Goal: Task Accomplishment & Management: Contribute content

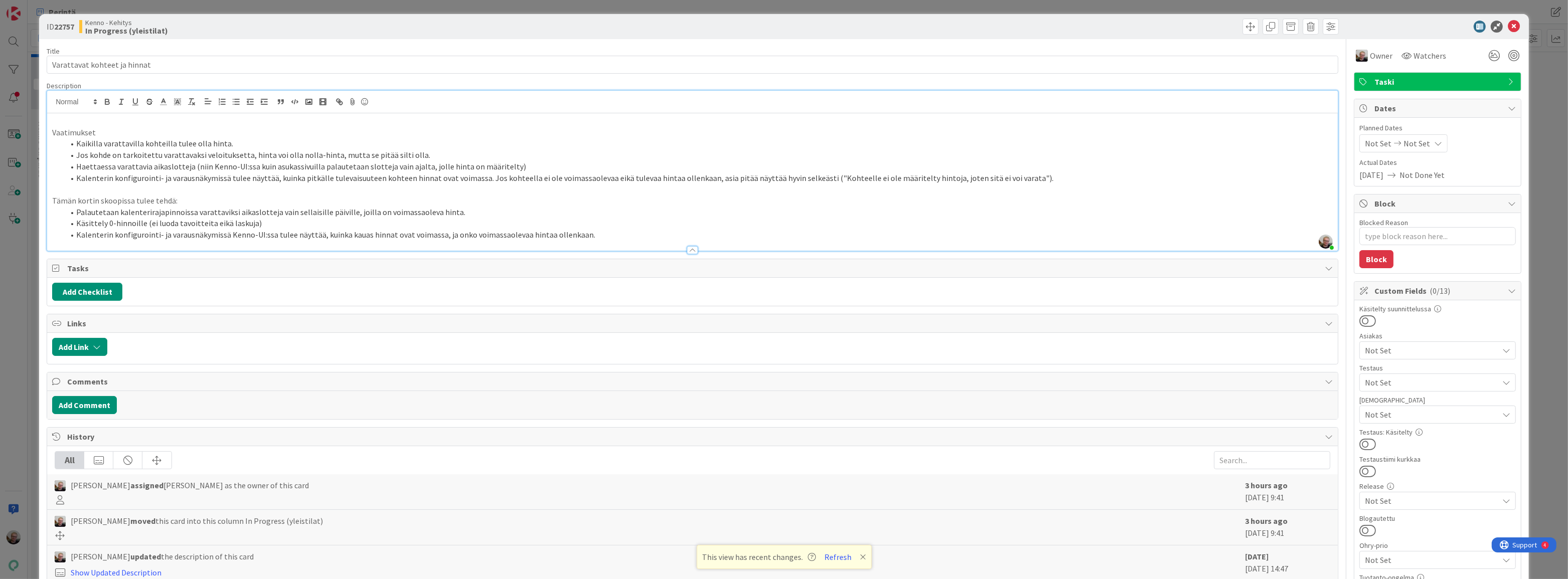
scroll to position [251, 0]
click at [1507, 28] on icon at bounding box center [1513, 27] width 12 height 12
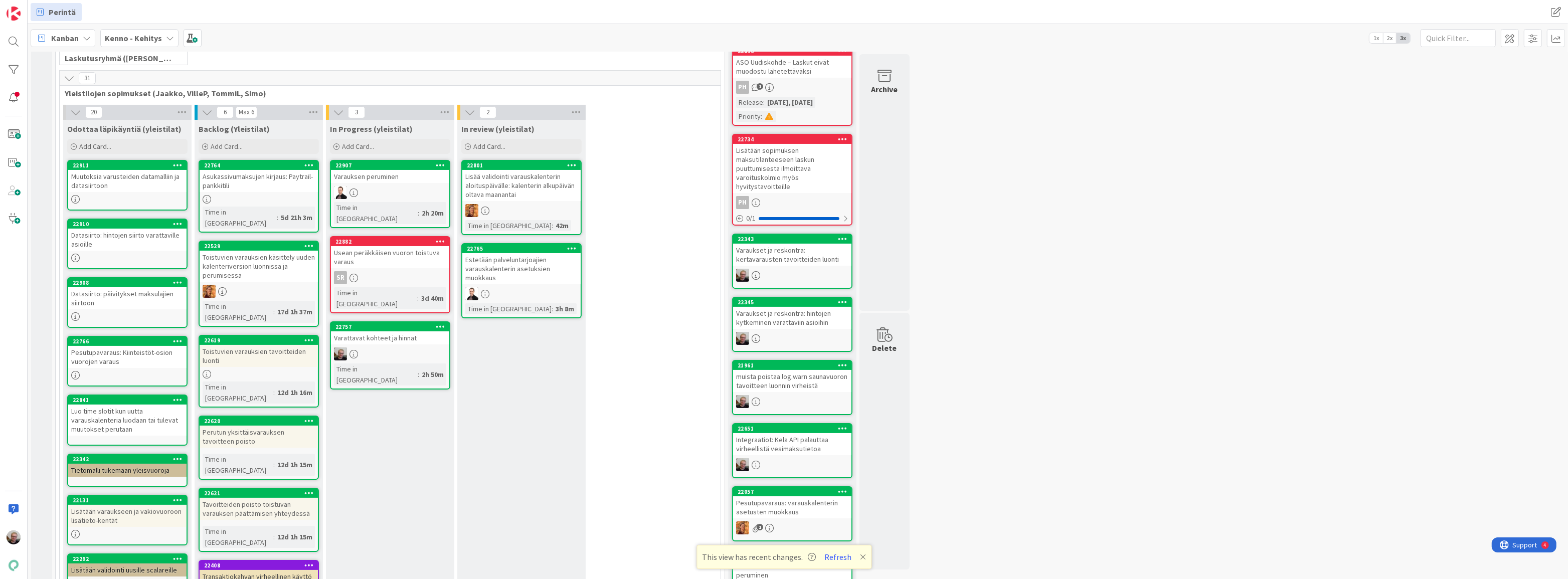
click at [120, 182] on div "Muutoksia varusteiden datamalliin ja datasiirtoon" at bounding box center [127, 180] width 119 height 22
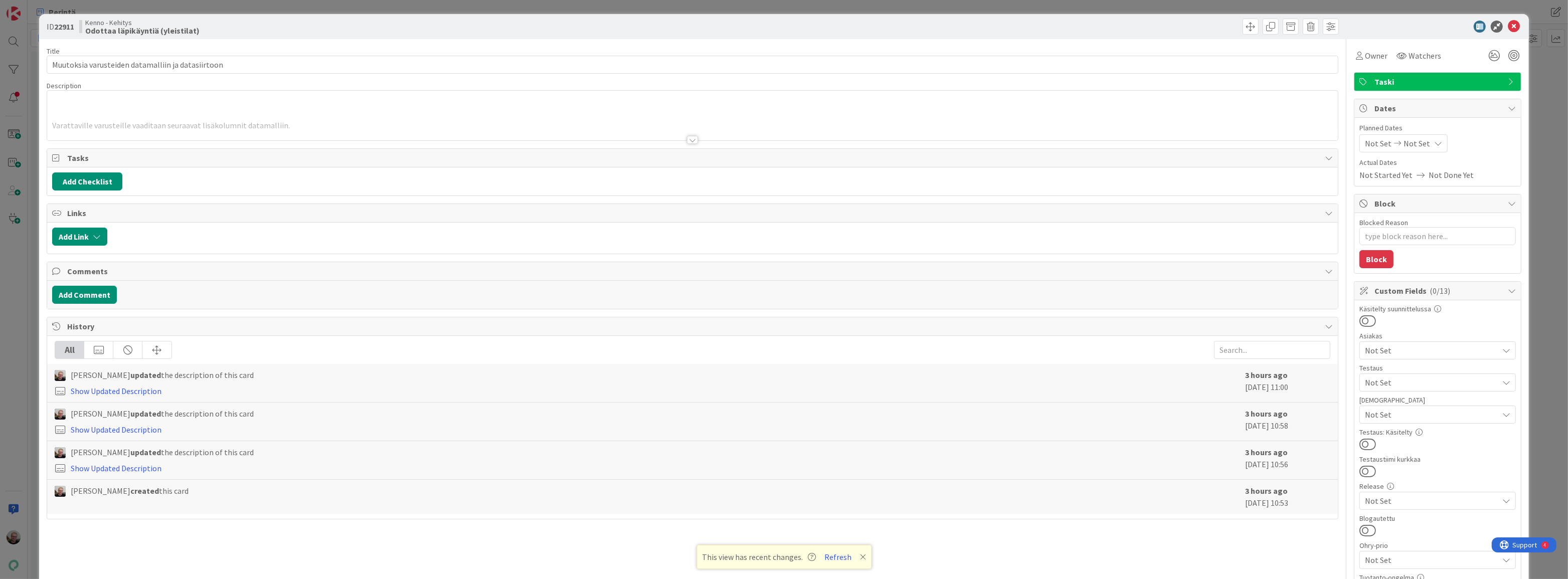
click at [379, 124] on div at bounding box center [693, 127] width 1291 height 26
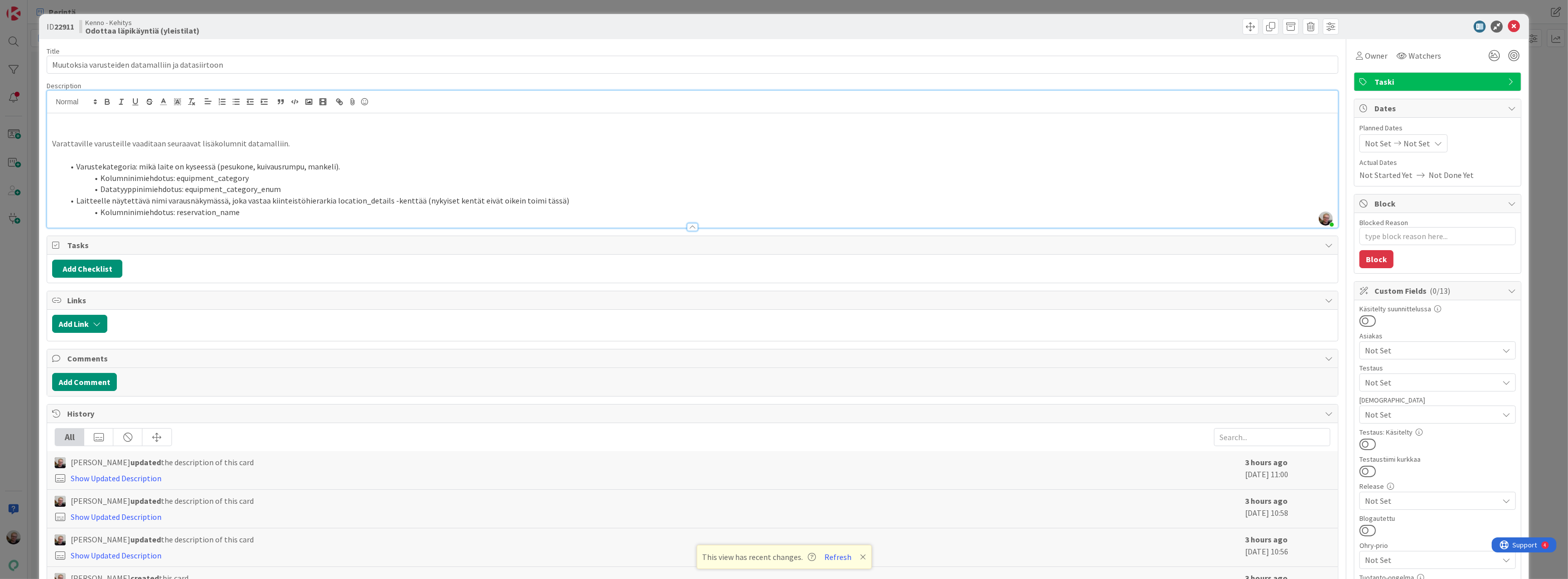
type textarea "x"
click at [180, 209] on li "Kolumninimiehdotus: reservation_name" at bounding box center [699, 213] width 1268 height 11
click at [324, 176] on li "Kolumninimiehdotus: equipment_category" at bounding box center [699, 178] width 1268 height 11
click at [293, 127] on p at bounding box center [692, 133] width 1280 height 11
click at [296, 173] on li "Kolumninimiehdotus: equipment_category" at bounding box center [699, 178] width 1268 height 11
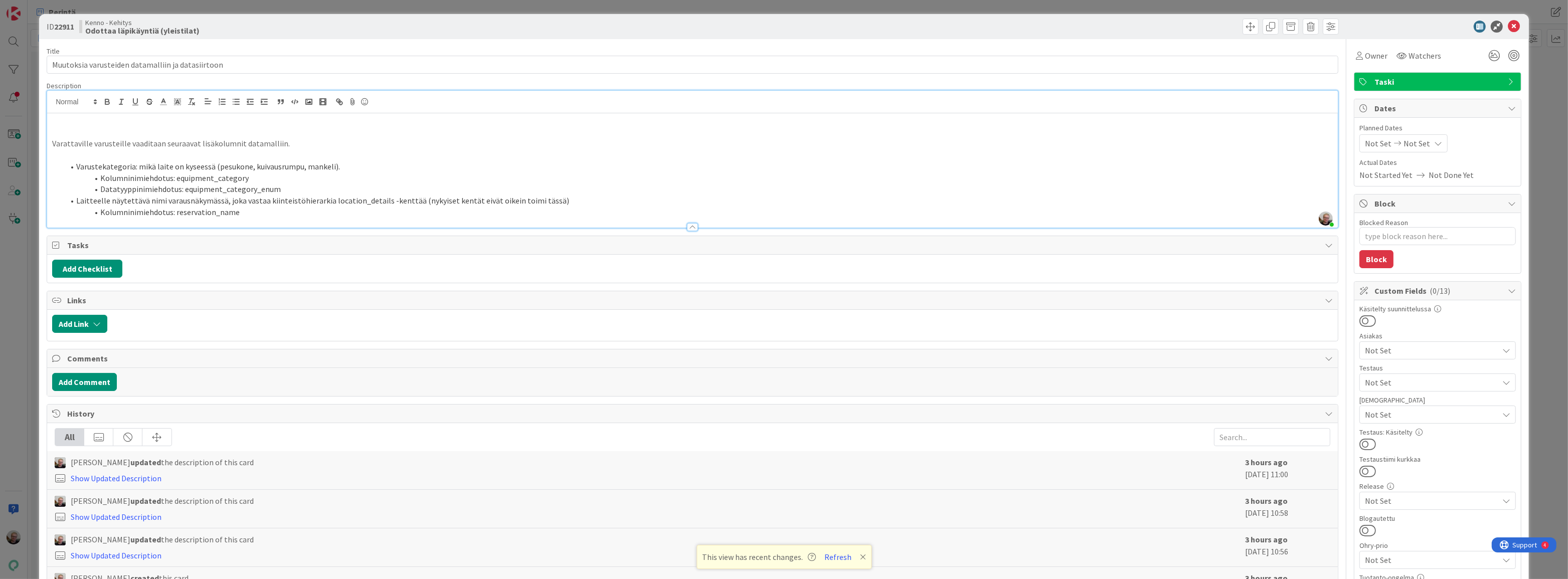
click at [354, 164] on li "Varustekategoria: mikä laite on kyseessä (pesukone, kuivausrumpu, mankeli)." at bounding box center [699, 167] width 1268 height 11
click at [251, 215] on li "Kolumninimiehdotus: reservation_name" at bounding box center [699, 213] width 1268 height 11
click at [437, 198] on li "Laitteelle näytettävä nimi varausnäkymässä, joka vastaa kiinteistöhierarkia loc…" at bounding box center [699, 200] width 1268 height 11
click at [442, 201] on li "Laitteelle näytettävä nimi varausnäkymässä, joka vastaa kiinteistöhierarkia loc…" at bounding box center [699, 200] width 1268 height 11
click at [225, 199] on li "Laitteelle näytettävä nimi varausnäkymässä, joka vastaa kiinteistöhierarkia loc…" at bounding box center [699, 200] width 1268 height 11
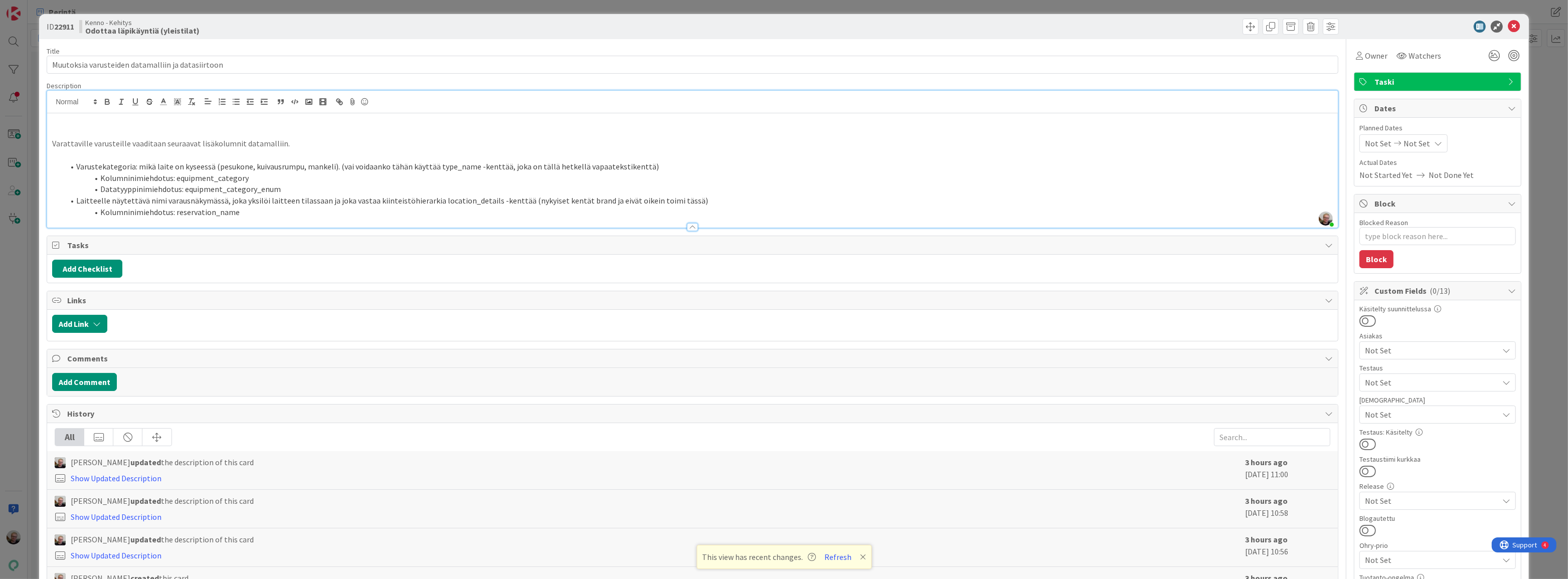
click at [237, 214] on li "Kolumninimiehdotus: reservation_name" at bounding box center [699, 213] width 1268 height 11
drag, startPoint x: 175, startPoint y: 212, endPoint x: 211, endPoint y: 214, distance: 36.1
click at [211, 214] on li "Kolumninimiehdotus: reservation_name" at bounding box center [699, 213] width 1268 height 11
click at [247, 215] on li "Kolumninimiehdotus: equipment_name" at bounding box center [699, 213] width 1268 height 11
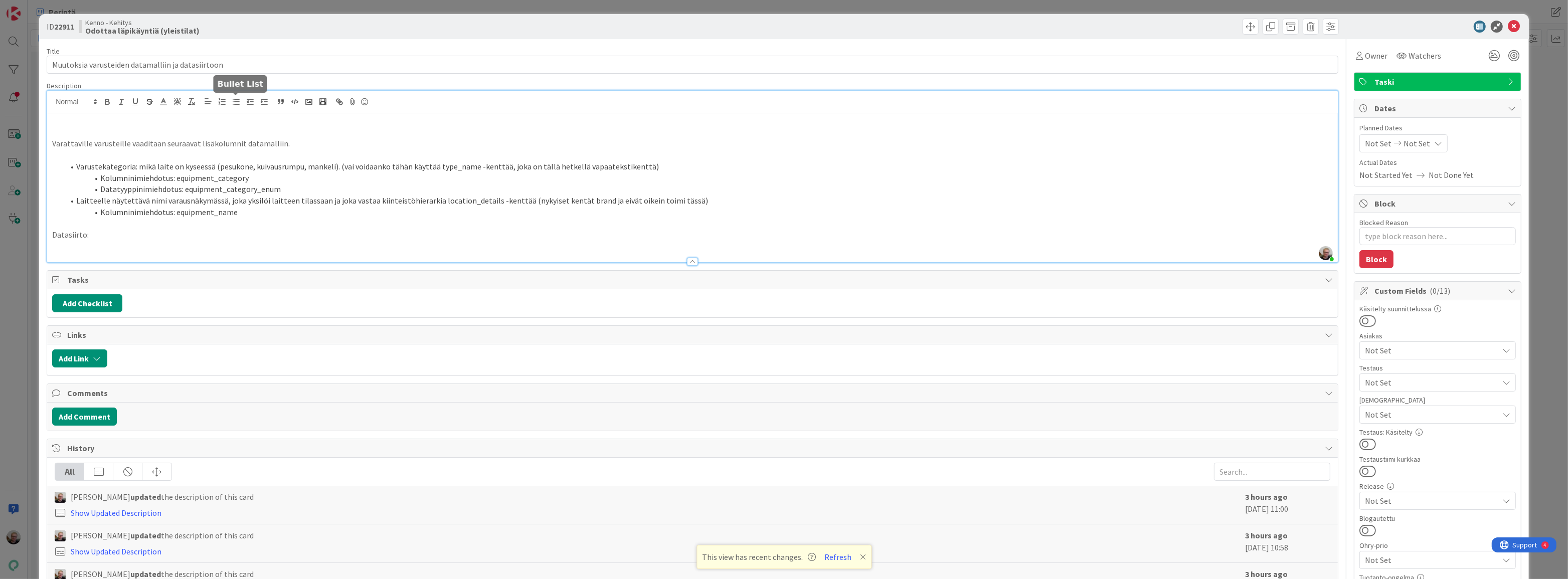
click at [233, 105] on icon "button" at bounding box center [236, 102] width 9 height 9
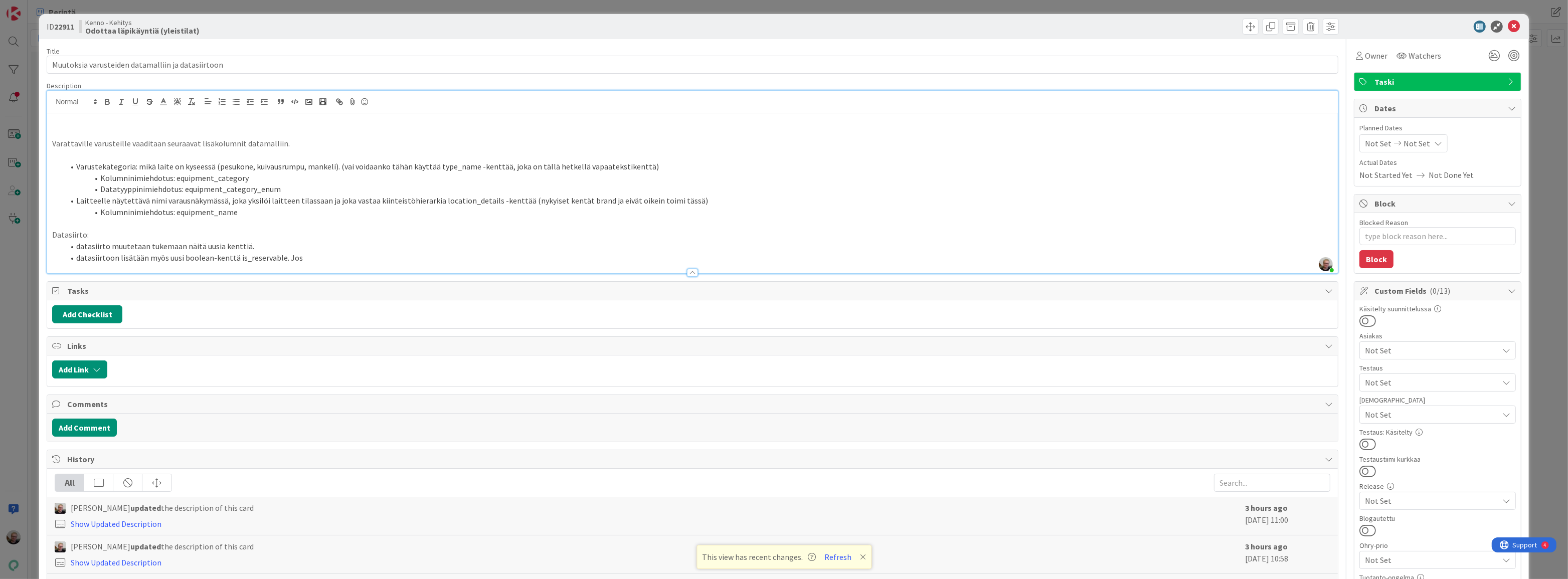
click at [310, 260] on li "datasiirtoon lisätään myös uusi boolean-kenttä is_reservable. Jos" at bounding box center [699, 258] width 1268 height 11
click at [161, 162] on li "Varustekategoria: mikä laite on kyseessä (pesukone, kuivausrumpu, mankeli). (va…" at bounding box center [699, 167] width 1268 height 11
click at [408, 259] on li "datasiirtoon lisätään myös uusi boolean-kenttä is_reservable. Jos tämä on arvos…" at bounding box center [699, 258] width 1268 height 11
type textarea "x"
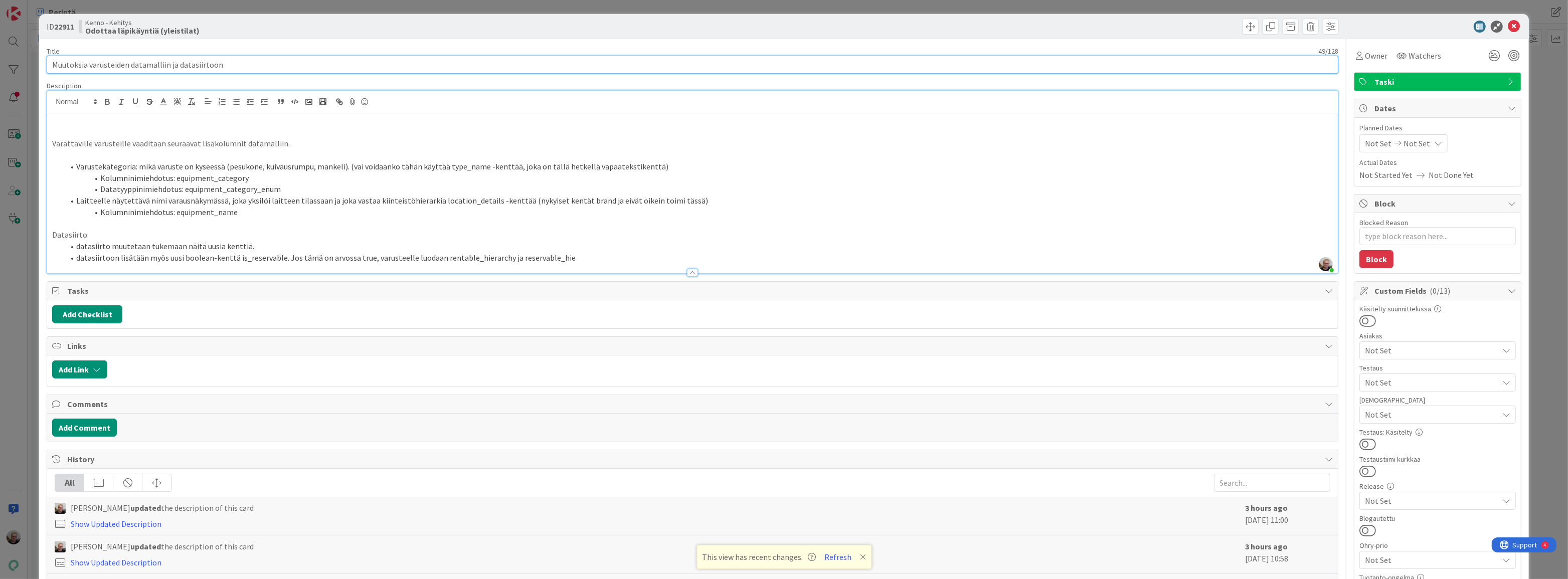
click at [51, 65] on input "Muutoksia varusteiden datamalliin ja datasiirtoon" at bounding box center [692, 65] width 1292 height 18
type input "Datamalli: Muutoksia varusteiden datamalliin ja datasiirtoon"
type textarea "x"
type input "Datamalli: Muutoksia varusteiden datamalliin ja datasiirtoon"
click at [579, 259] on li "datasiirtoon lisätään myös uusi boolean-kenttä is_reservable. Jos tämä on arvos…" at bounding box center [699, 258] width 1268 height 11
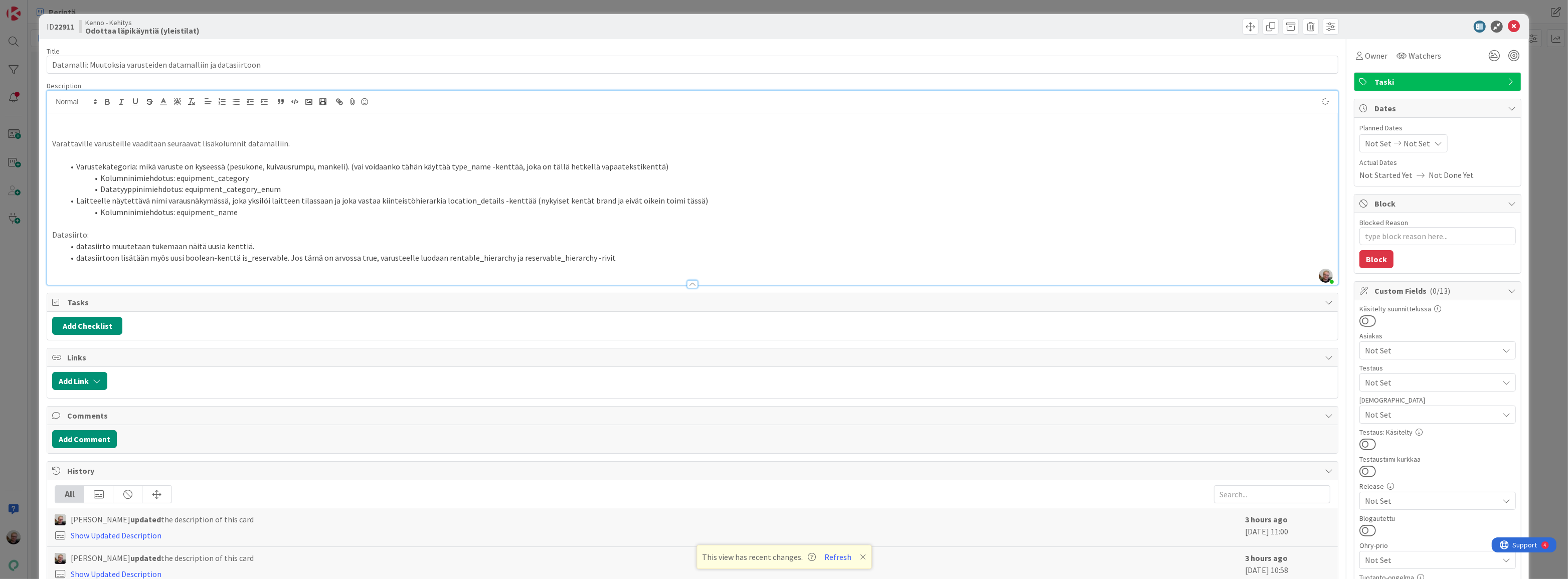
type textarea "x"
click at [1507, 24] on icon at bounding box center [1513, 27] width 12 height 12
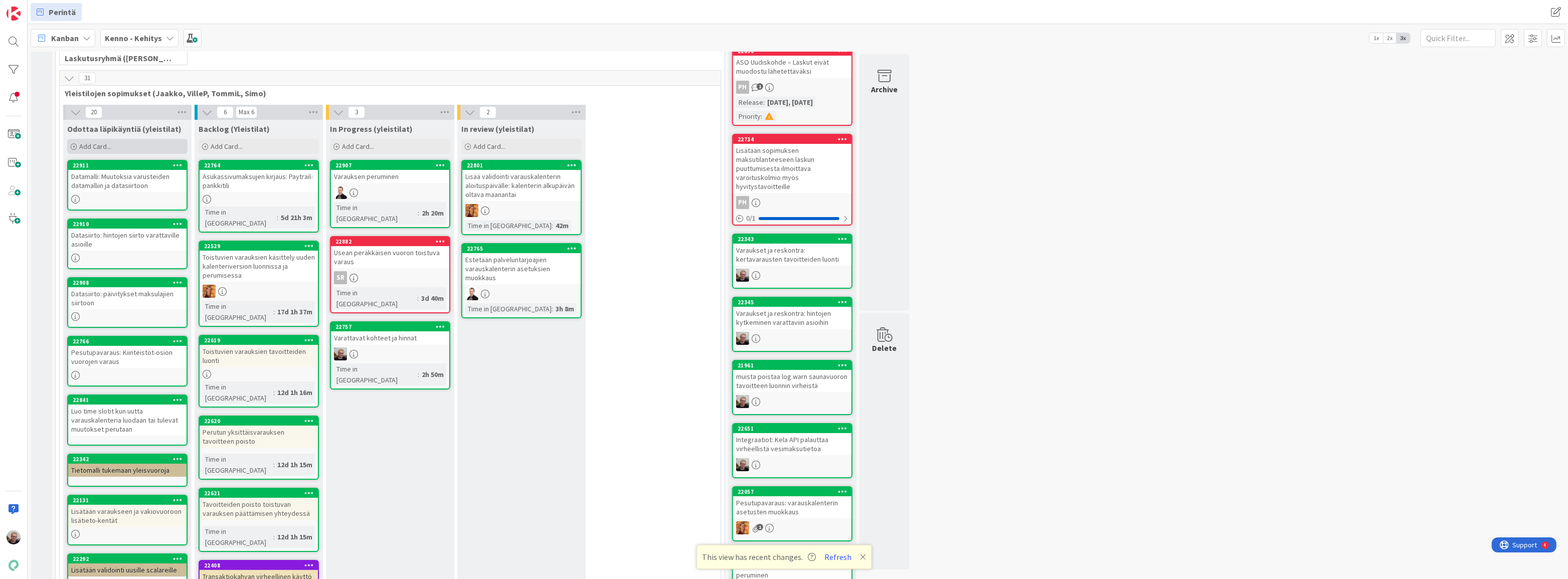
click at [108, 145] on span "Add Card..." at bounding box center [95, 146] width 32 height 9
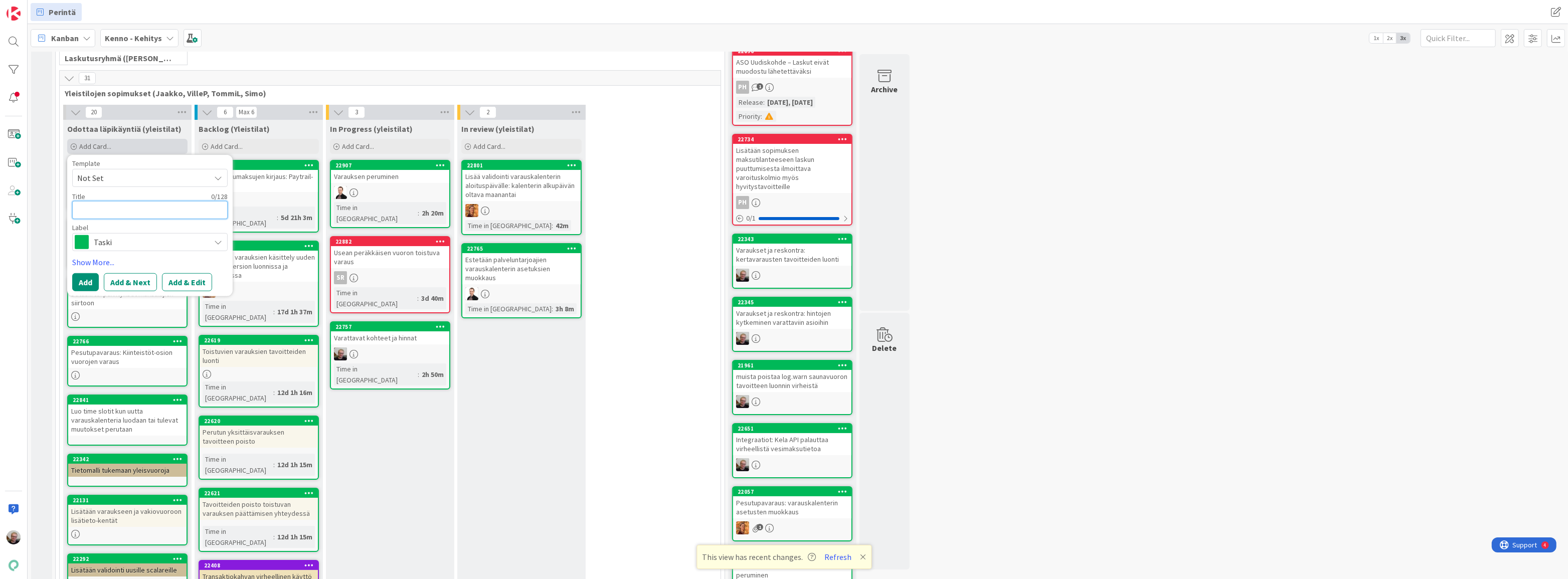
type textarea "D"
type textarea "x"
type textarea "Da"
type textarea "x"
type textarea "Daa"
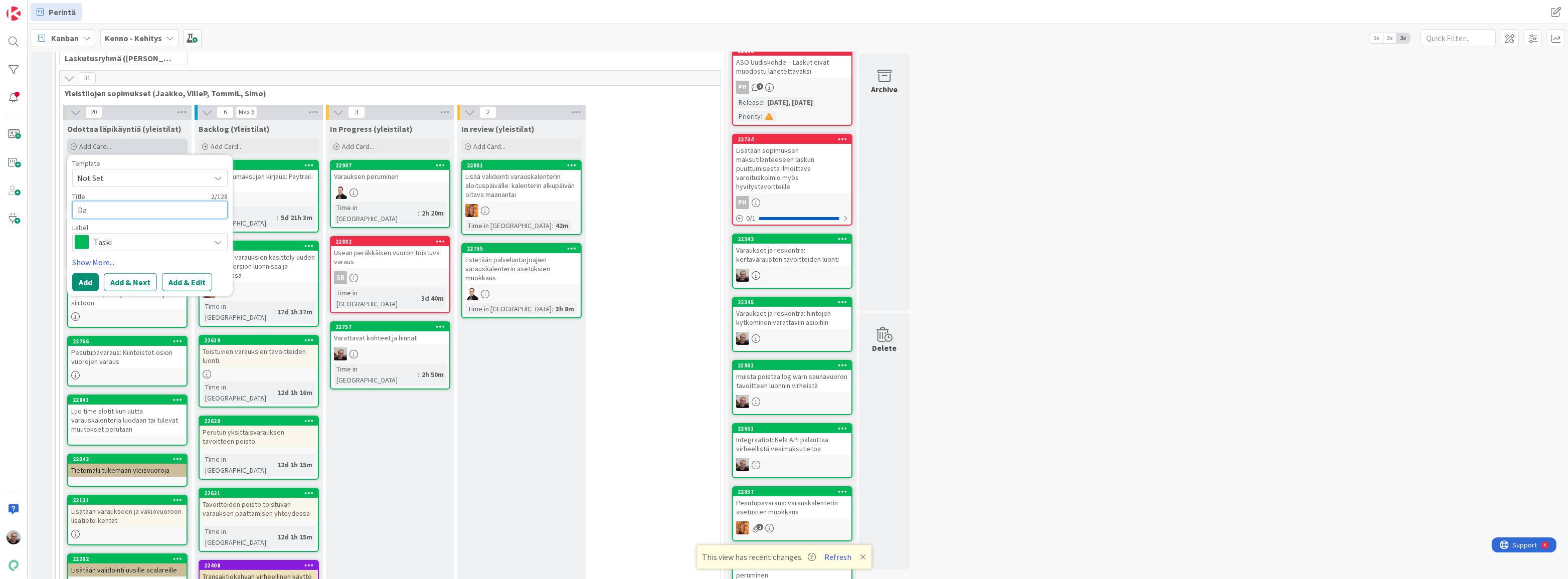
type textarea "x"
type textarea "Da"
type textarea "x"
type textarea "Daa"
type textarea "x"
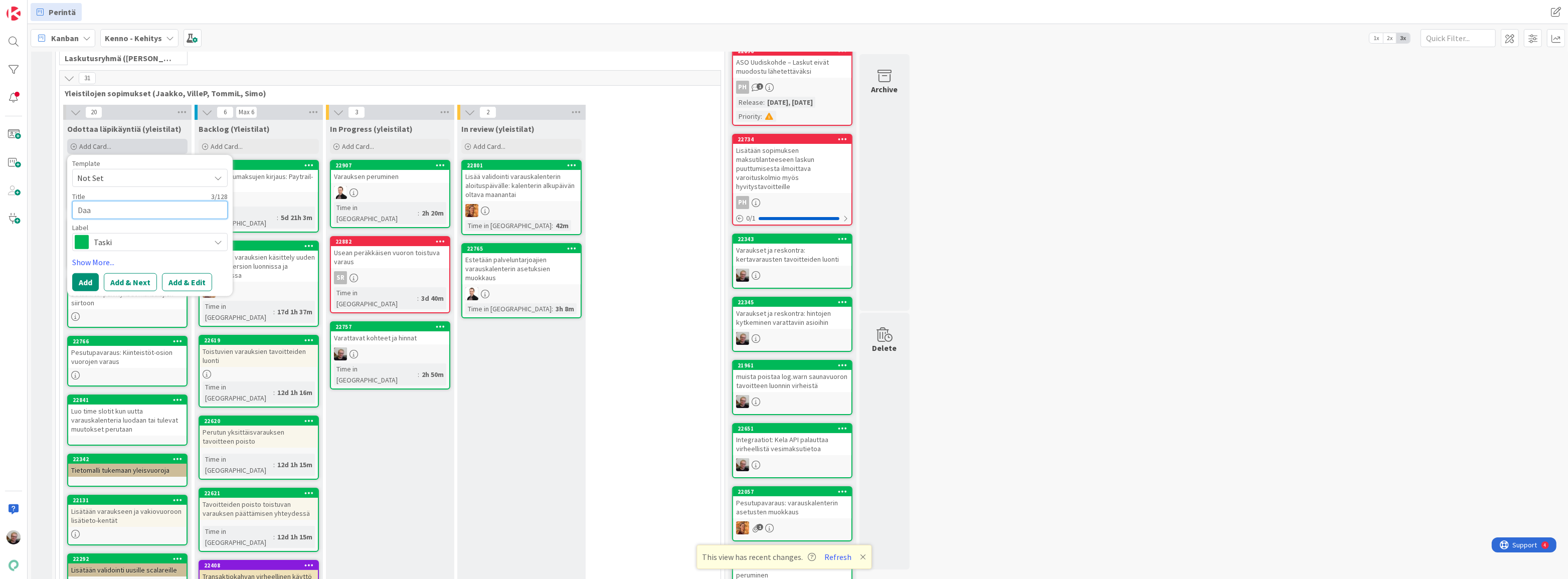
type textarea "Da"
type textarea "x"
type textarea "Dat"
type textarea "x"
type textarea "Data"
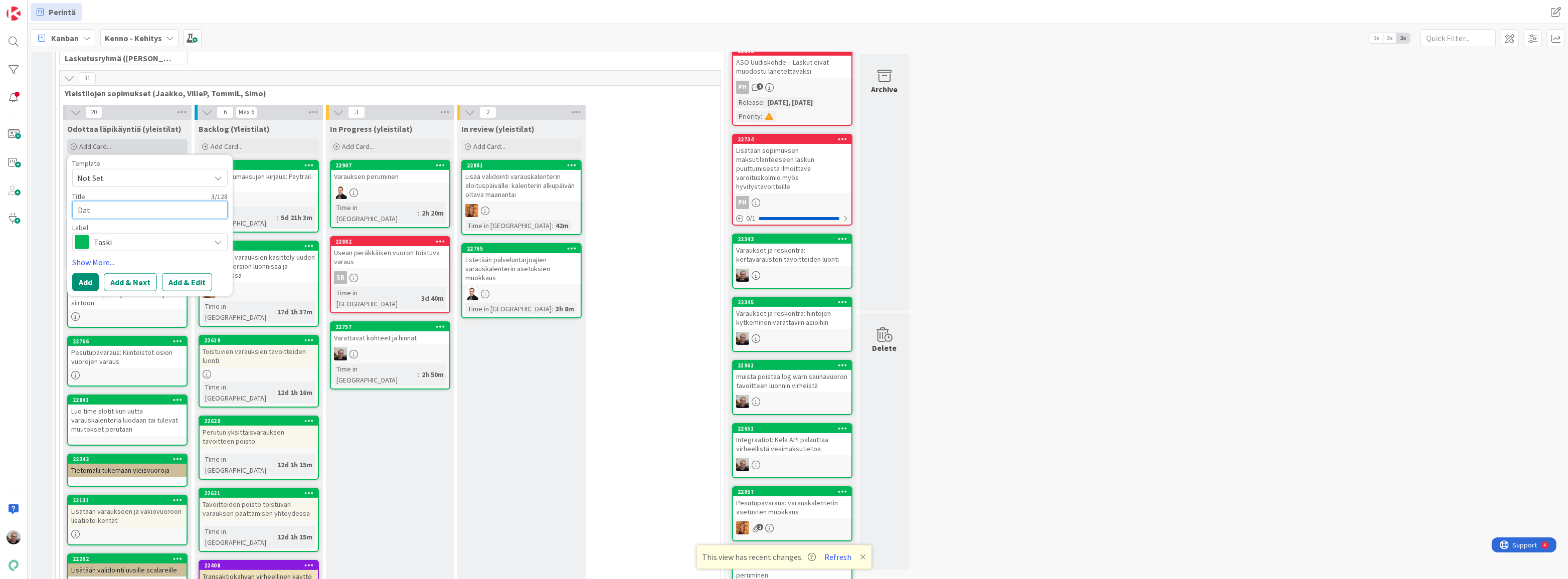
type textarea "x"
type textarea "Datas"
type textarea "x"
type textarea "Datasi"
type textarea "x"
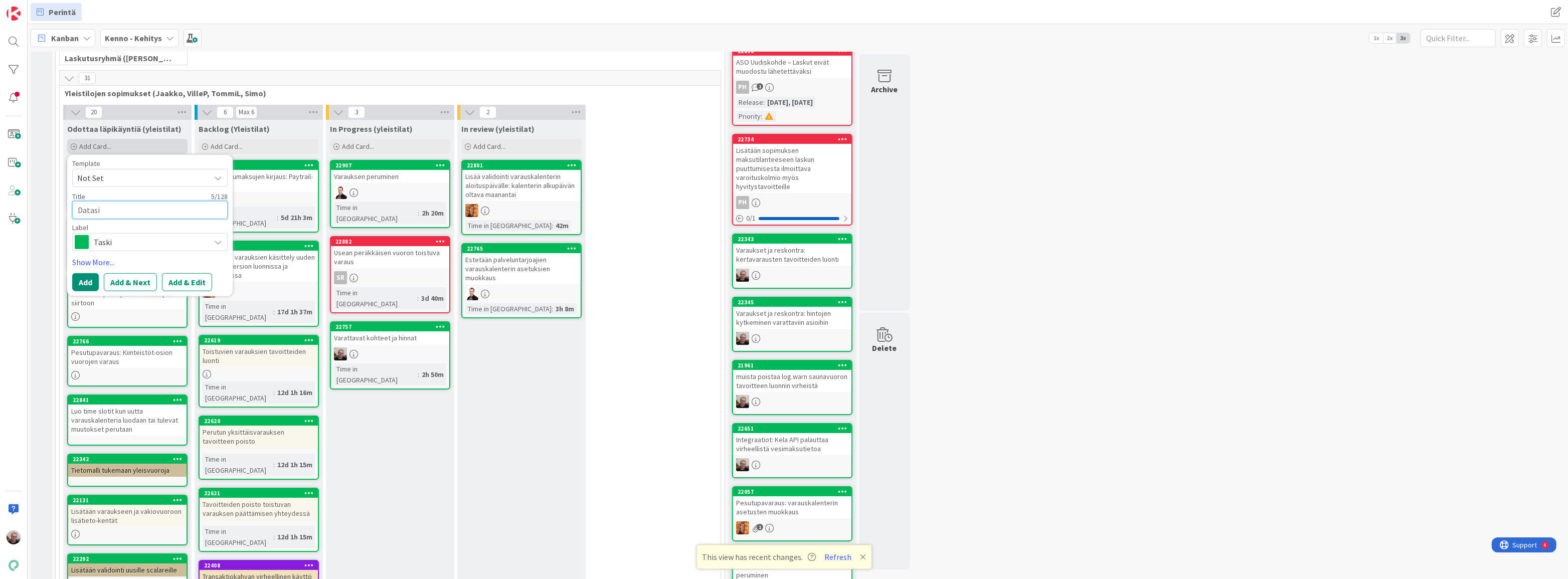
type textarea "Datasii"
type textarea "x"
type textarea "Datasiir"
type textarea "x"
type textarea "Datasiirt"
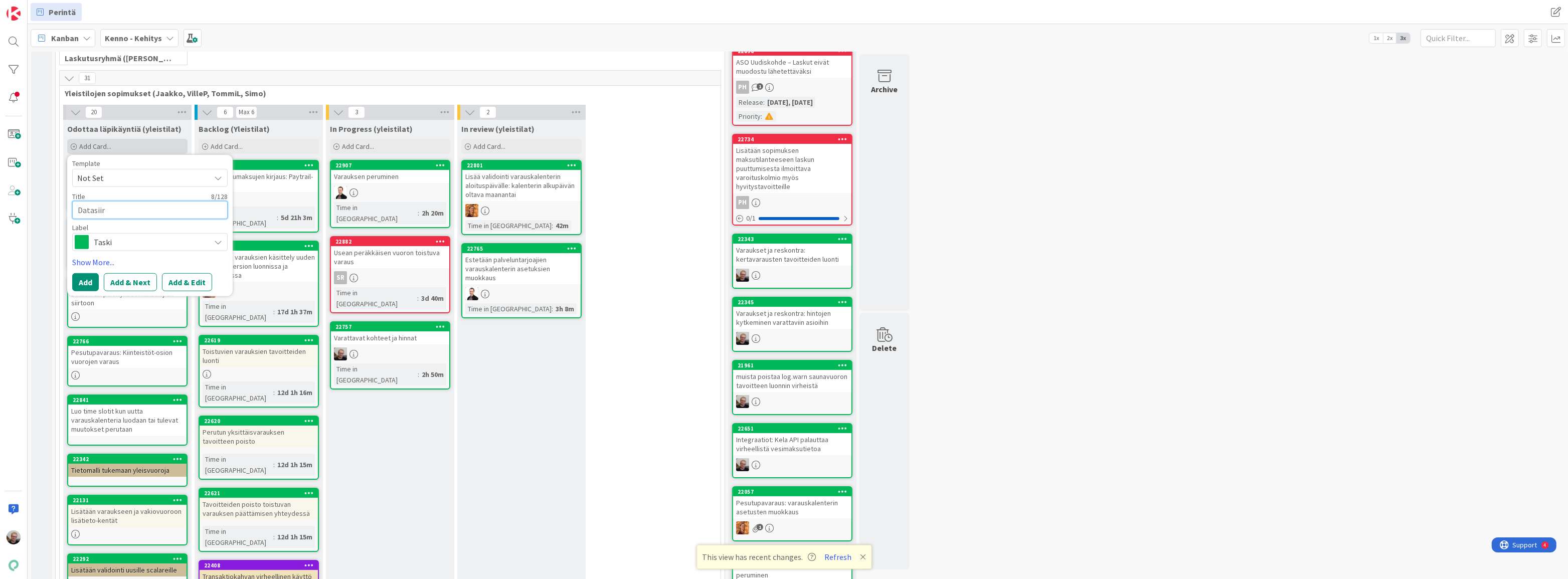
type textarea "x"
type textarea "Datasiirto"
type textarea "x"
type textarea "Datasiirto:"
type textarea "x"
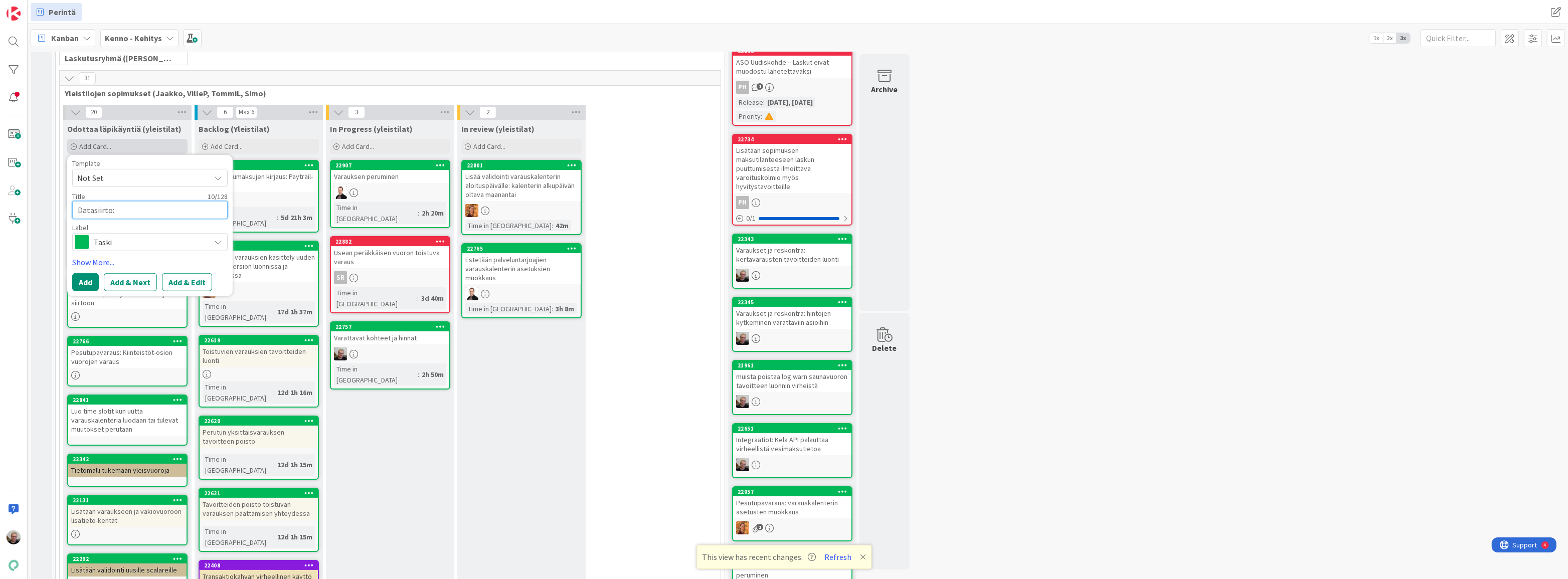
type textarea "Datasiirto:"
type textarea "x"
type textarea "Datasiirto: v"
type textarea "x"
type textarea "Datasiirto: va"
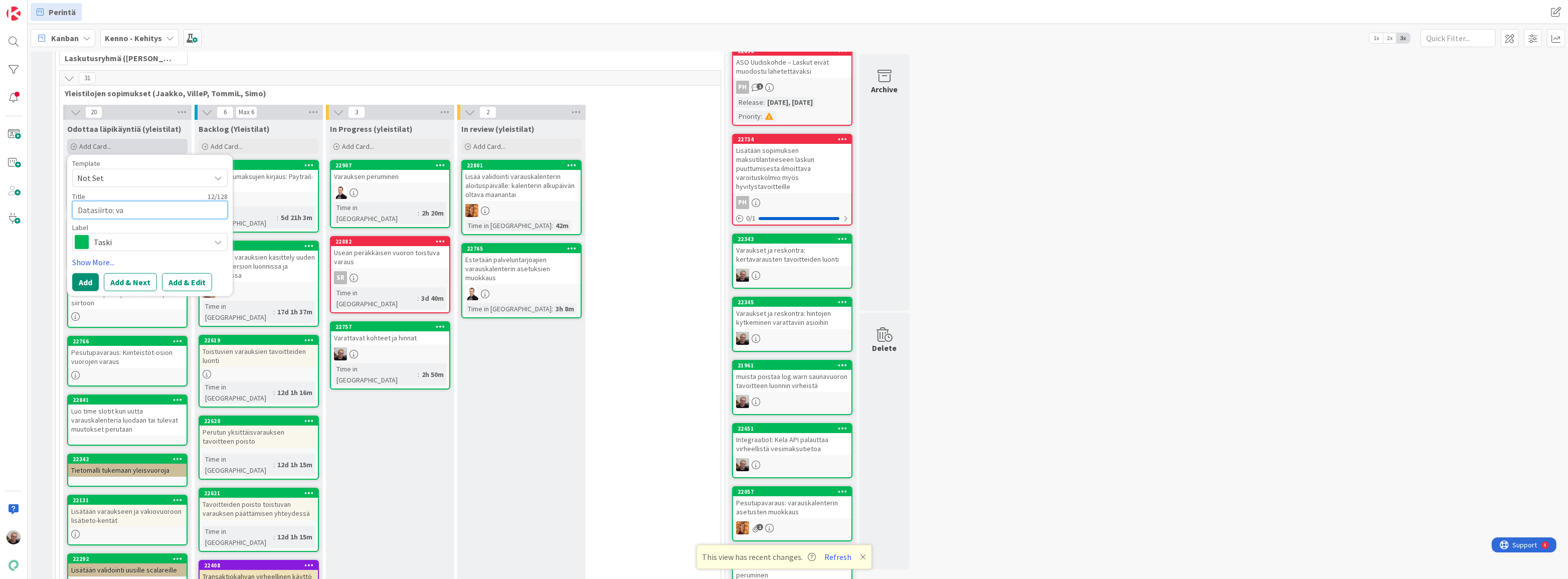
type textarea "x"
type textarea "Datasiirto: var"
type textarea "x"
type textarea "Datasiirto: vara"
type textarea "x"
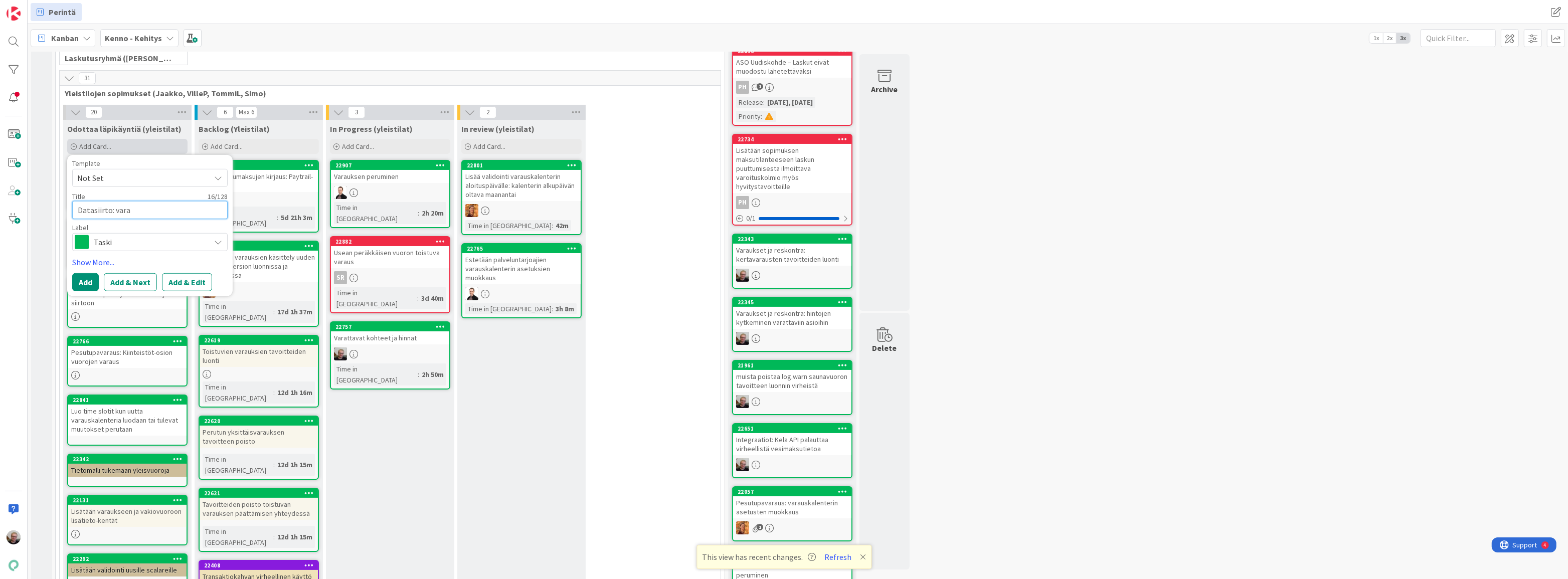
type textarea "Datasiirto: varat"
type textarea "x"
type textarea "Datasiirto: varatt"
type textarea "x"
type textarea "Datasiirto: varatta"
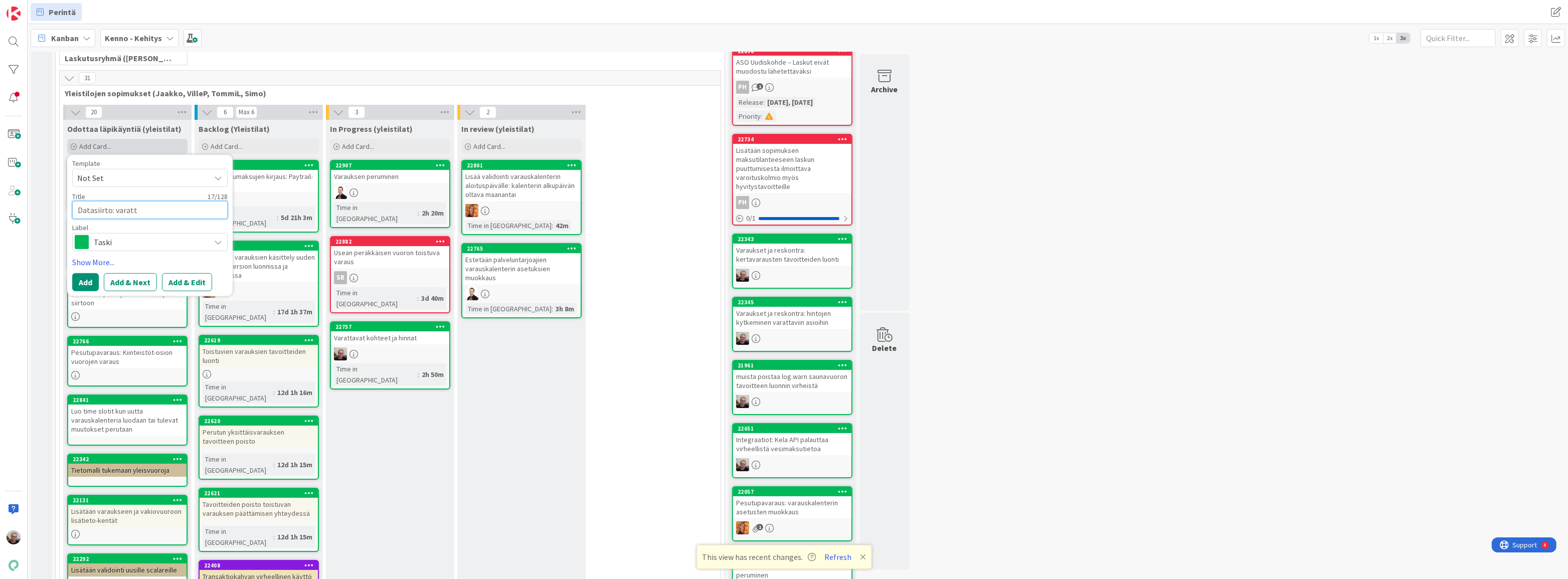
type textarea "x"
type textarea "Datasiirto: varattav"
type textarea "x"
type textarea "Datasiirto: varattave"
type textarea "x"
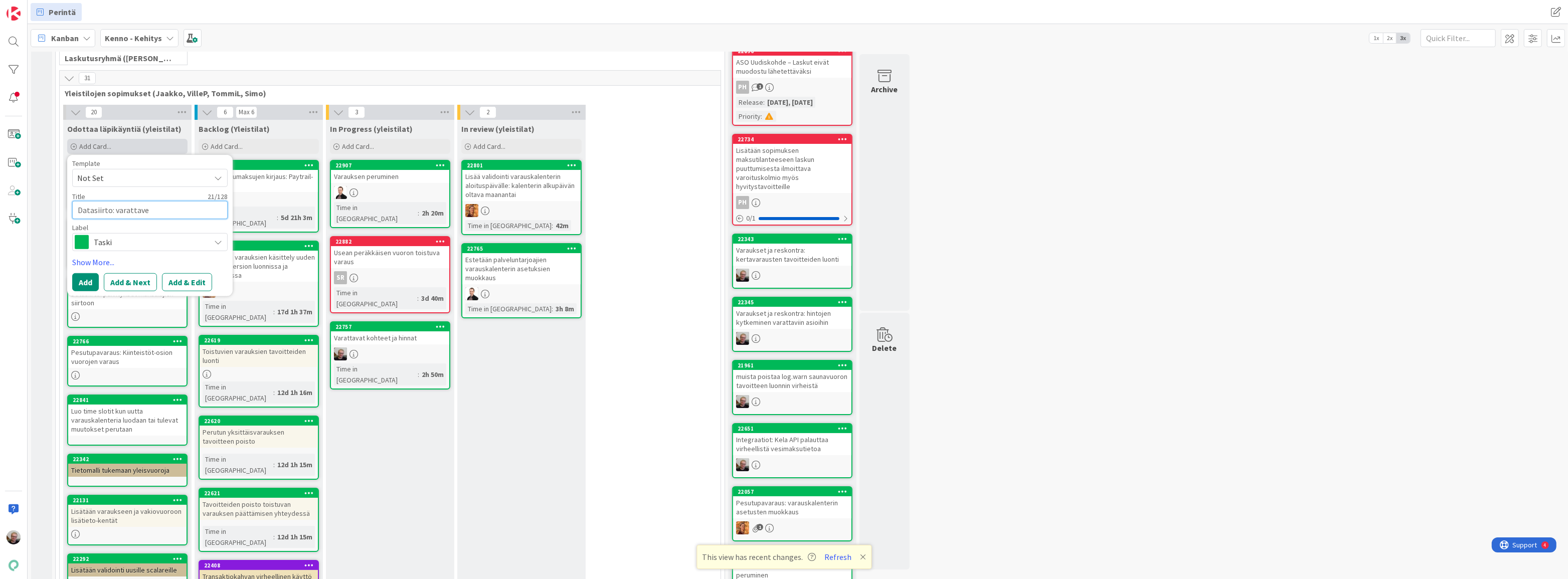
type textarea "Datasiirto: varattav"
type textarea "x"
type textarea "Datasiirto: varattavi"
type textarea "x"
type textarea "Datasiirto: varattavie"
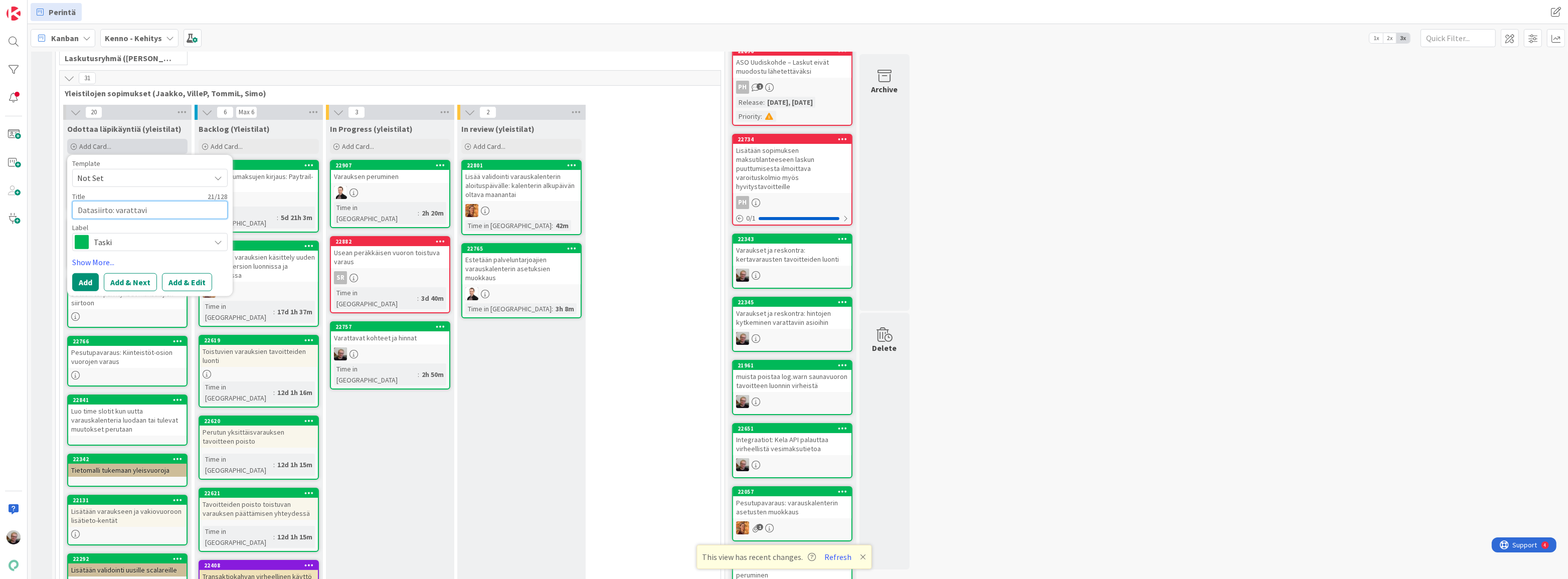
type textarea "x"
type textarea "Datasiirto: varattavien"
type textarea "x"
type textarea "Datasiirto: varattavien"
type textarea "x"
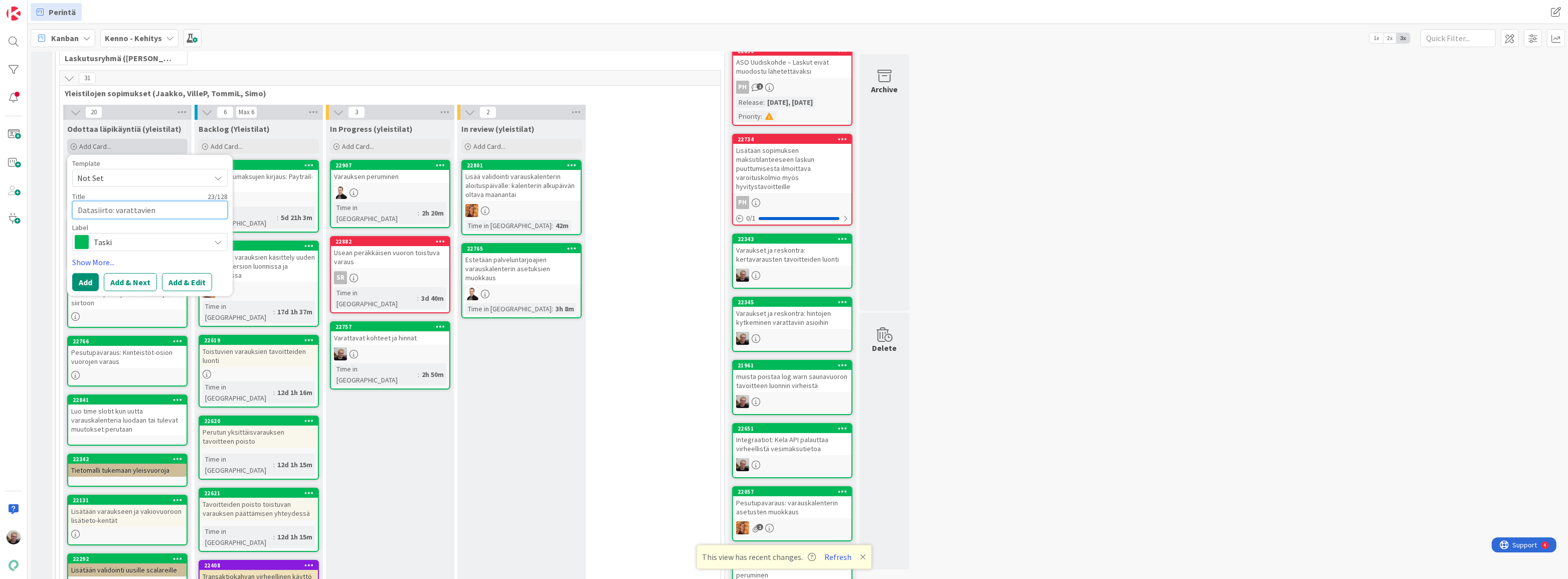
type textarea "Datasiirto: varattavien t"
type textarea "x"
type textarea "Datasiirto: varattavien ta"
type textarea "x"
type textarea "Datasiirto: varattavien t"
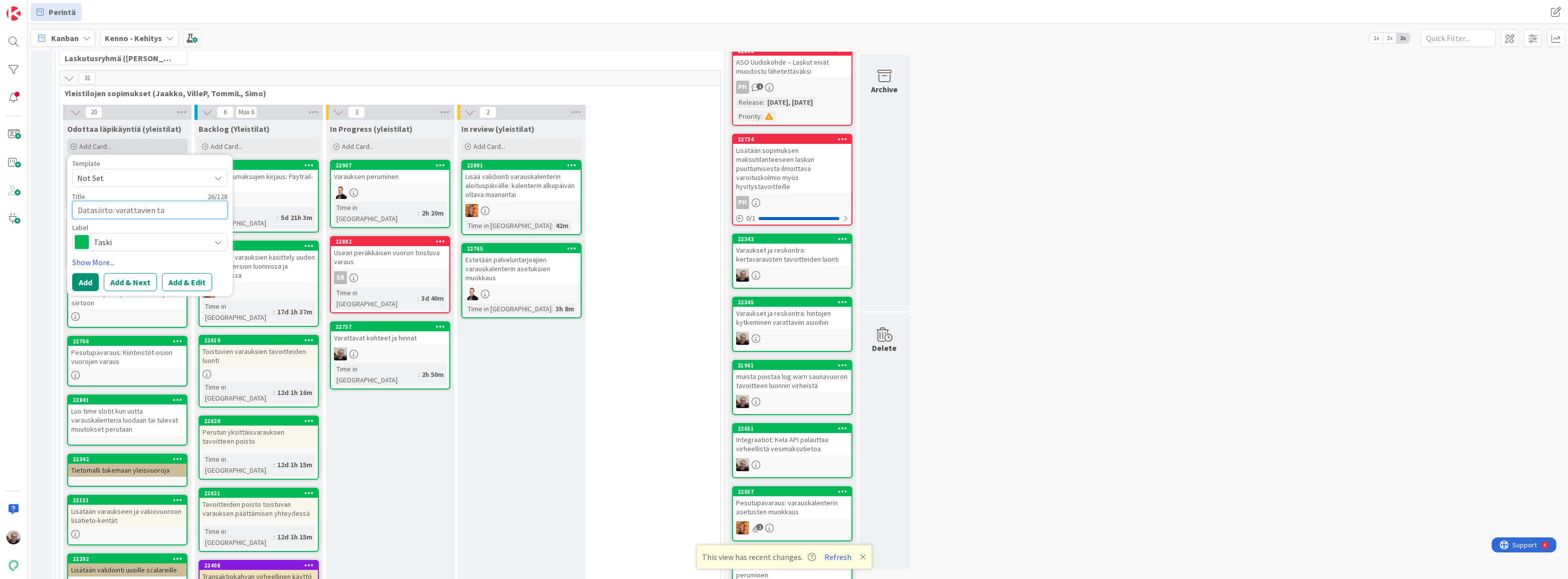
type textarea "x"
type textarea "Datasiirto: varattavien ti"
type textarea "x"
type textarea "Datasiirto: varattavien til"
type textarea "x"
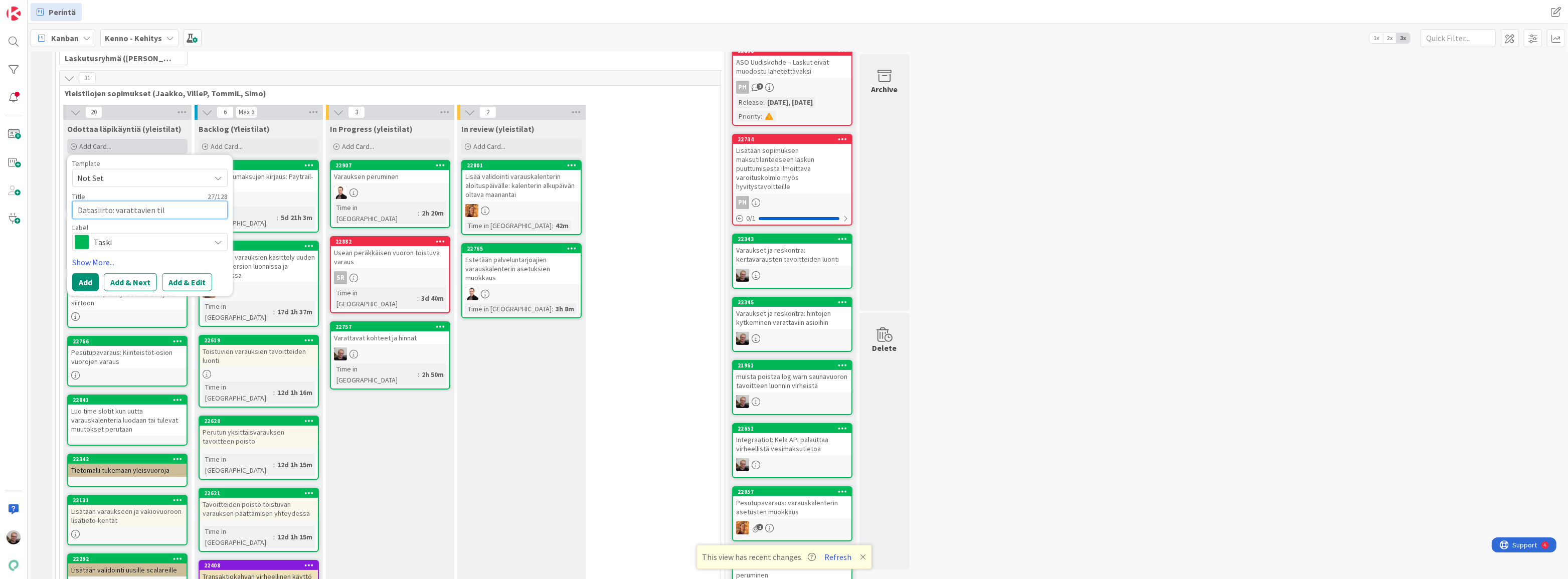
type textarea "Datasiirto: varattavien tilo"
type textarea "x"
type textarea "Datasiirto: varattavien tiloj"
type textarea "x"
type textarea "Datasiirto: varattavien tiloje"
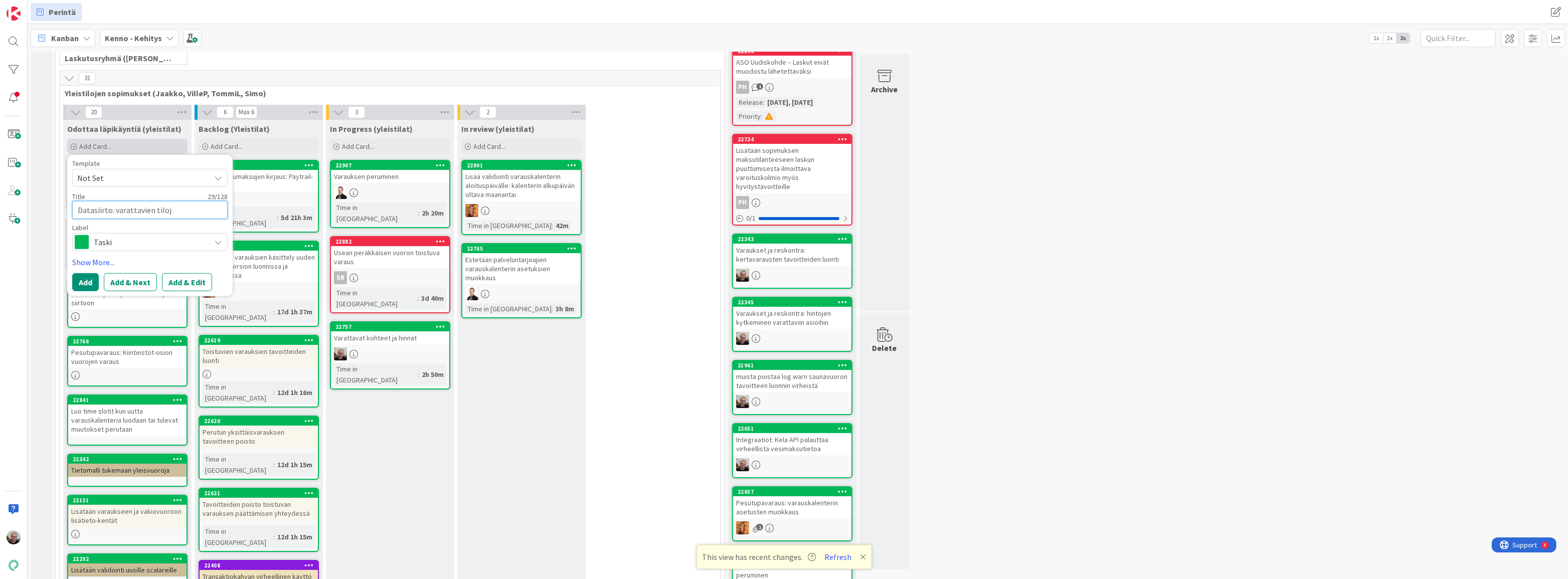
type textarea "x"
type textarea "Datasiirto: varattavien tilojen"
type textarea "x"
type textarea "Datasiirto: varattavien tilojen"
type textarea "x"
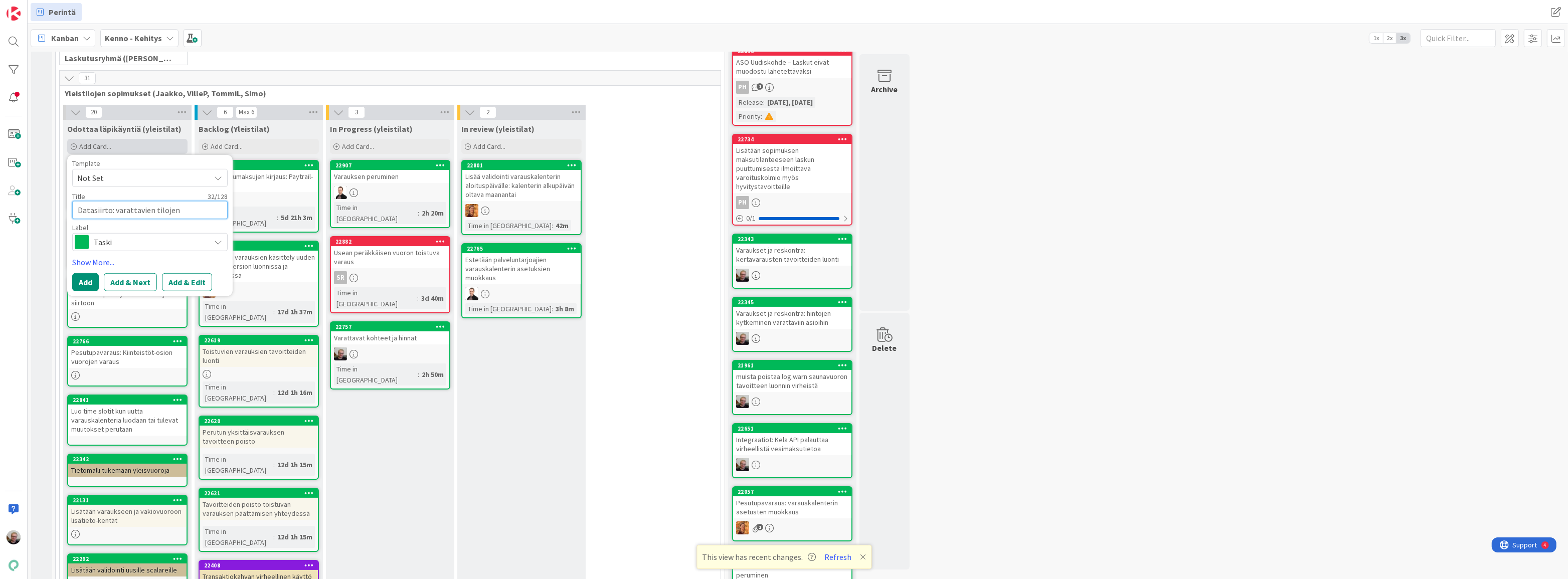
type textarea "Datasiirto: varattavien tilojen d"
type textarea "x"
type textarea "Datasiirto: varattavien tilojen da"
type textarea "x"
type textarea "Datasiirto: varattavien tilojen dat"
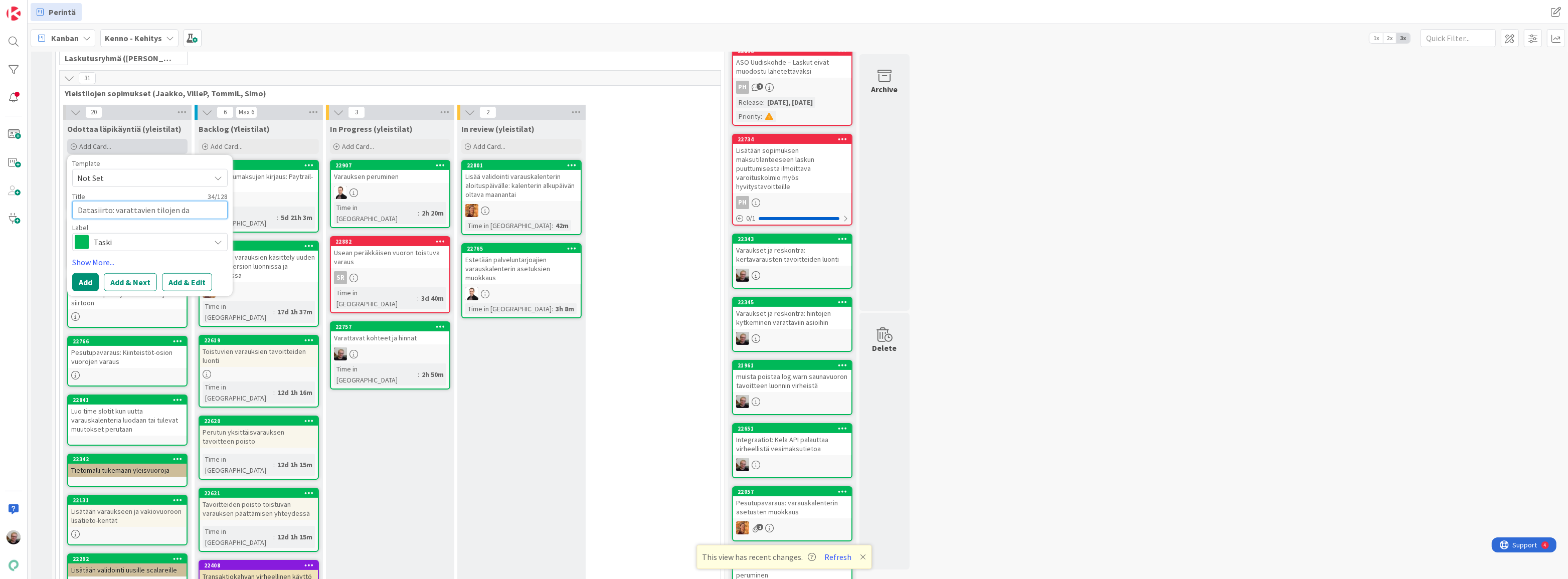
type textarea "x"
type textarea "Datasiirto: varattavien tilojen data"
type textarea "x"
type textarea "Datasiirto: varattavien tilojen datas"
type textarea "x"
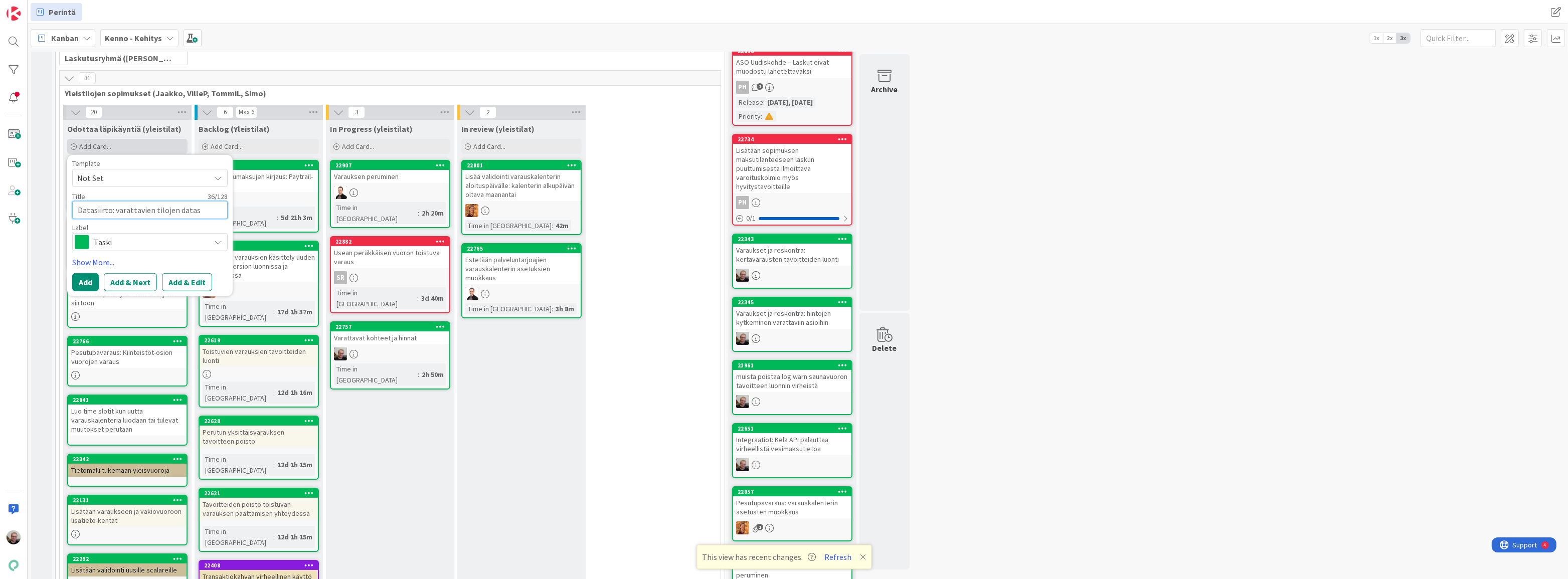
type textarea "Datasiirto: varattavien tilojen datasi"
type textarea "x"
type textarea "Datasiirto: varattavien tilojen datasii"
type textarea "x"
type textarea "Datasiirto: varattavien tilojen datasiir"
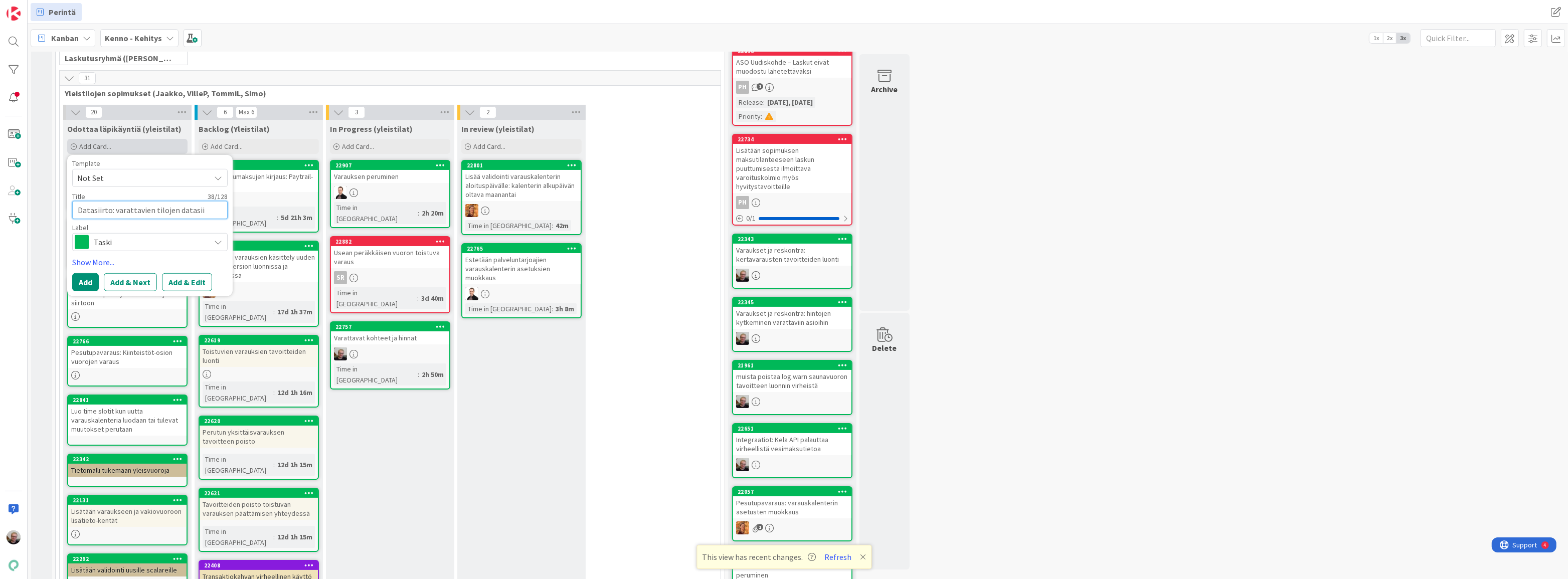
type textarea "x"
type textarea "Datasiirto: varattavien tilojen datasiirt"
type textarea "x"
type textarea "Datasiirto: varattavien tilojen datasiirto"
type textarea "x"
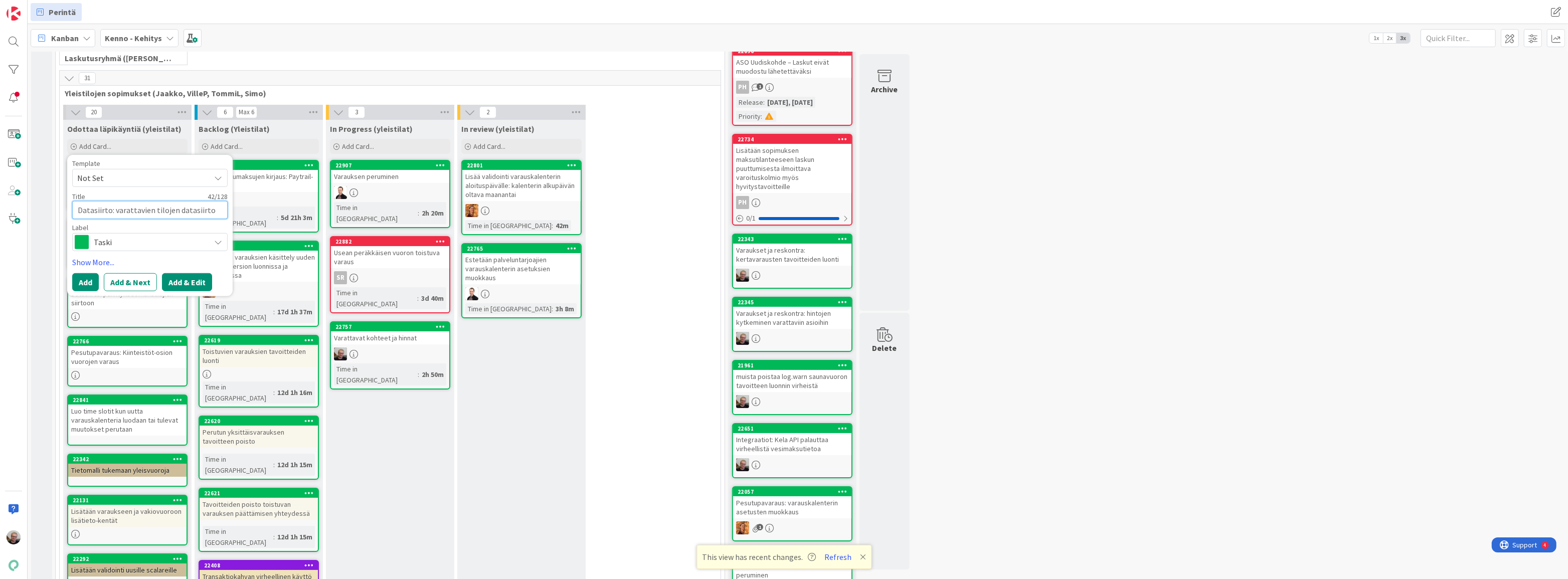
type textarea "Datasiirto: varattavien tilojen datasiirto"
click at [178, 286] on button "Add & Edit" at bounding box center [187, 282] width 50 height 18
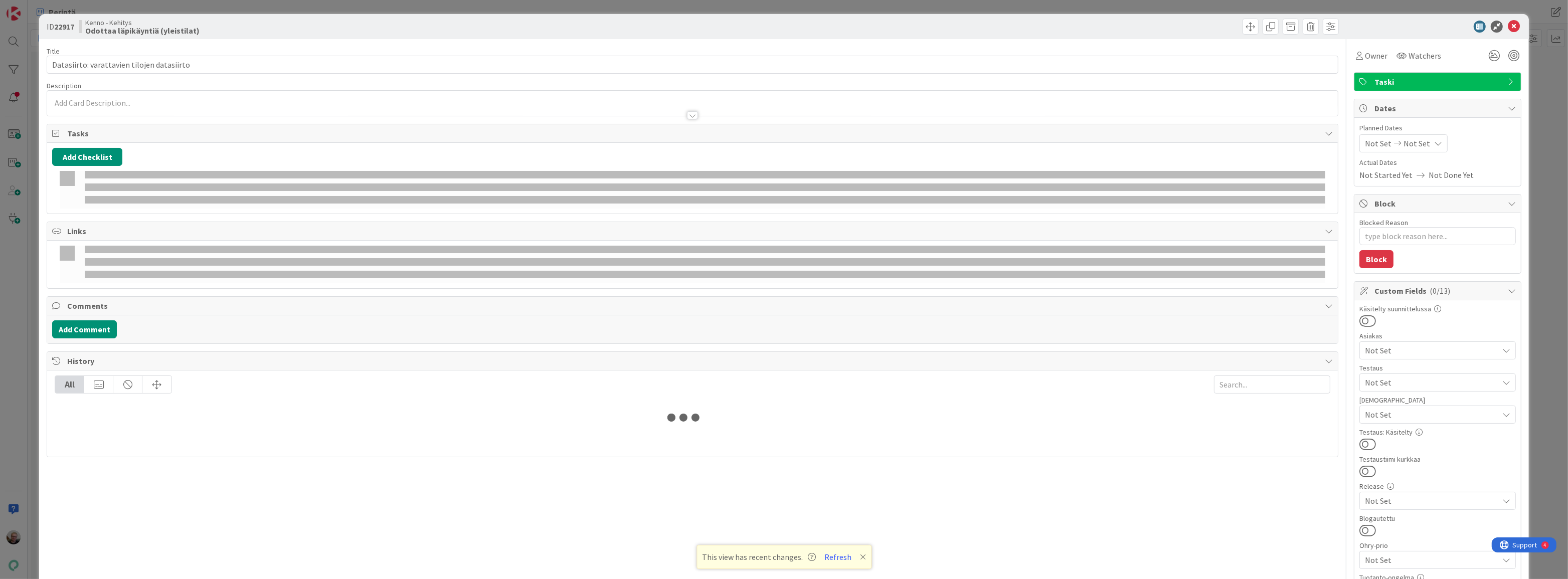
type textarea "x"
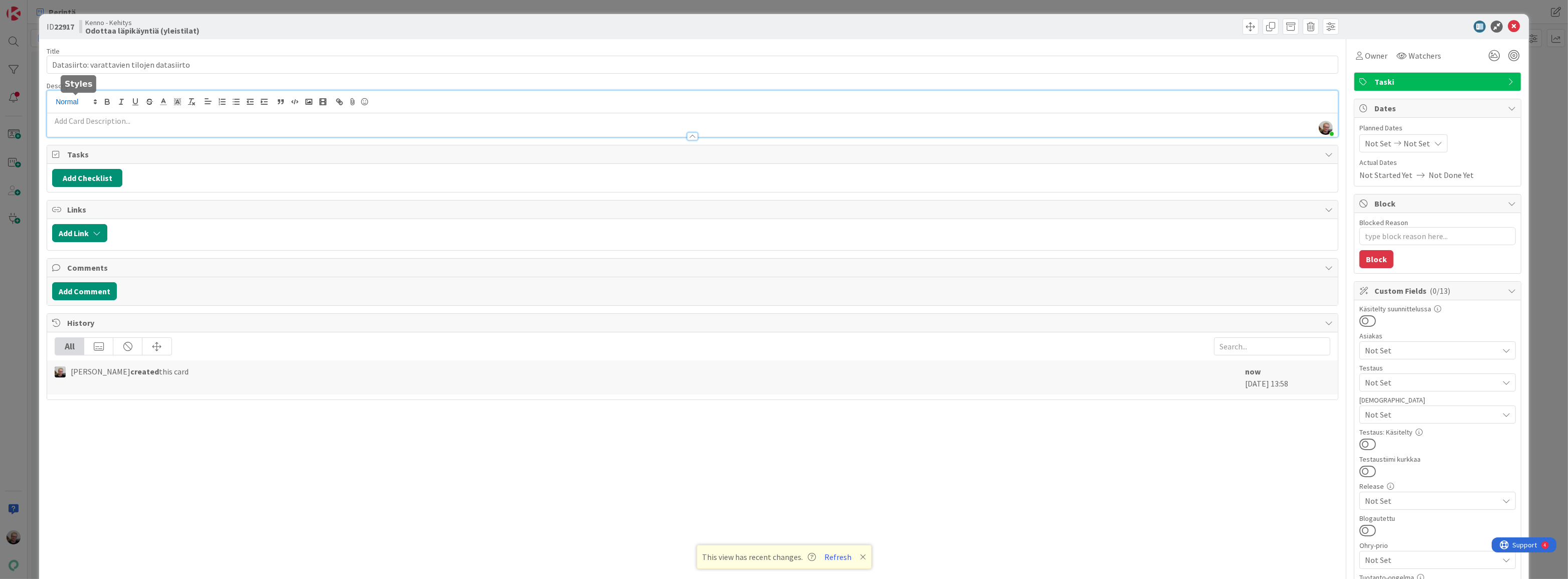
click at [91, 100] on div "Jaakko Helanti just joined" at bounding box center [693, 114] width 1291 height 47
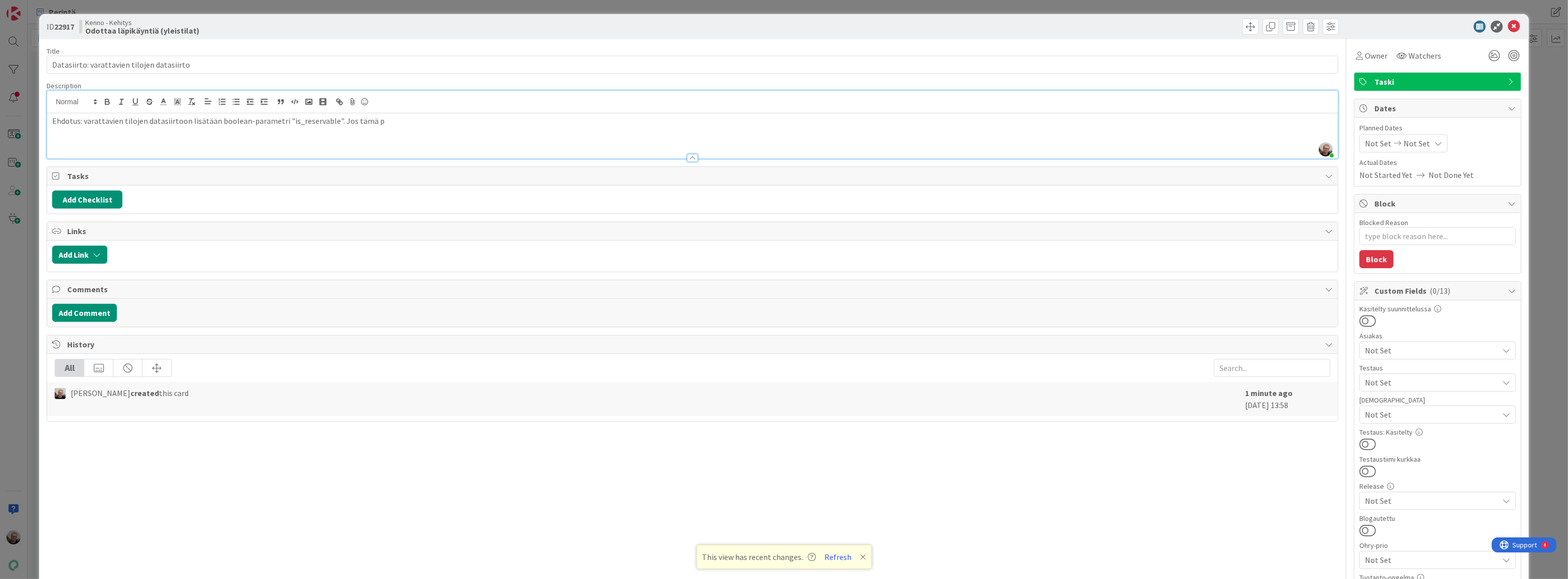
click at [372, 124] on p "Ehdotus: varattavien tilojen datasiirtoon lisätään boolean-parametri "is_reserv…" at bounding box center [692, 121] width 1280 height 11
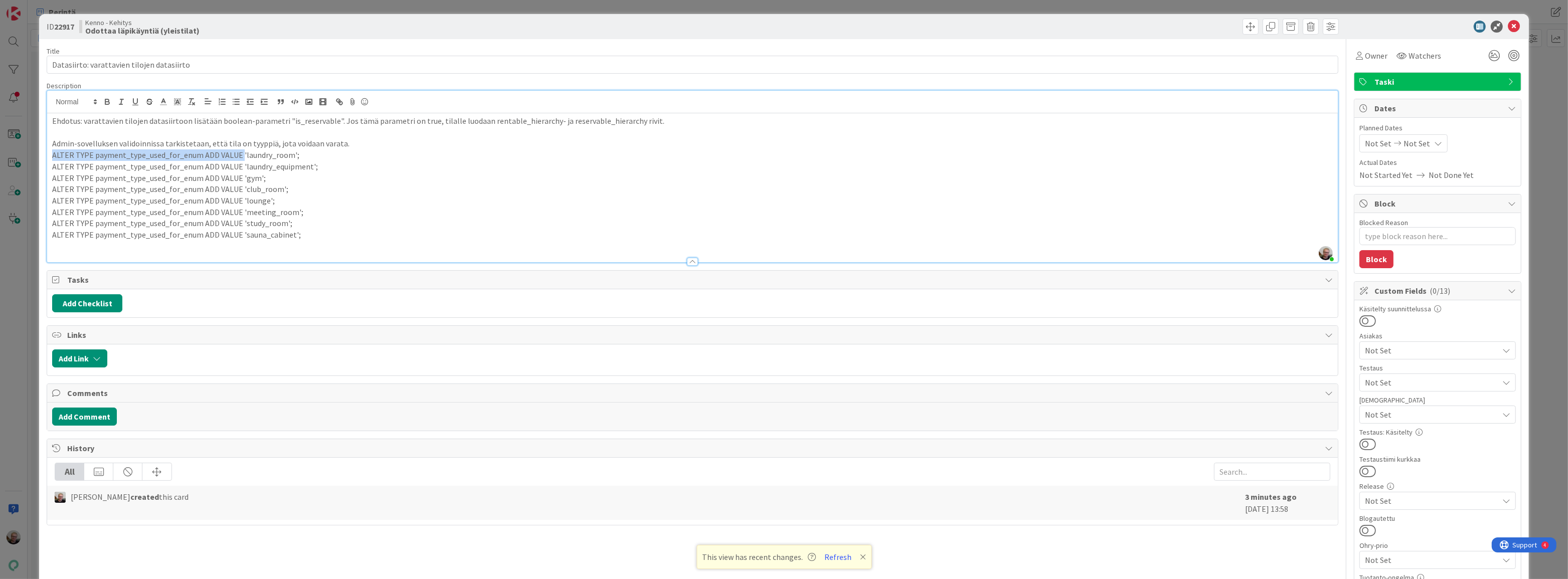
drag, startPoint x: 77, startPoint y: 156, endPoint x: 239, endPoint y: 156, distance: 162.0
click at [239, 156] on p "ALTER TYPE payment_type_used_for_enum ADD VALUE 'laundry_room';" at bounding box center [692, 155] width 1280 height 11
drag, startPoint x: 50, startPoint y: 162, endPoint x: 238, endPoint y: 166, distance: 188.0
click at [238, 166] on div "Ehdotus: varattavien tilojen datasiirtoon lisätään boolean-parametri "is_reserv…" at bounding box center [693, 187] width 1291 height 149
drag, startPoint x: 51, startPoint y: 176, endPoint x: 238, endPoint y: 172, distance: 187.0
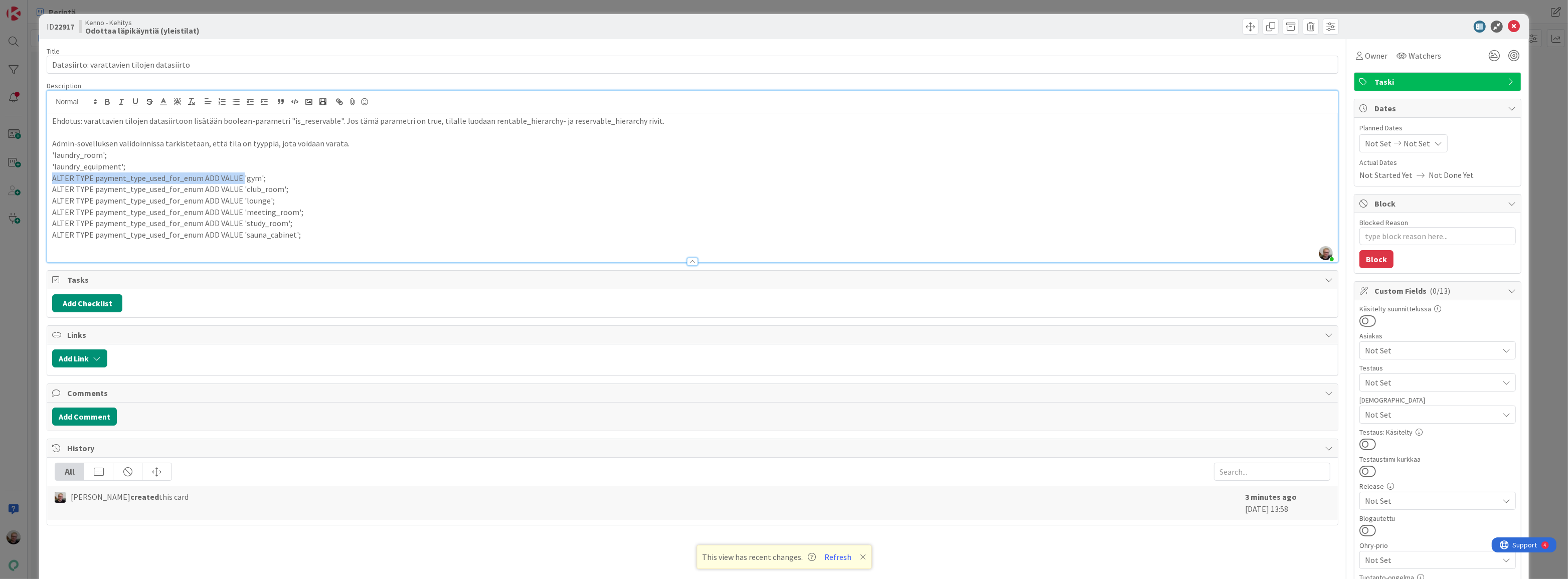
click at [238, 172] on div "Ehdotus: varattavien tilojen datasiirtoon lisätään boolean-parametri "is_reserv…" at bounding box center [693, 187] width 1291 height 149
drag, startPoint x: 52, startPoint y: 185, endPoint x: 238, endPoint y: 193, distance: 186.2
click at [238, 193] on p "ALTER TYPE payment_type_used_for_enum ADD VALUE 'club_room';" at bounding box center [692, 189] width 1280 height 11
drag, startPoint x: 52, startPoint y: 196, endPoint x: 238, endPoint y: 200, distance: 186.0
click at [238, 200] on p "ALTER TYPE payment_type_used_for_enum ADD VALUE 'lounge';" at bounding box center [692, 200] width 1280 height 11
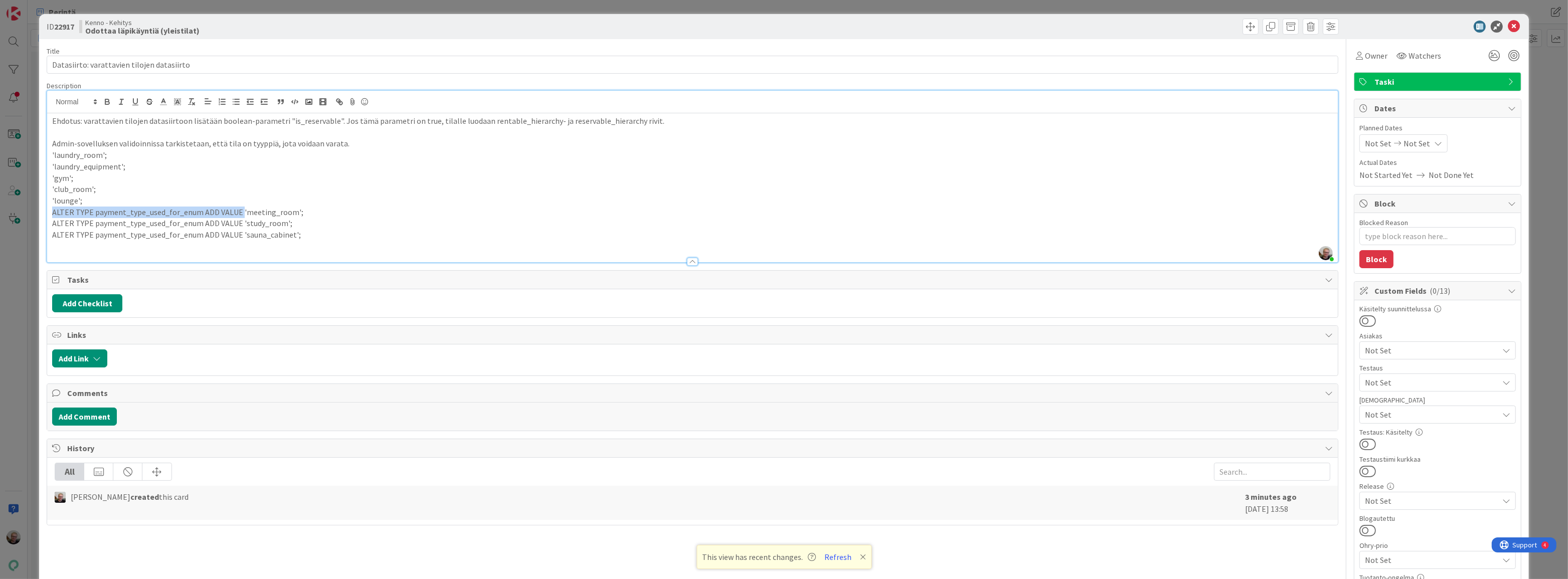
drag, startPoint x: 50, startPoint y: 213, endPoint x: 238, endPoint y: 210, distance: 188.0
click at [238, 210] on div "Ehdotus: varattavien tilojen datasiirtoon lisätään boolean-parametri "is_reserv…" at bounding box center [693, 187] width 1291 height 149
drag, startPoint x: 52, startPoint y: 221, endPoint x: 237, endPoint y: 219, distance: 185.0
click at [237, 219] on p "ALTER TYPE payment_type_used_for_enum ADD VALUE 'study_room';" at bounding box center [692, 223] width 1280 height 11
drag, startPoint x: 50, startPoint y: 235, endPoint x: 238, endPoint y: 234, distance: 188.0
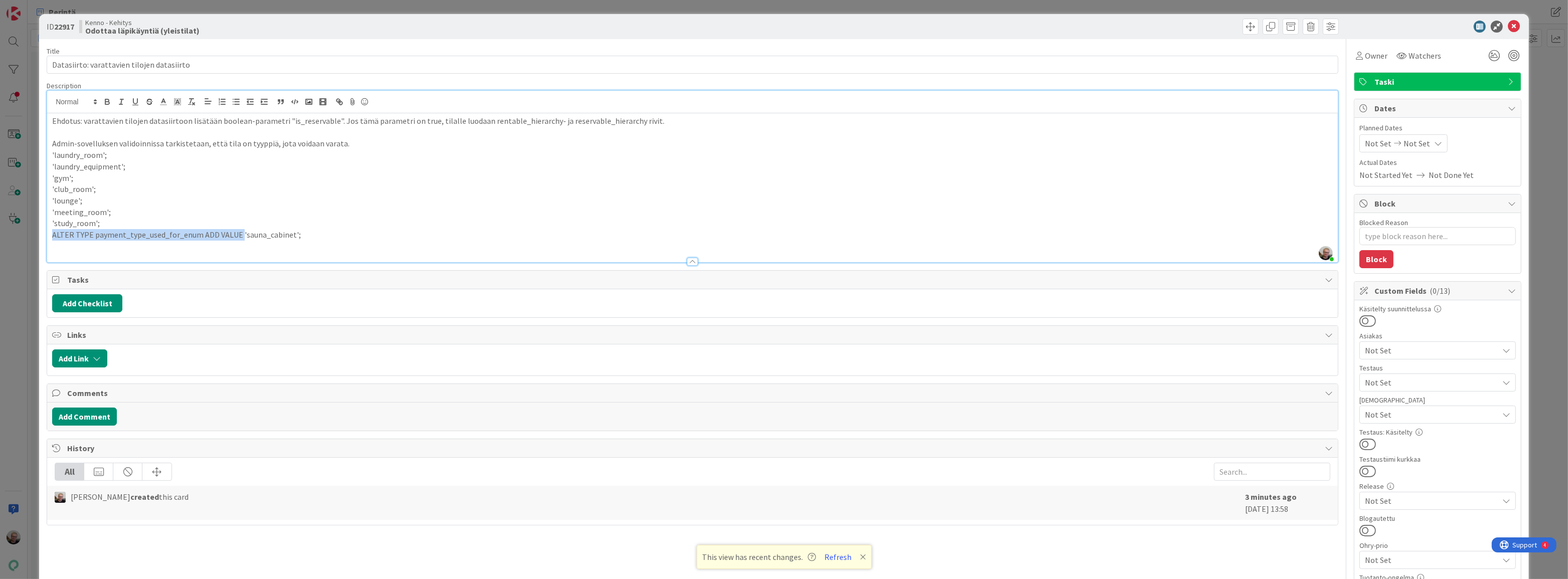
click at [238, 234] on div "Ehdotus: varattavien tilojen datasiirtoon lisätään boolean-parametri "is_reserv…" at bounding box center [693, 187] width 1291 height 149
click at [345, 146] on p "Admin-sovelluksen validoinnissa tarkistetaan, että tila on tyyppiä, jota voidaa…" at bounding box center [692, 143] width 1280 height 11
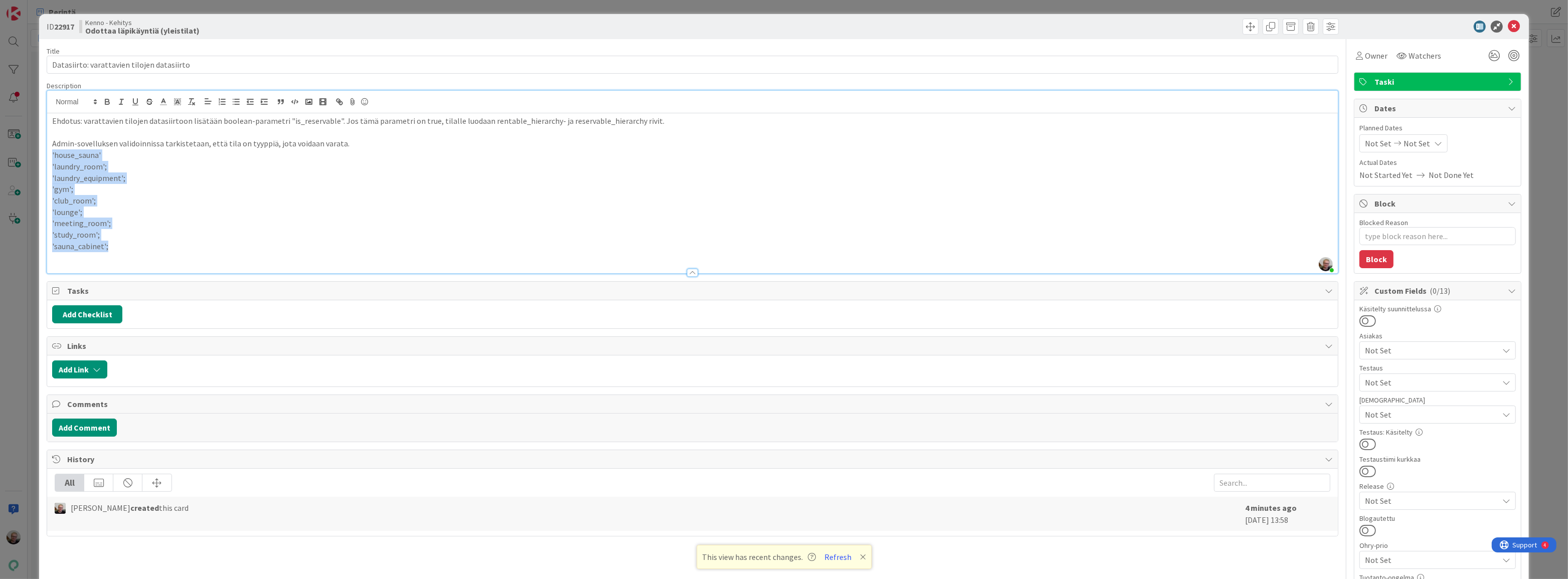
drag, startPoint x: 52, startPoint y: 154, endPoint x: 124, endPoint y: 244, distance: 115.3
click at [124, 244] on div "Ehdotus: varattavien tilojen datasiirtoon lisätään boolean-parametri "is_reserv…" at bounding box center [693, 193] width 1291 height 159
click at [236, 103] on icon "button" at bounding box center [236, 102] width 9 height 9
click at [67, 260] on p at bounding box center [692, 258] width 1280 height 11
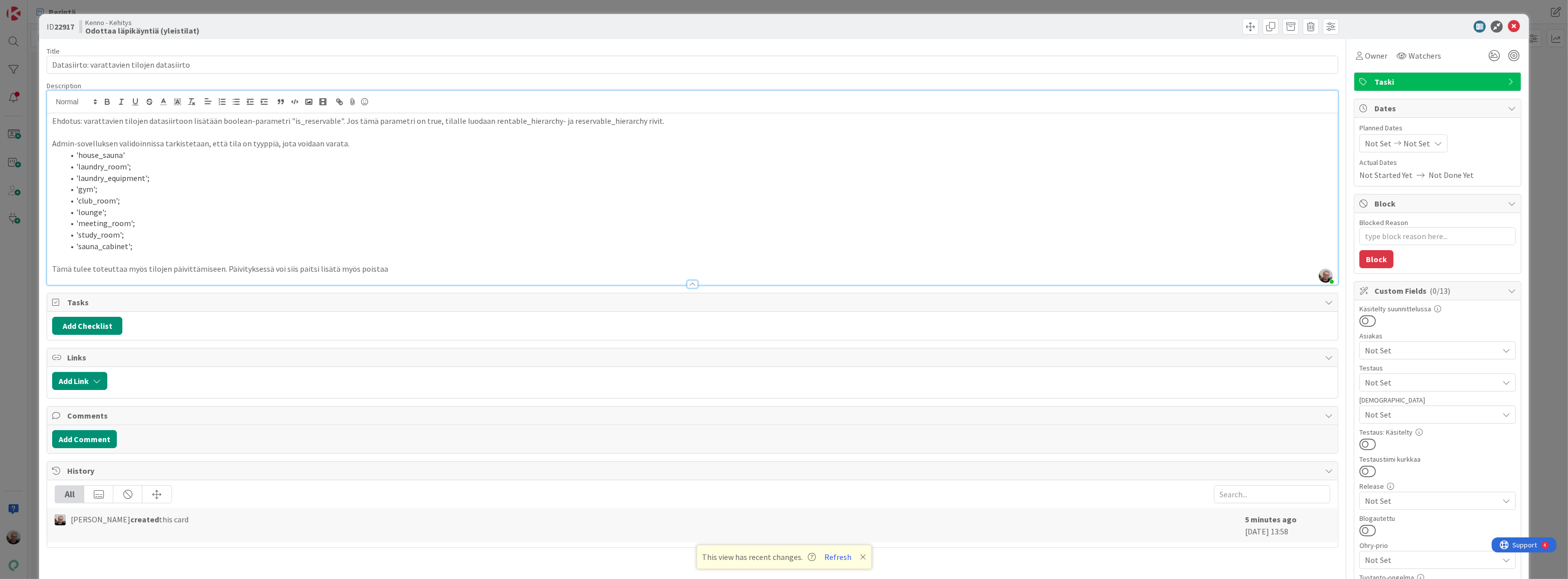
click at [626, 123] on p "Ehdotus: varattavien tilojen datasiirtoon lisätään boolean-parametri "is_reserv…" at bounding box center [692, 121] width 1280 height 11
drag, startPoint x: 477, startPoint y: 121, endPoint x: 643, endPoint y: 123, distance: 166.0
click at [643, 123] on p "Ehdotus: varattavien tilojen datasiirtoon lisätään boolean-parametri "is_reserv…" at bounding box center [692, 121] width 1280 height 11
copy p "rentable_hierarchy- ja reservable_hierarchy rivit."
drag, startPoint x: 388, startPoint y: 260, endPoint x: 383, endPoint y: 271, distance: 12.1
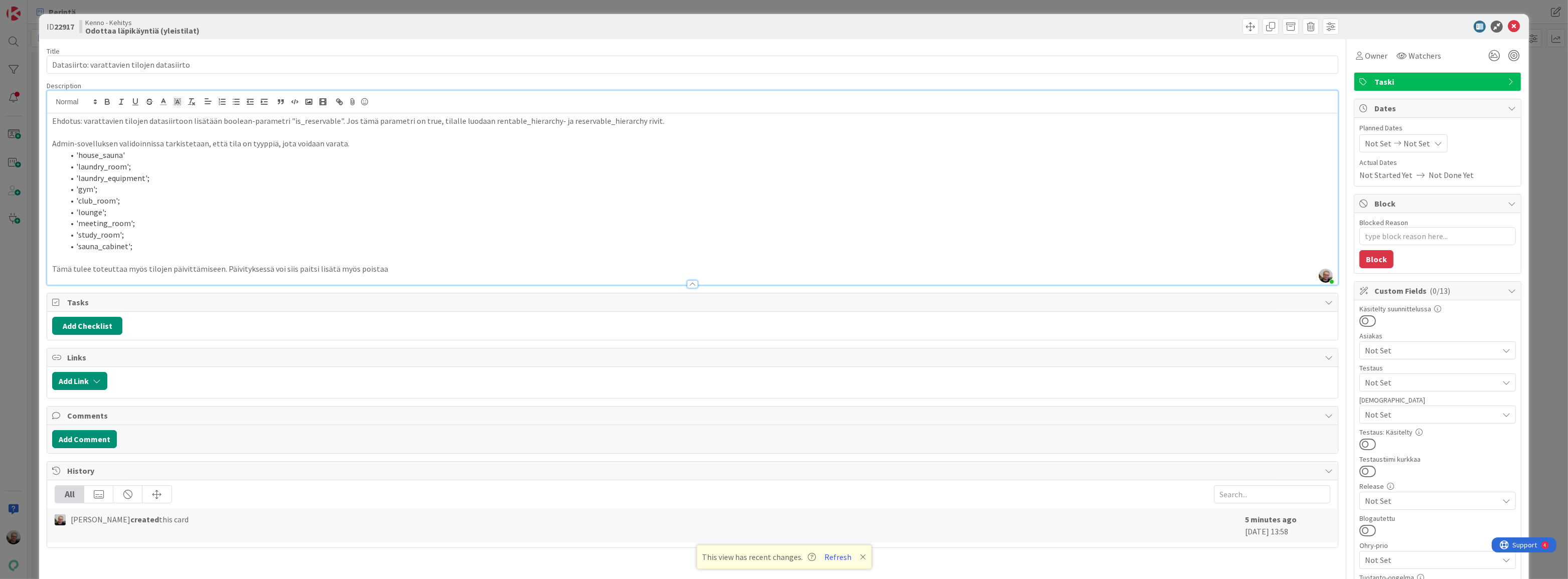
click at [385, 268] on div "Ehdotus: varattavien tilojen datasiirtoon lisätään boolean-parametri "is_reserv…" at bounding box center [693, 198] width 1291 height 172
click at [383, 271] on p "Tämä tulee toteuttaa myös tilojen päivittämiseen. Päivityksessä voi siis paitsi…" at bounding box center [692, 269] width 1280 height 11
click at [378, 252] on p at bounding box center [692, 258] width 1280 height 11
click at [1507, 28] on icon at bounding box center [1513, 27] width 12 height 12
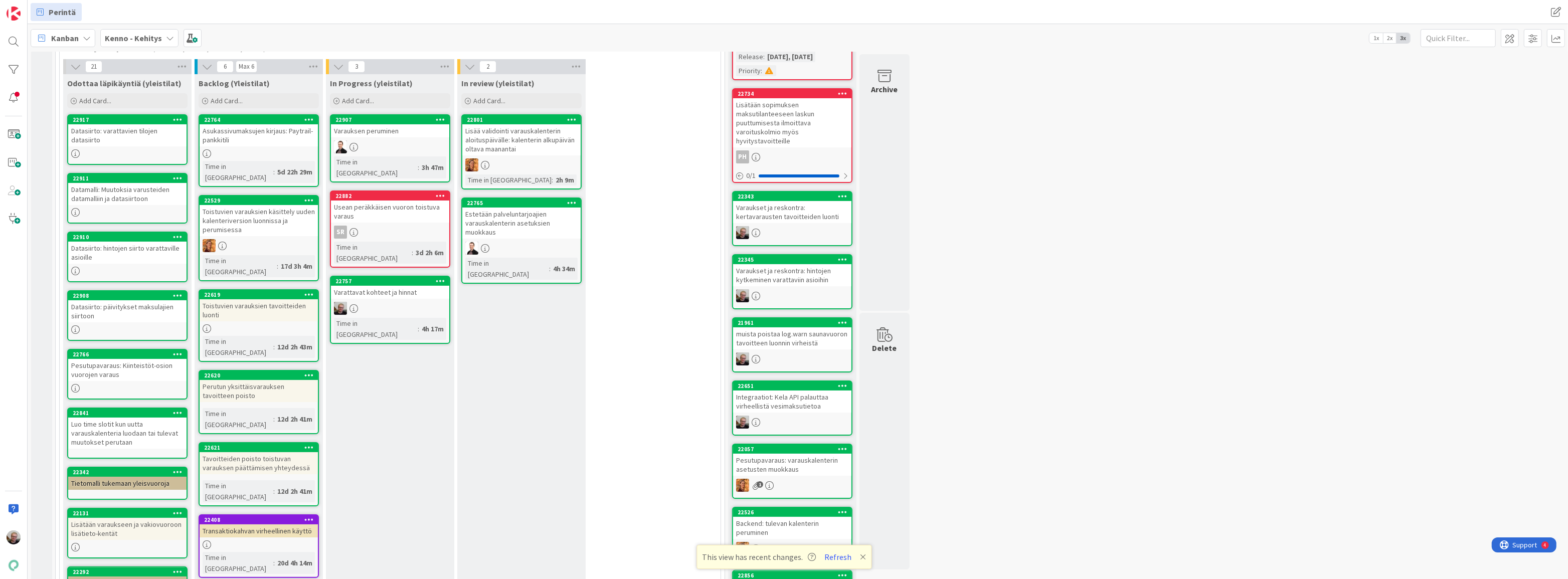
click at [106, 252] on div "Datasiirto: hintojen siirto varattaville asioille" at bounding box center [127, 252] width 119 height 22
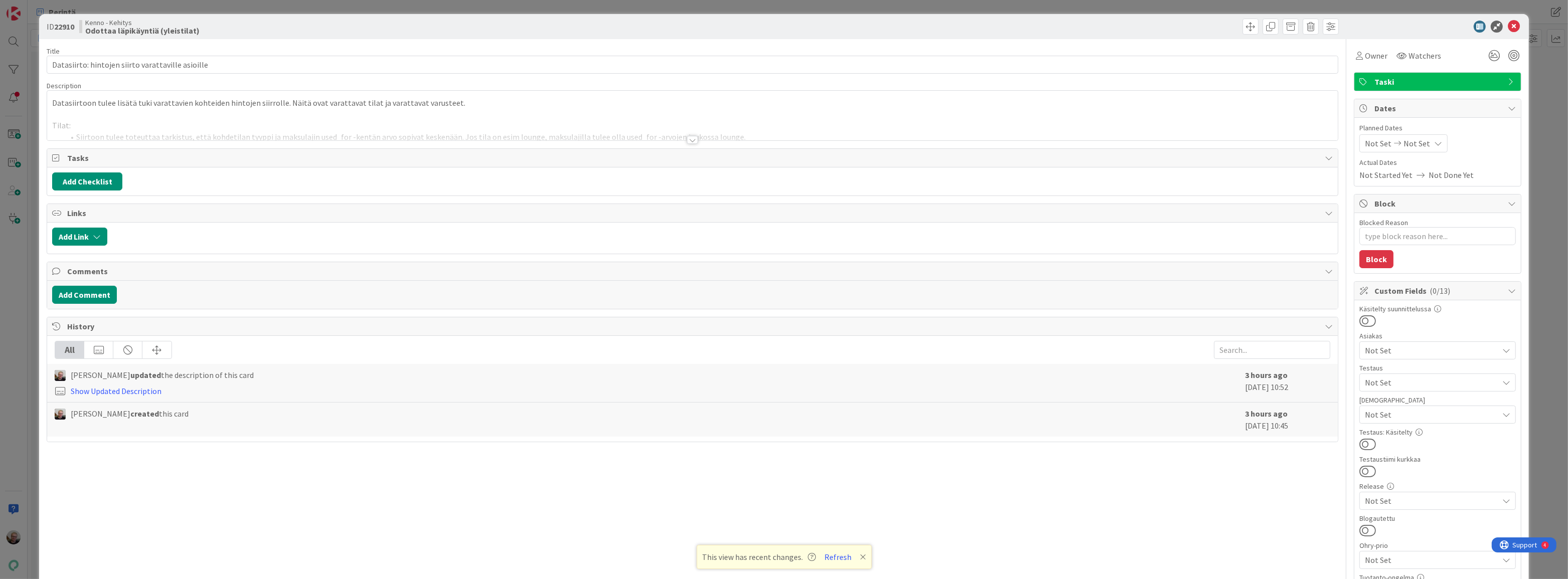
click at [404, 127] on div at bounding box center [693, 127] width 1291 height 26
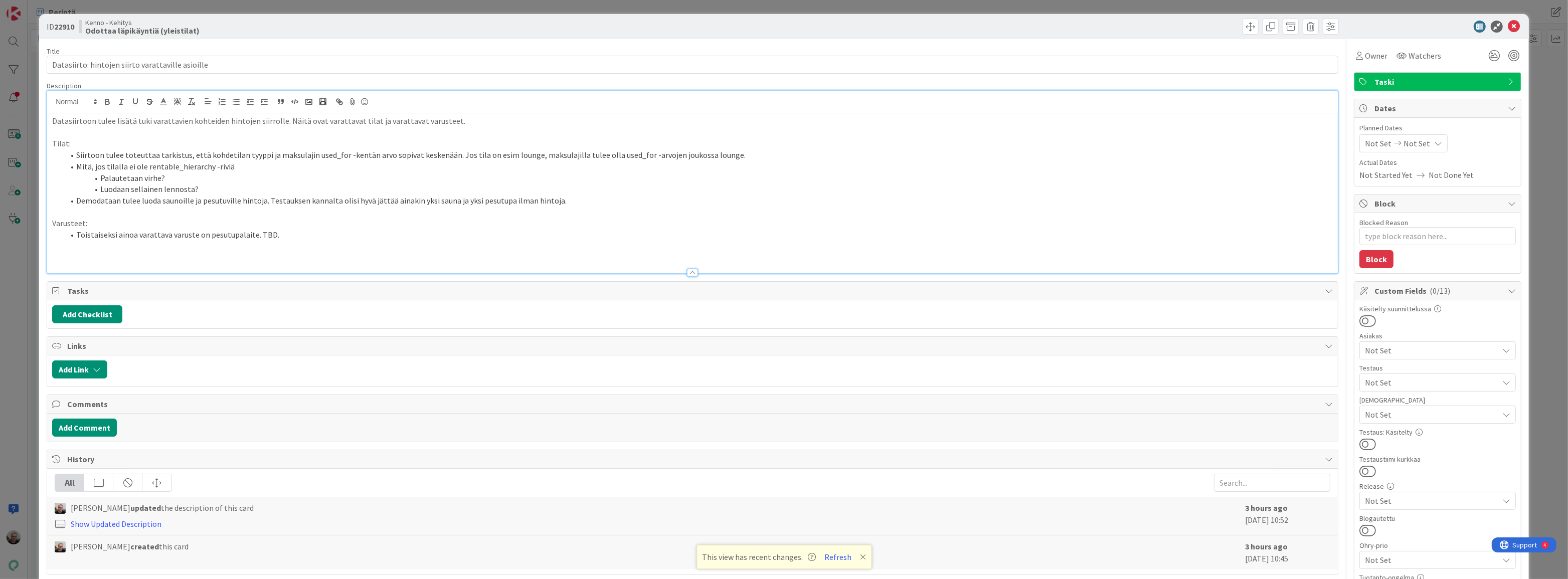
click at [359, 244] on p at bounding box center [692, 247] width 1280 height 11
click at [1509, 23] on icon at bounding box center [1513, 27] width 12 height 12
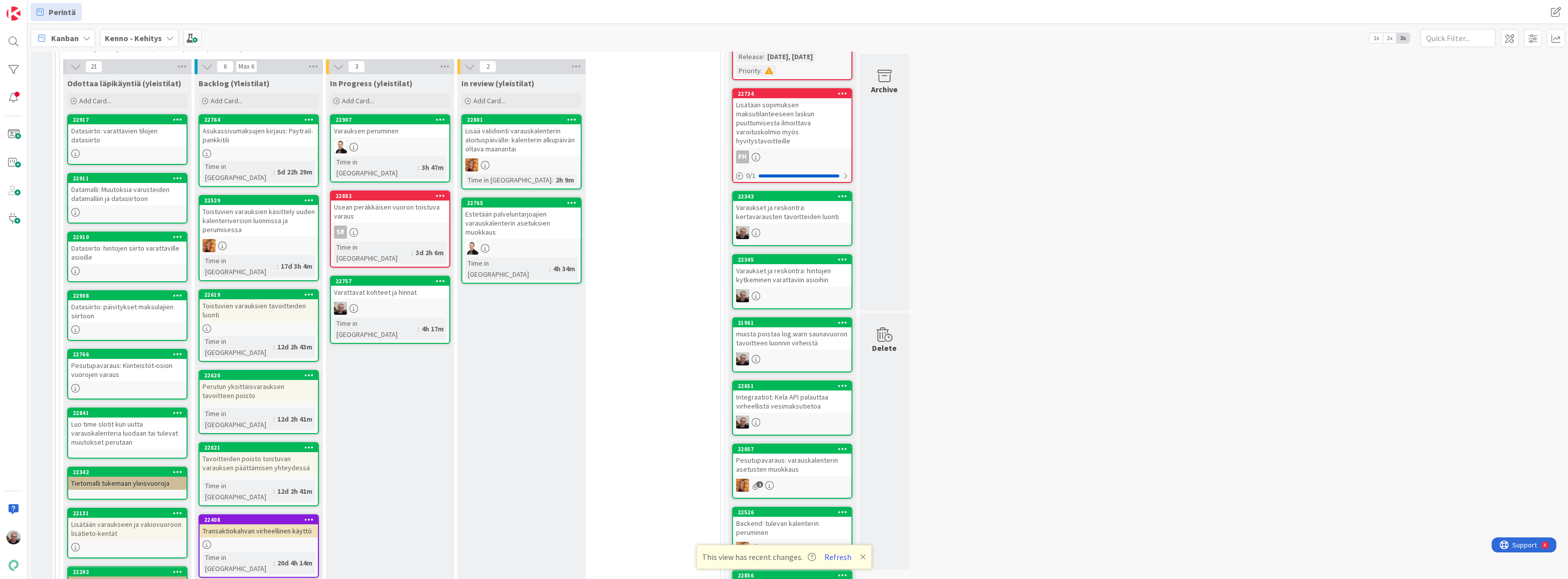
click at [121, 200] on div "Datamalli: Muutoksia varusteiden datamalliin ja datasiirtoon" at bounding box center [127, 194] width 119 height 22
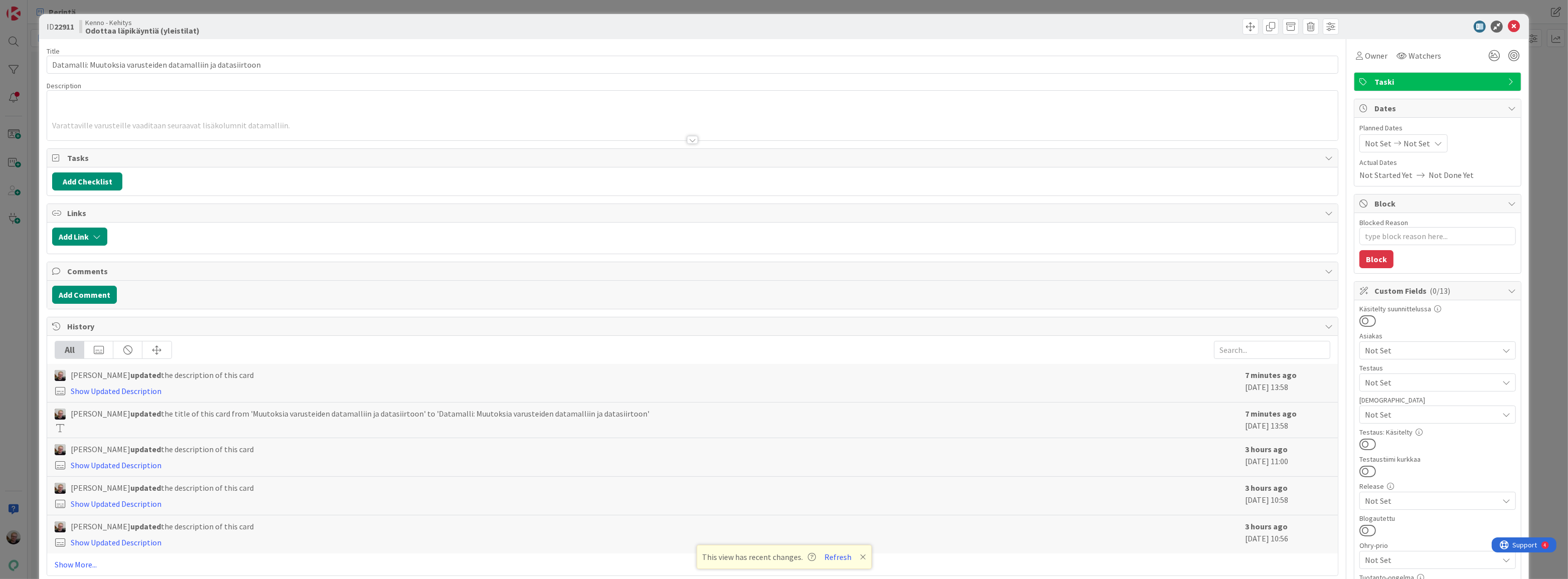
click at [342, 121] on div at bounding box center [693, 127] width 1291 height 26
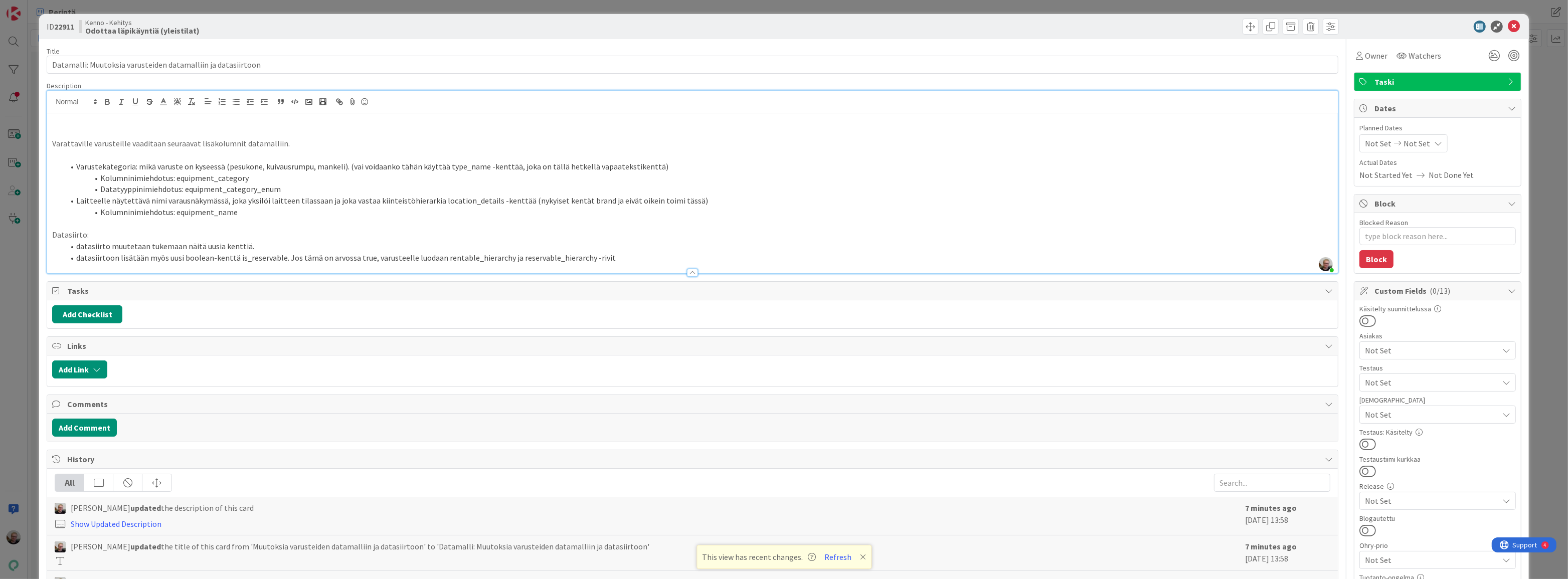
click at [634, 261] on li "datasiirtoon lisätään myös uusi boolean-kenttä is_reservable. Jos tämä on arvos…" at bounding box center [699, 258] width 1268 height 11
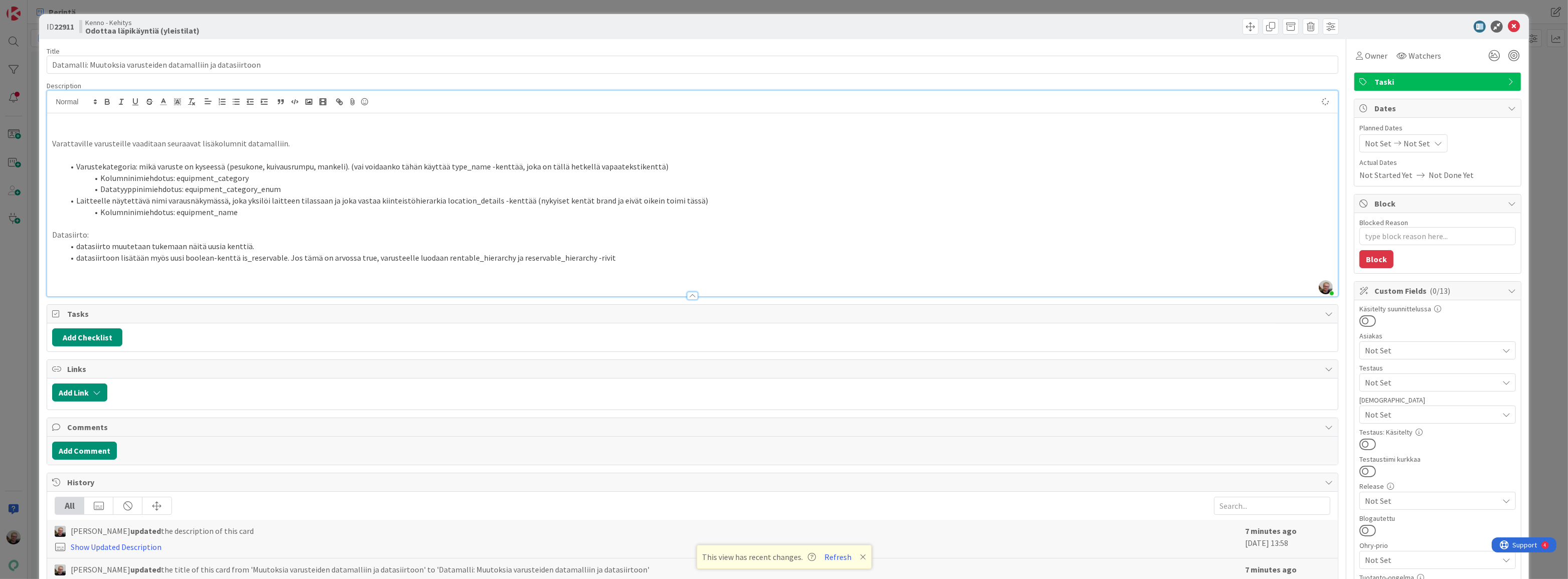
type textarea "x"
click at [1510, 28] on icon at bounding box center [1513, 27] width 12 height 12
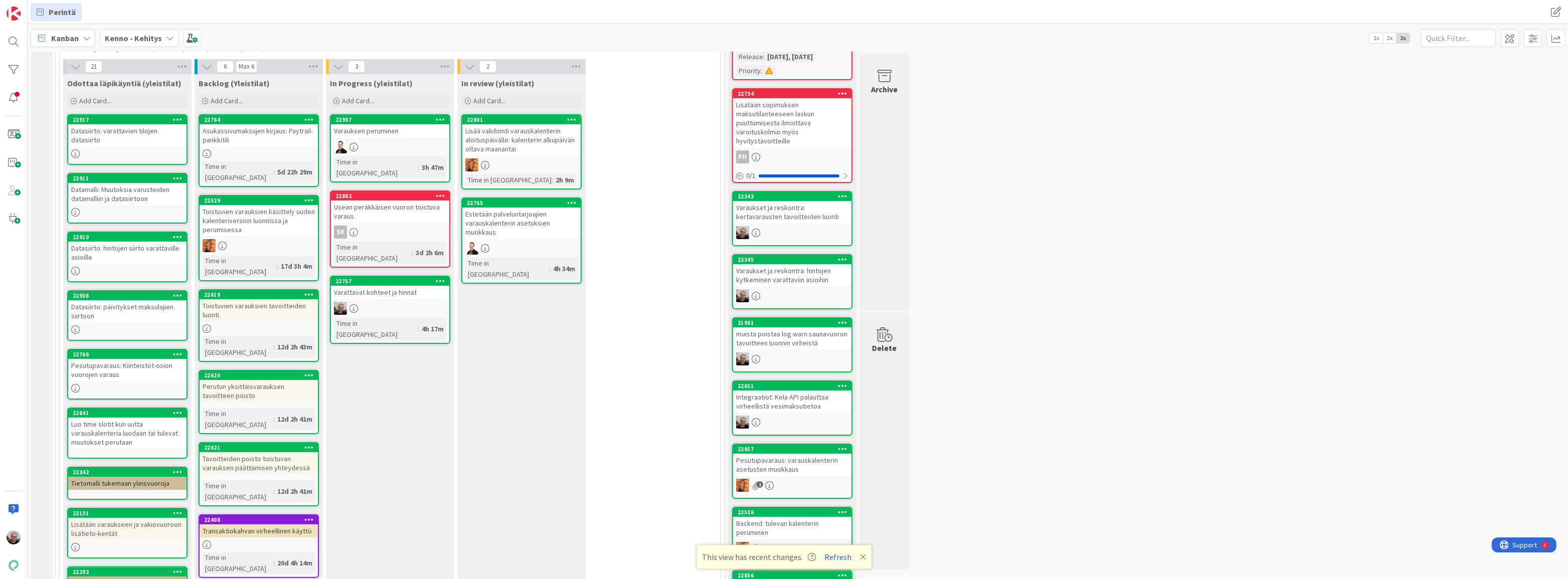
click at [129, 138] on div "Datasiirto: varattavien tilojen datasiirto" at bounding box center [127, 135] width 119 height 22
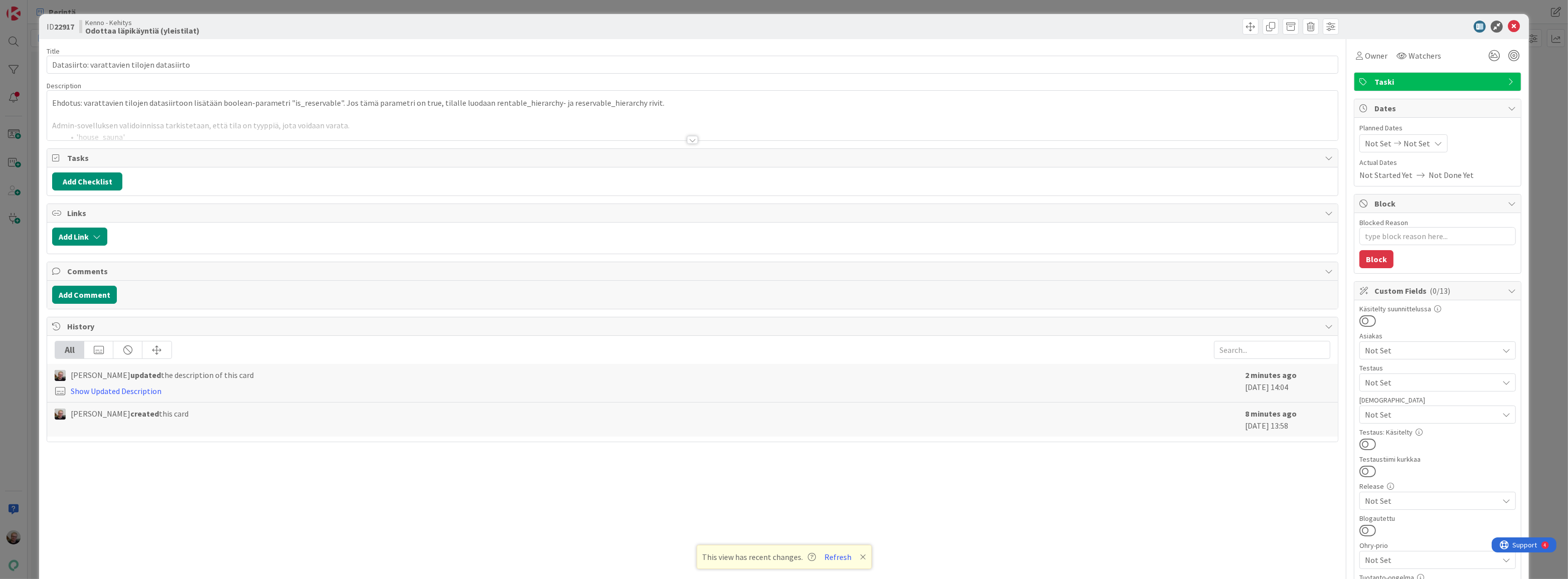
click at [690, 115] on div at bounding box center [693, 127] width 1291 height 26
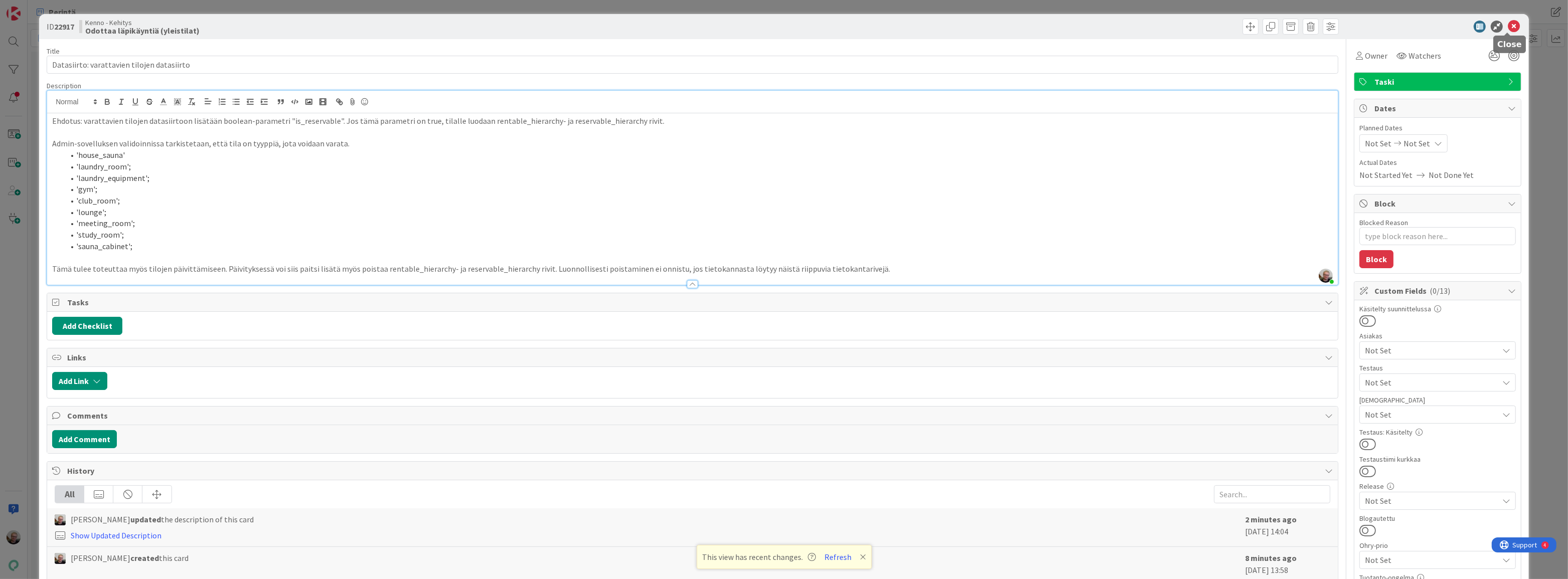
click at [1507, 28] on icon at bounding box center [1513, 27] width 12 height 12
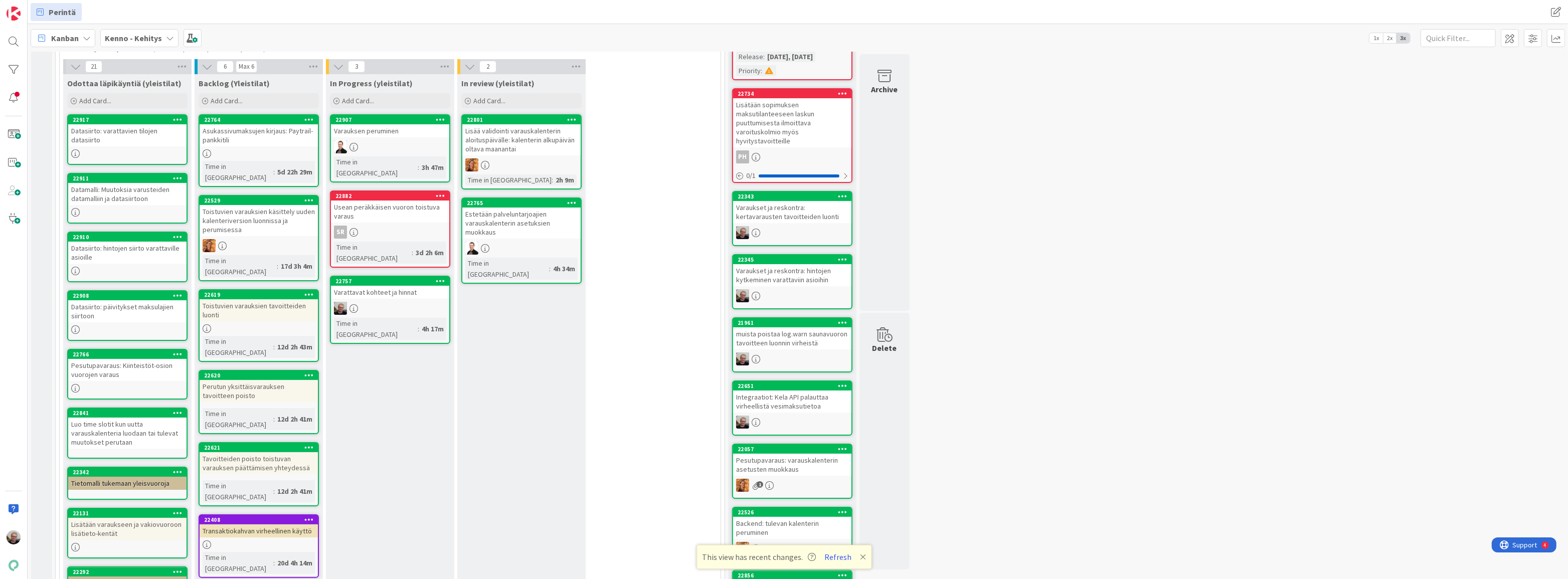
click at [153, 195] on div "Datamalli: Muutoksia varusteiden datamalliin ja datasiirtoon" at bounding box center [127, 194] width 119 height 22
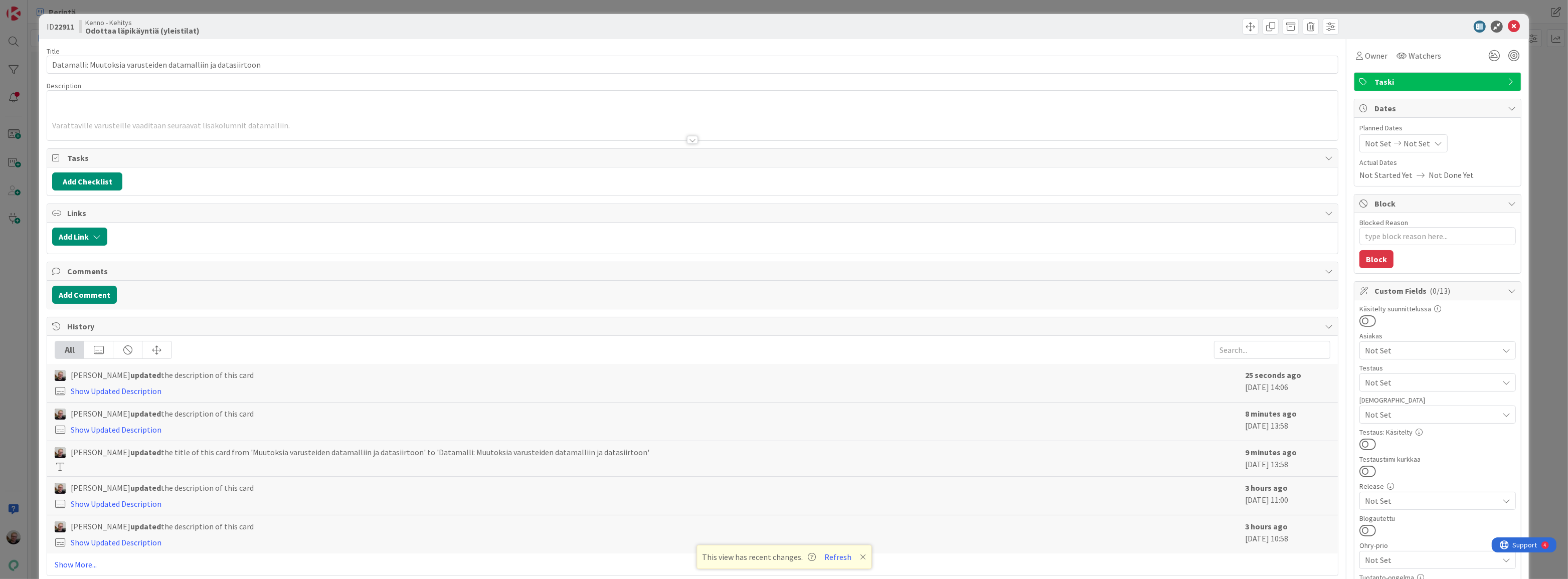
click at [415, 120] on div at bounding box center [693, 127] width 1291 height 26
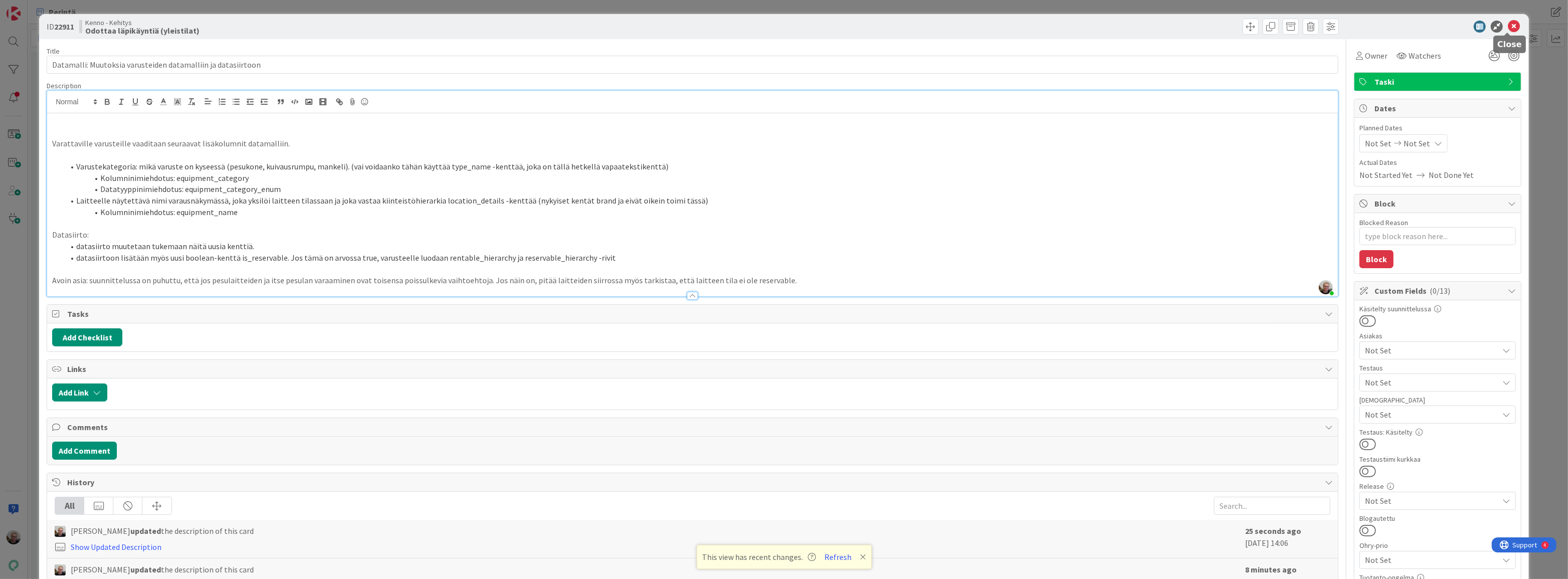
click at [1507, 25] on icon at bounding box center [1513, 27] width 12 height 12
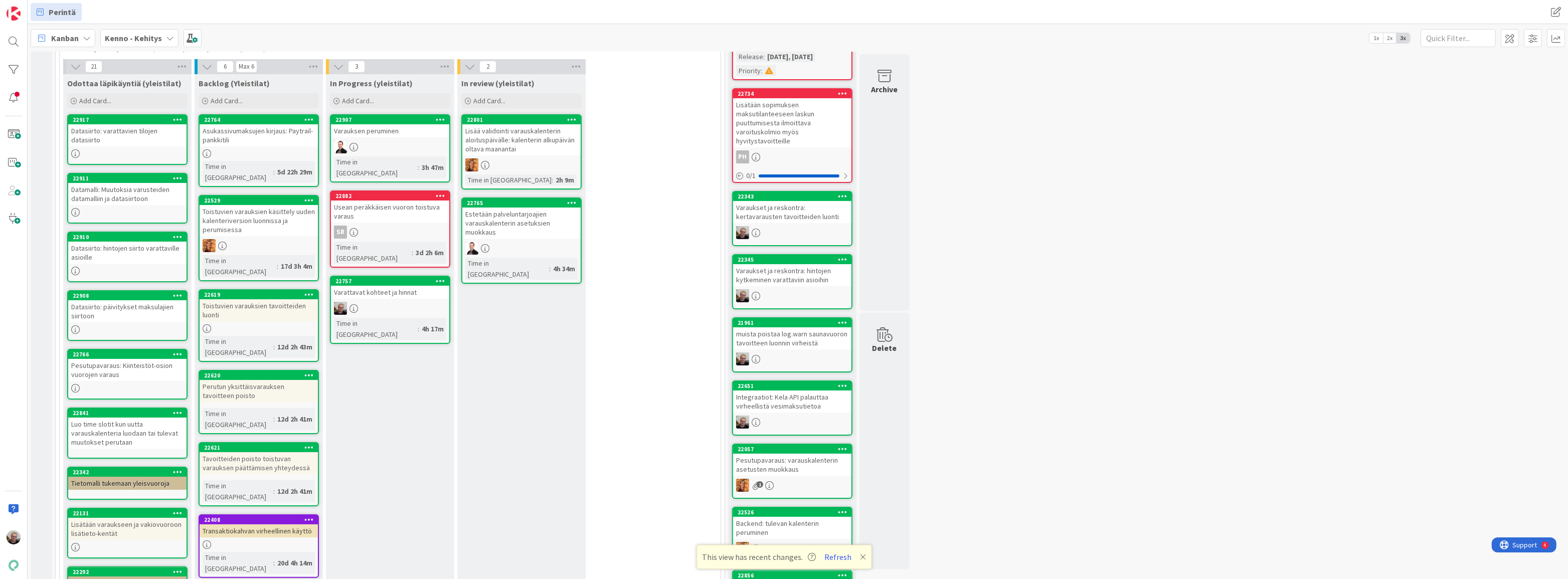
click at [127, 248] on div "Datasiirto: hintojen siirto varattaville asioille" at bounding box center [127, 252] width 119 height 22
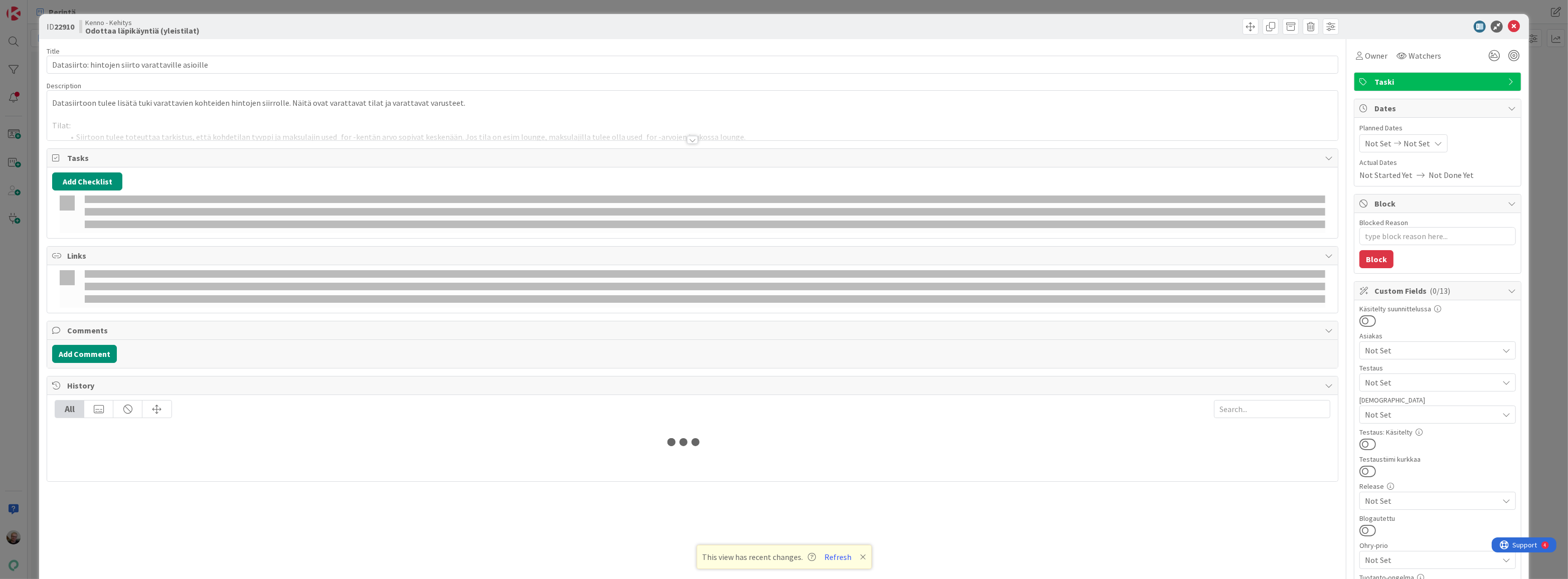
type textarea "x"
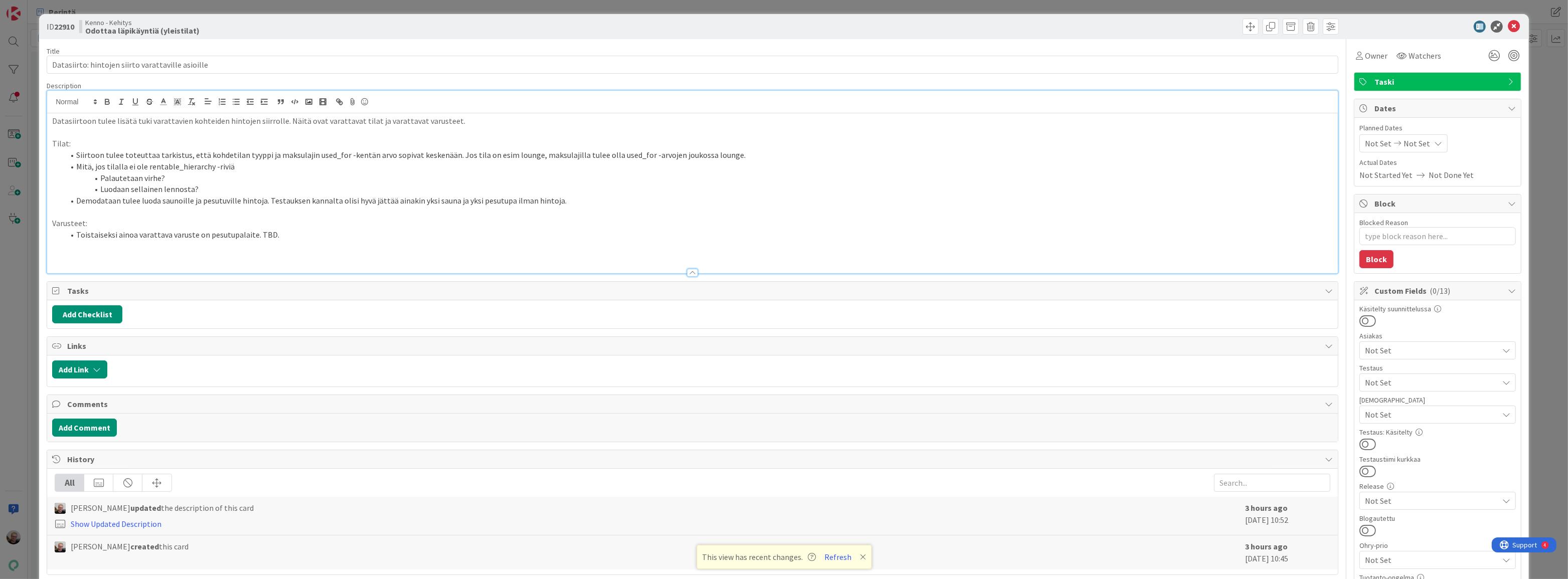
click at [273, 110] on div "Datasiirtoon tulee lisätä tuki varattavien kohteiden hintojen siirrolle. Näitä …" at bounding box center [693, 182] width 1291 height 182
click at [272, 235] on li "Toistaiseksi ainoa varattava varuste on pesutupalaite. TBD." at bounding box center [699, 234] width 1268 height 11
type textarea "x"
click at [1509, 23] on icon at bounding box center [1513, 27] width 12 height 12
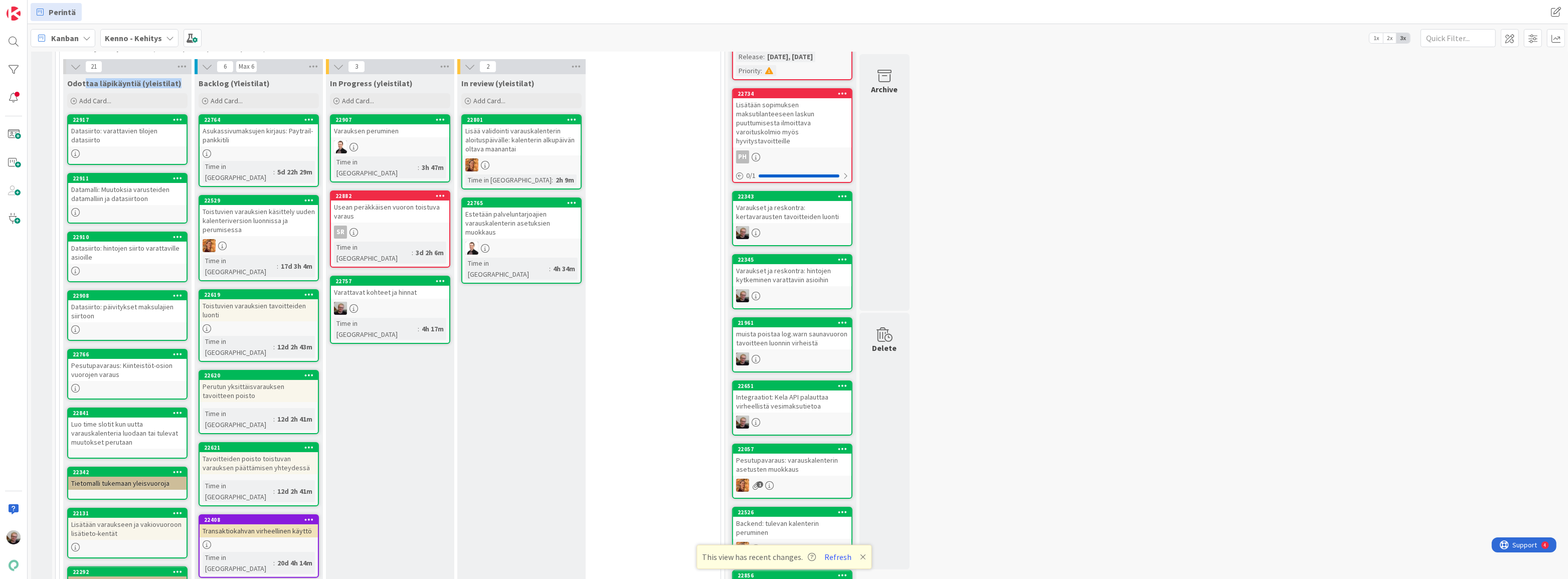
drag, startPoint x: 181, startPoint y: 81, endPoint x: 73, endPoint y: 77, distance: 108.1
click at [85, 75] on div "Odottaa läpikäyntiä (yleistilat)" at bounding box center [127, 81] width 128 height 14
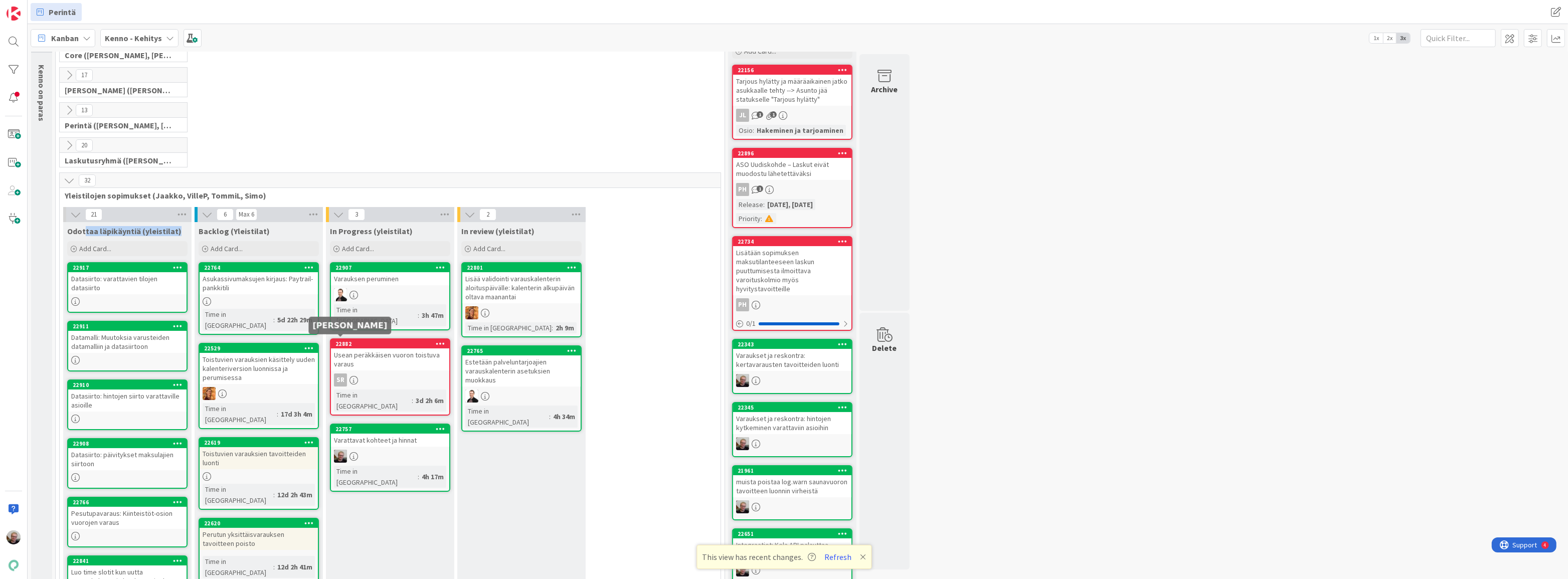
scroll to position [22, 0]
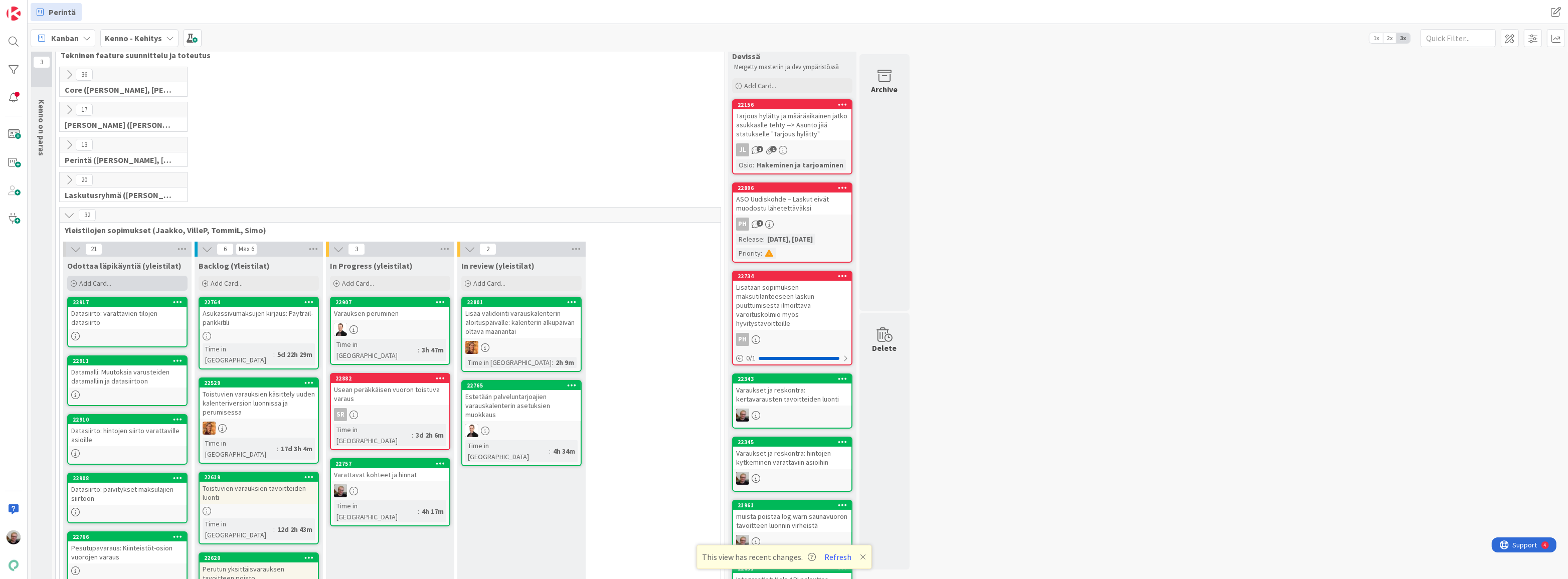
click at [140, 286] on div "Add Card..." at bounding box center [127, 284] width 121 height 15
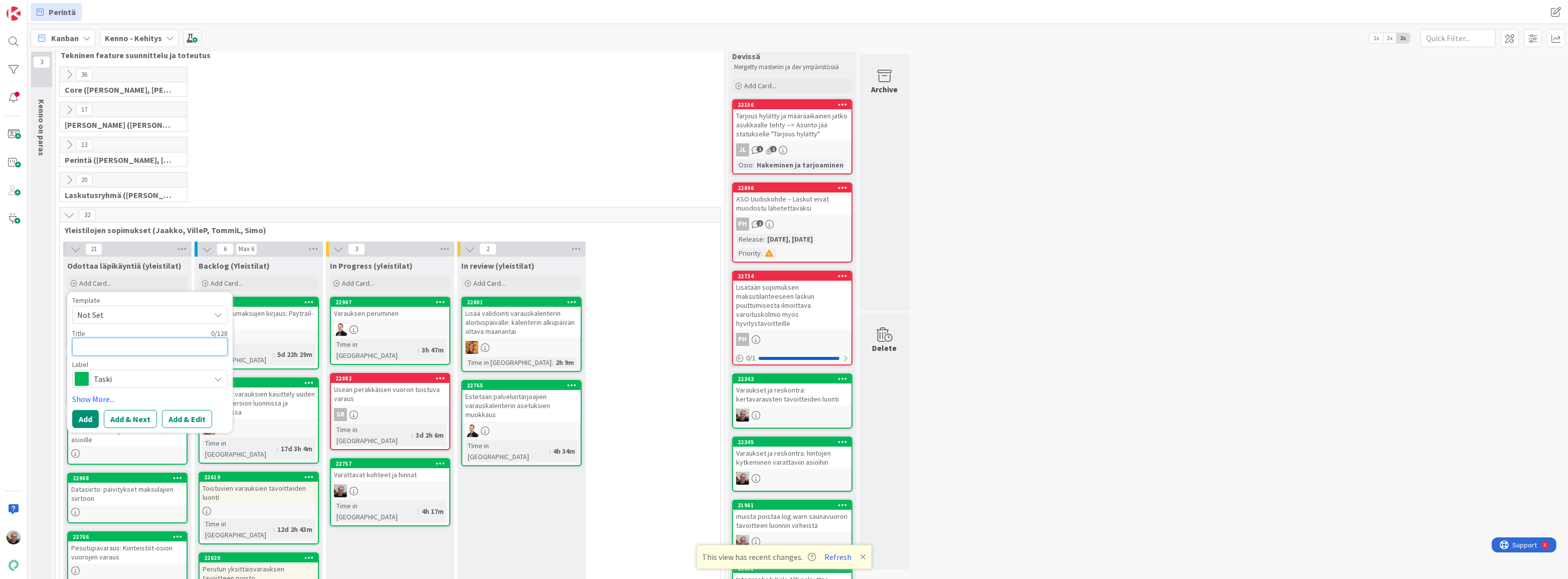
type textarea "D"
type textarea "x"
type textarea "De"
type textarea "x"
type textarea "Deo"
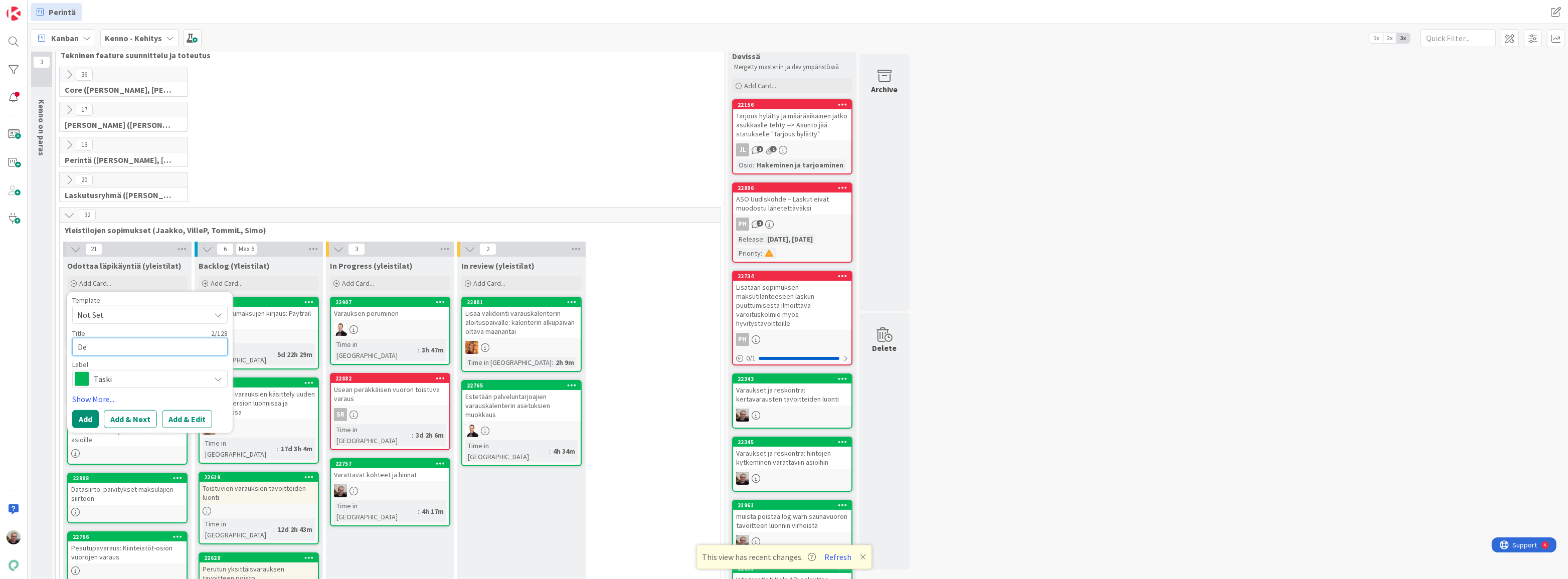
type textarea "x"
type textarea "De"
type textarea "x"
type textarea "Dem"
type textarea "x"
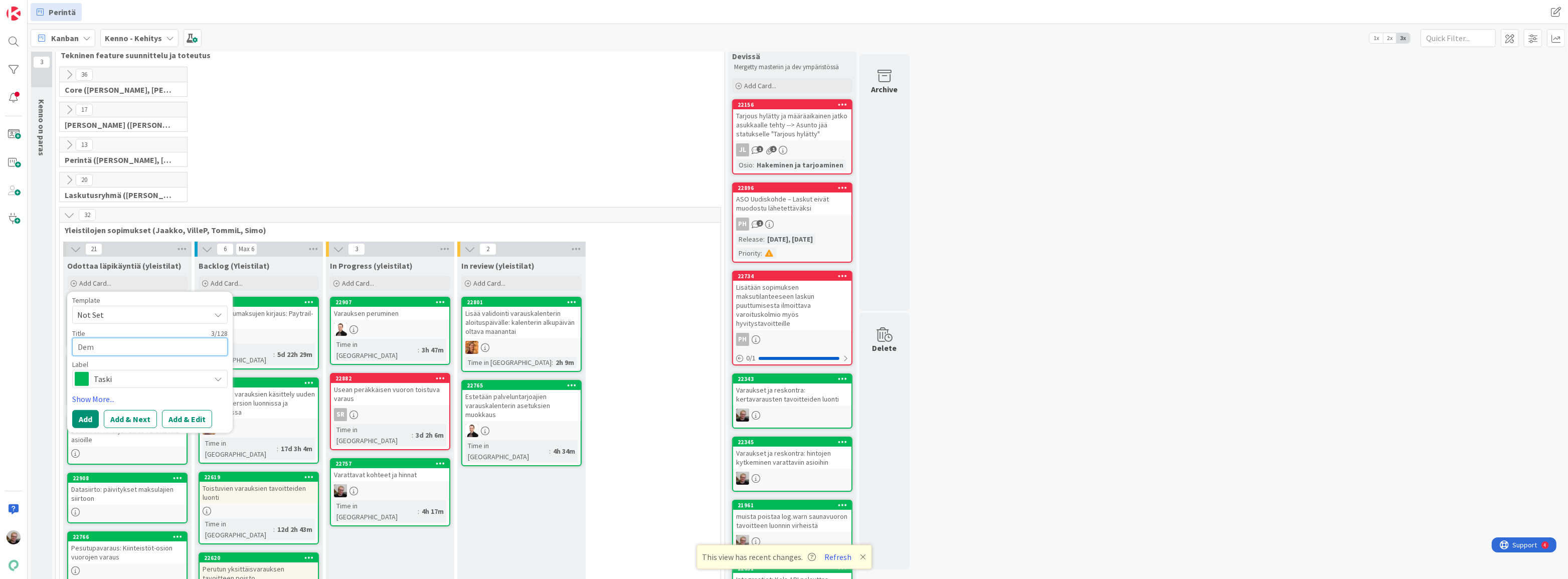
type textarea "Demo"
type textarea "x"
type textarea "Demod"
type textarea "x"
type textarea "Demoda"
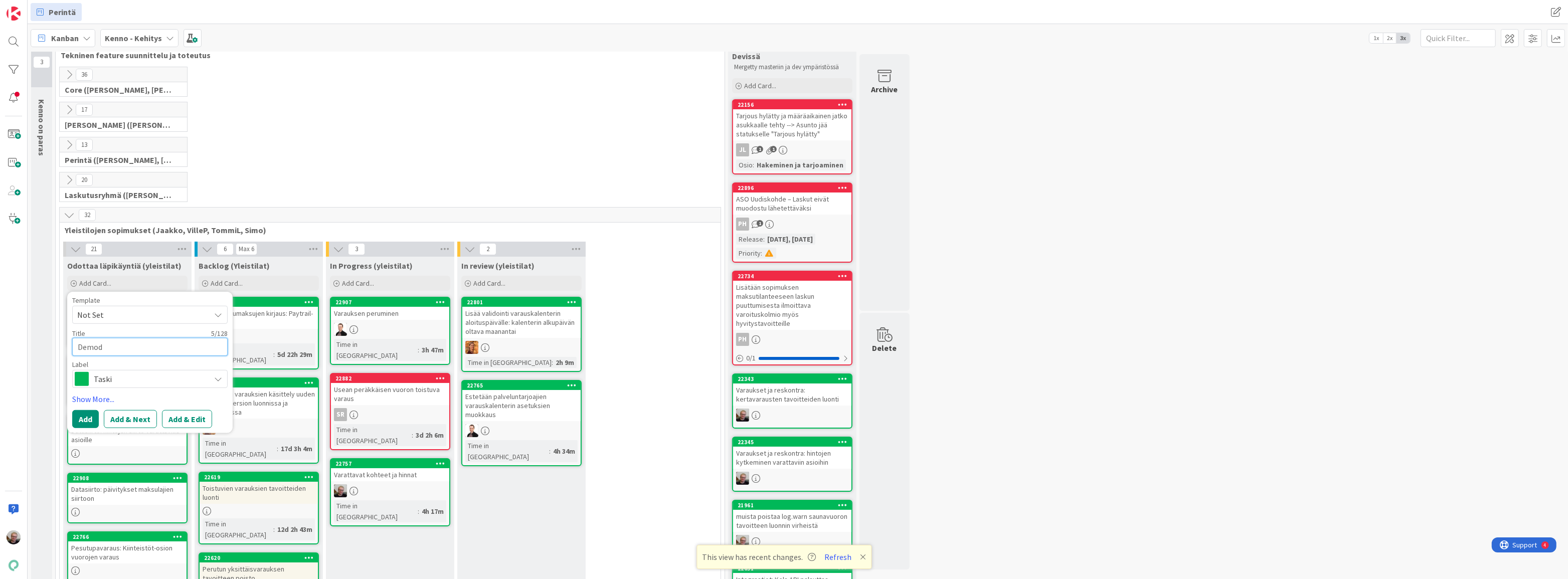
type textarea "x"
type textarea "Demodat"
type textarea "x"
type textarea "Demodata"
type textarea "x"
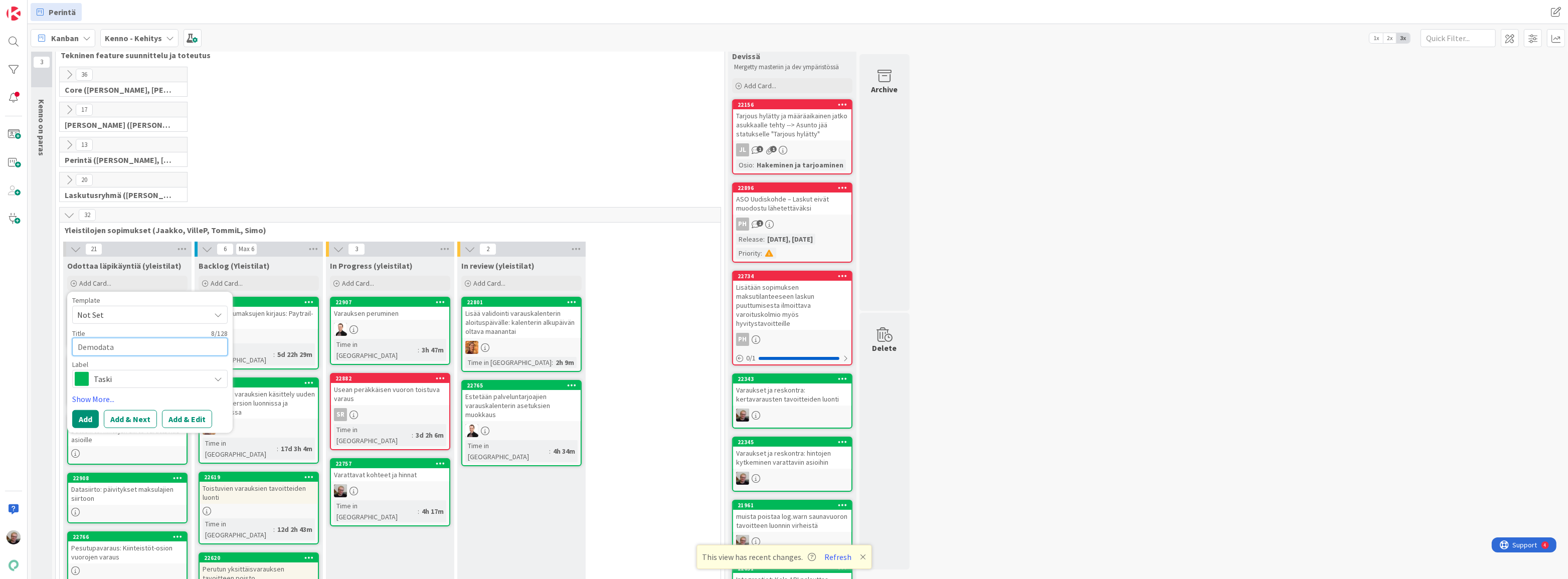
type textarea "Demodata:"
type textarea "x"
type textarea "Demodata:"
type textarea "x"
type textarea "Demodata: g"
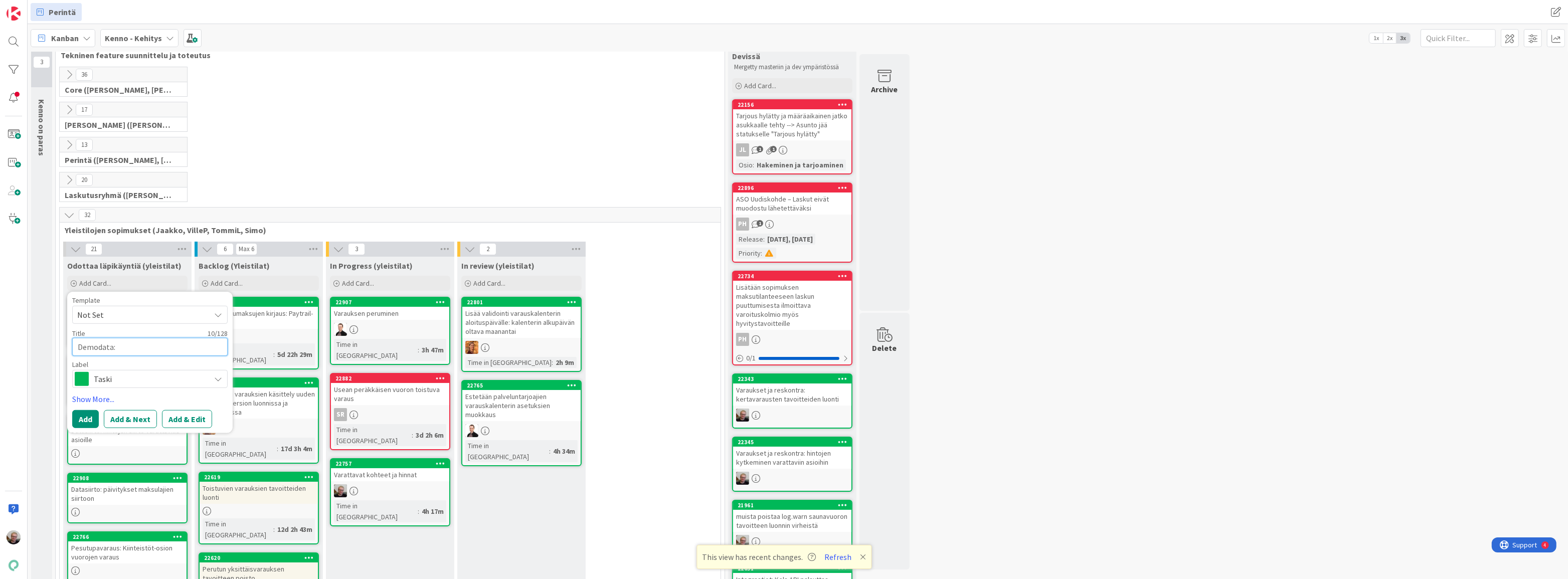
type textarea "x"
type textarea "Demodata: ge"
type textarea "x"
type textarea "Demodata: gen"
type textarea "x"
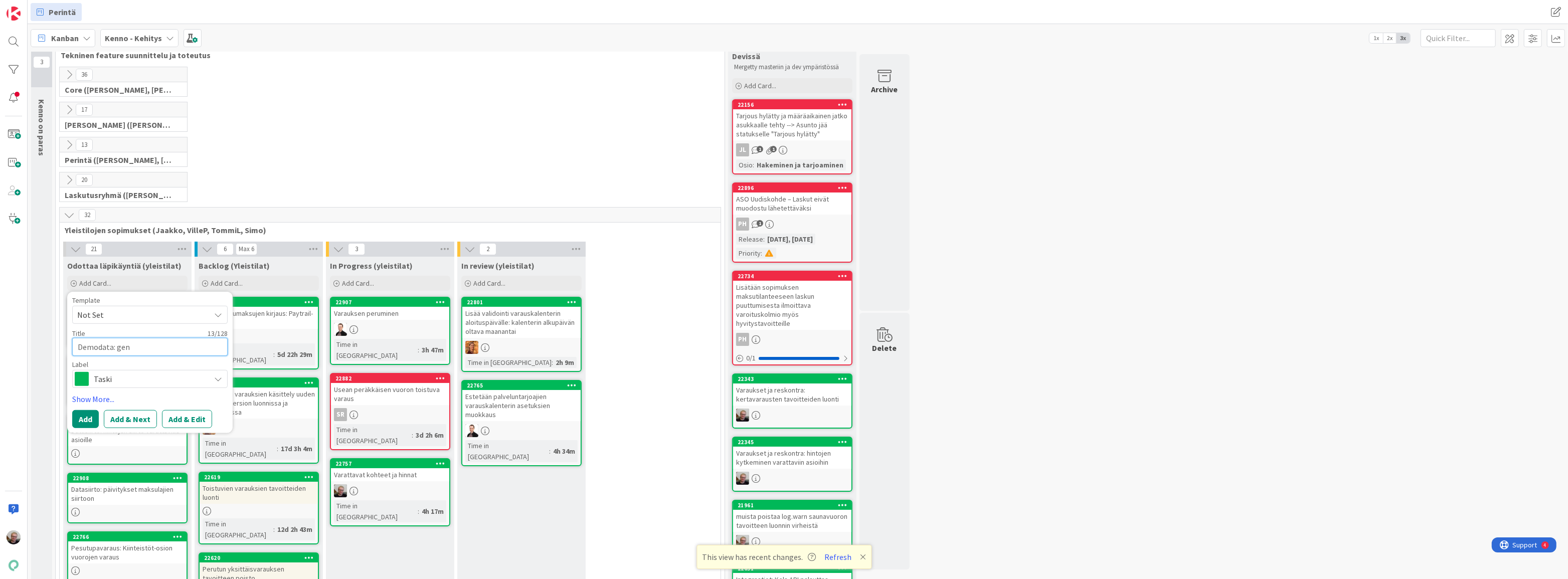
type textarea "Demodata: gene"
type textarea "x"
type textarea "Demodata: gener"
type textarea "x"
type textarea "Demodata: genero"
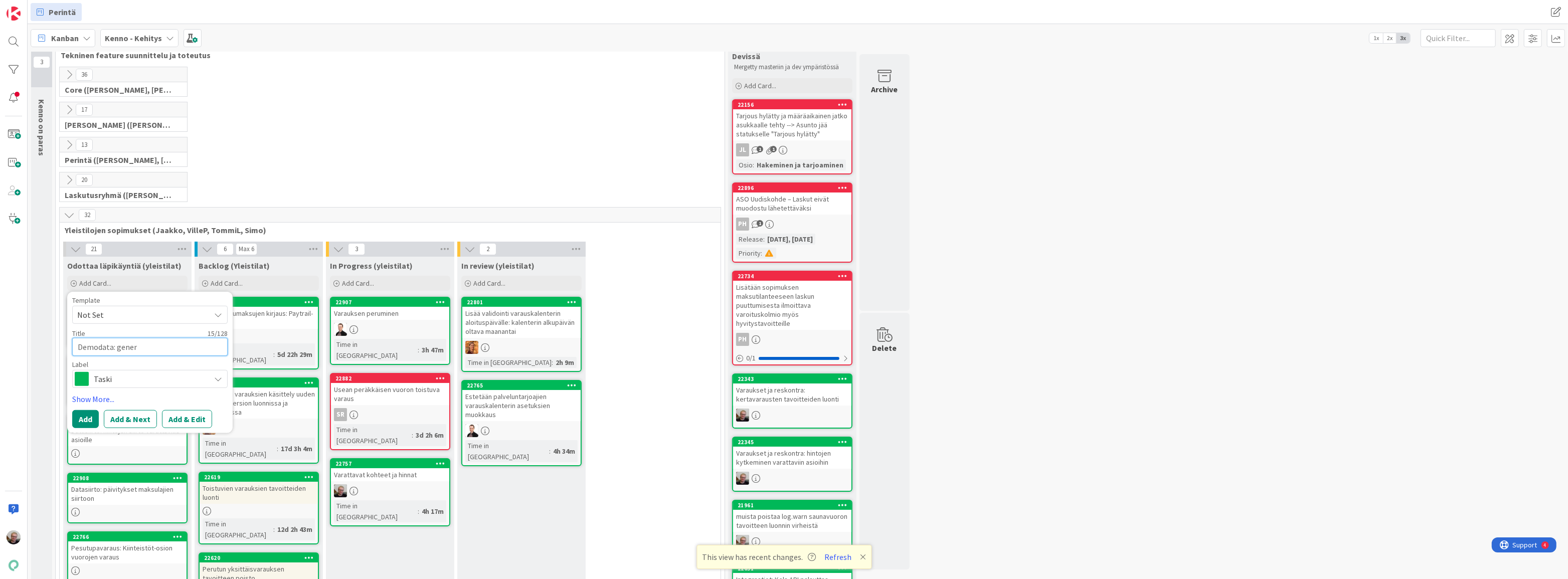
type textarea "x"
type textarea "Demodata: generoi"
type textarea "x"
type textarea "Demodata: generoi"
type textarea "x"
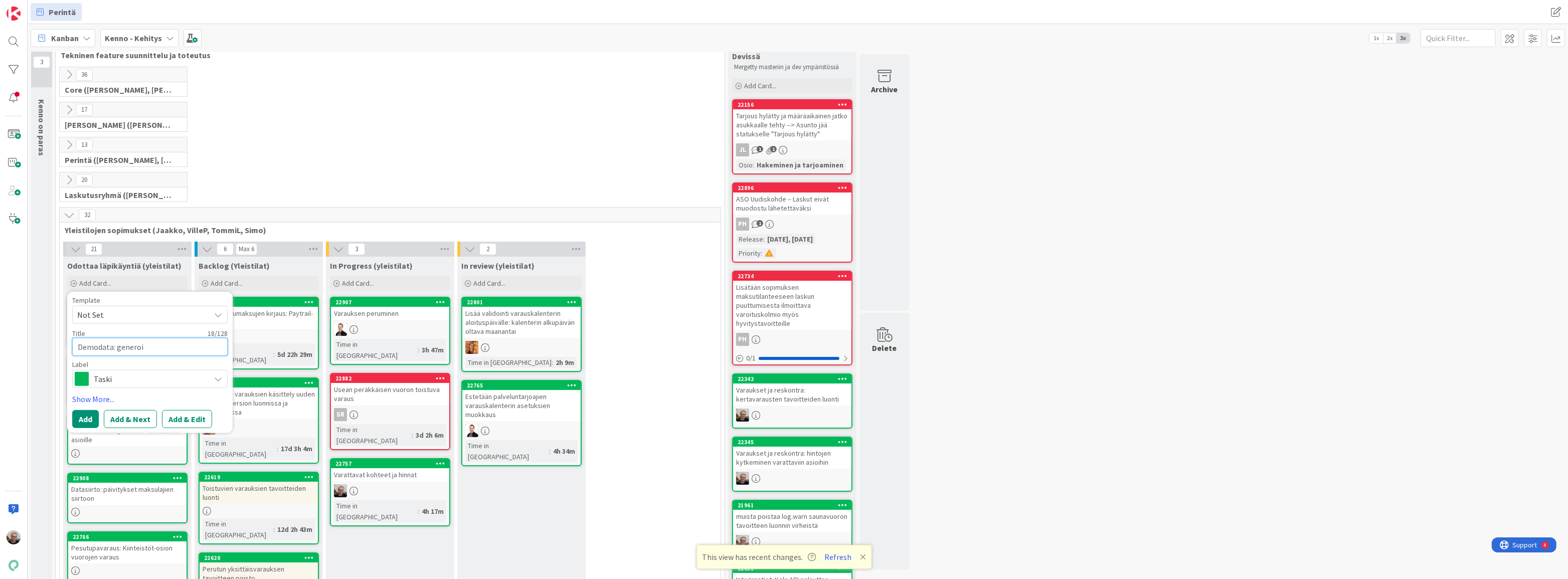
type textarea "Demodata: generoi s"
type textarea "x"
type textarea "Demodata: generoi sl"
type textarea "x"
type textarea "Demodata: generoi slo"
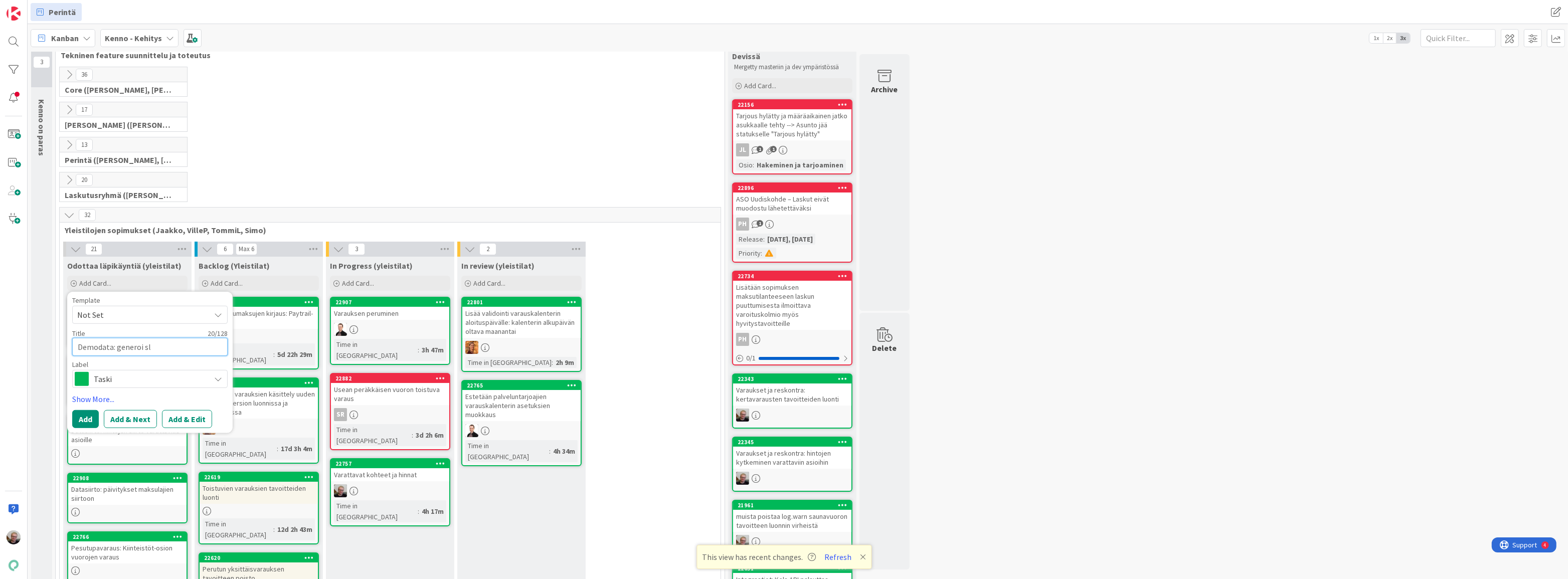
type textarea "x"
type textarea "Demodata: generoi slot"
type textarea "x"
type textarea "Demodata: generoi sloti"
type textarea "x"
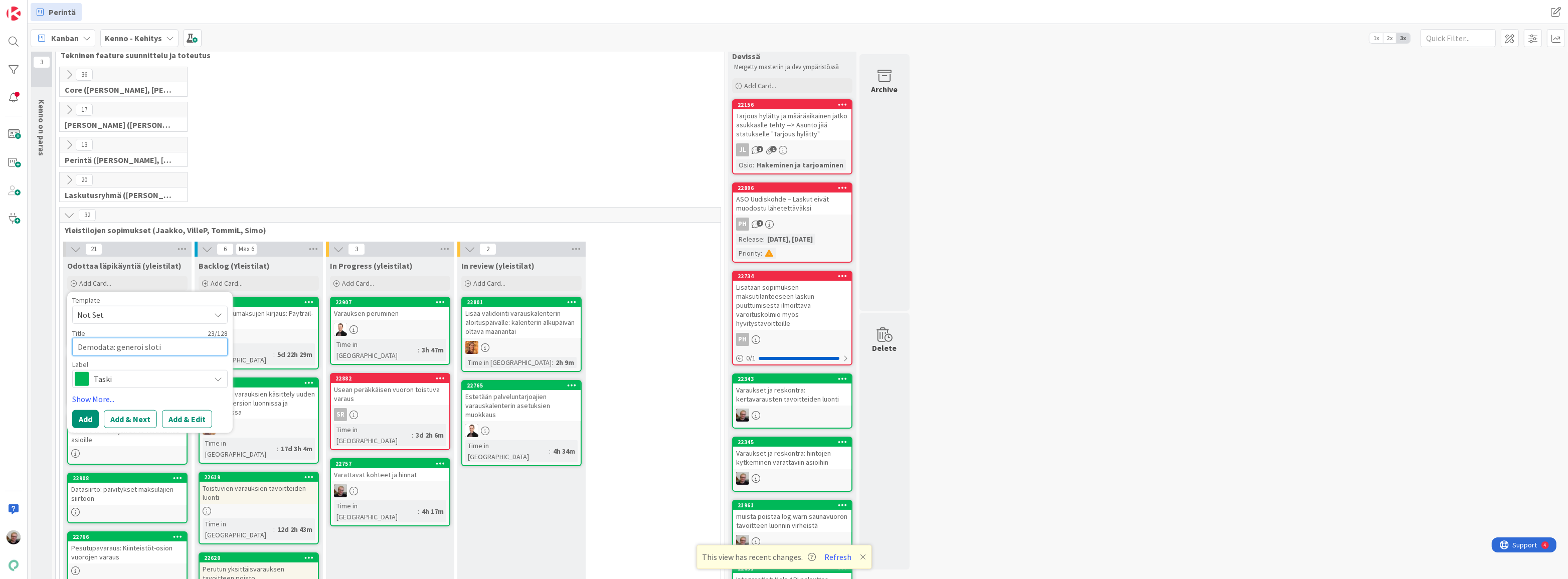
type textarea "Demodata: generoi slotit"
type textarea "x"
type textarea "Demodata: generoi slotit"
click at [165, 421] on button "Add & Edit" at bounding box center [187, 419] width 50 height 18
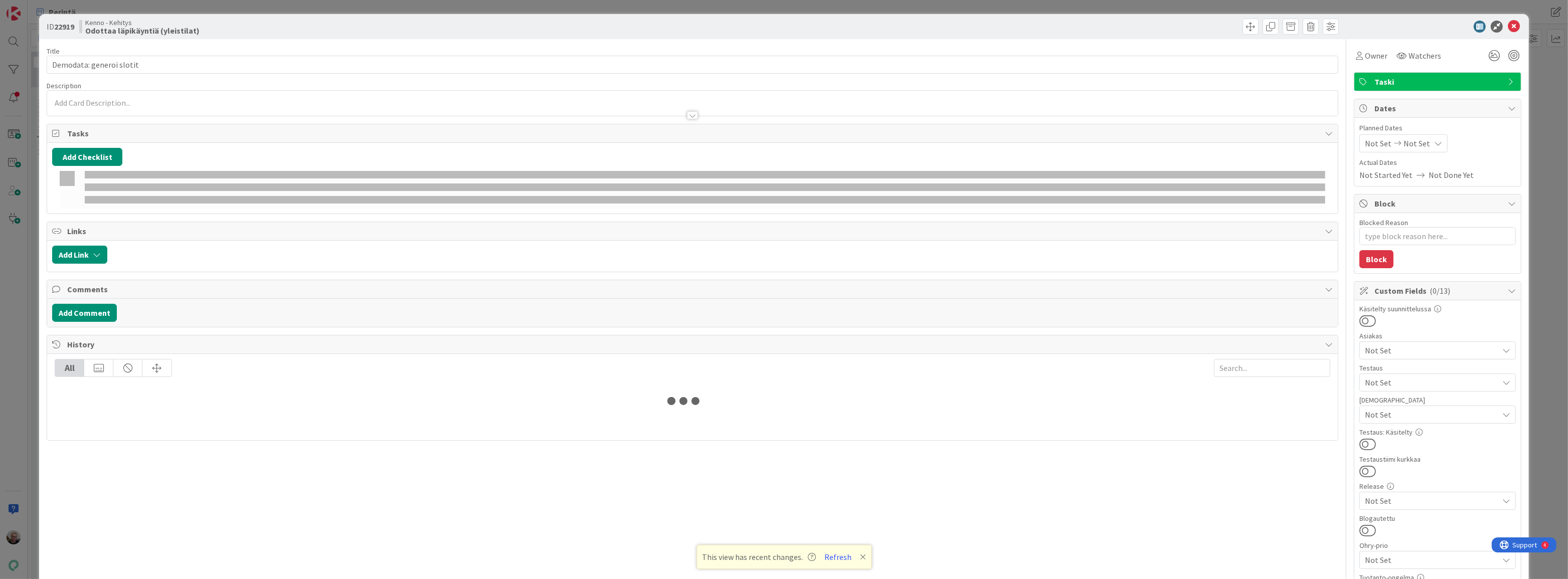
type textarea "x"
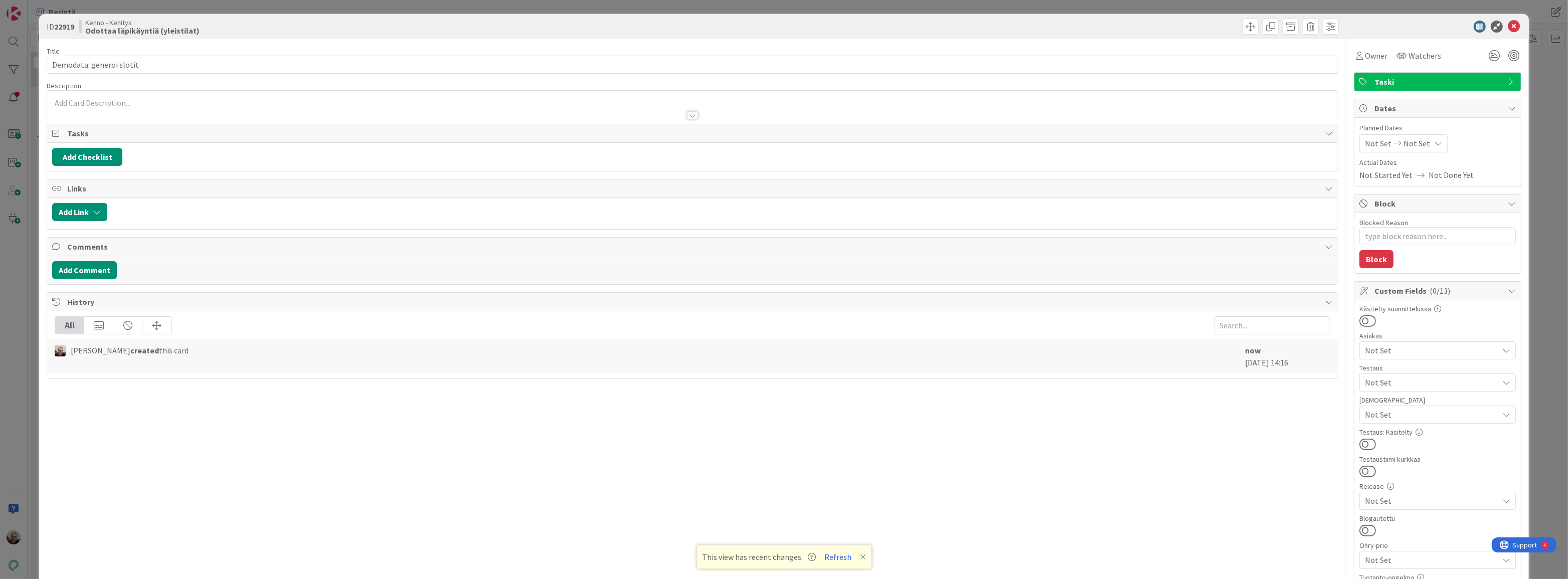
click at [66, 105] on div at bounding box center [693, 110] width 1291 height 10
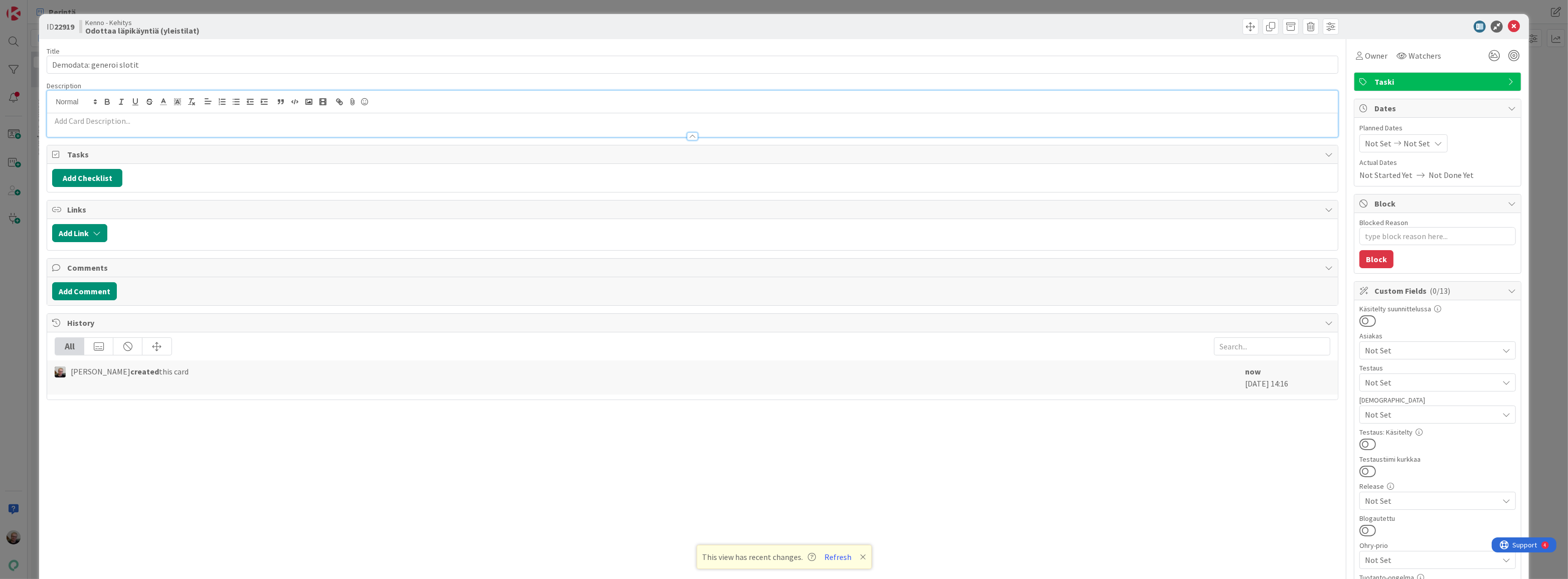
click at [129, 128] on div at bounding box center [693, 131] width 1291 height 10
click at [130, 102] on div "Jaakko Helanti just joined" at bounding box center [693, 114] width 1291 height 47
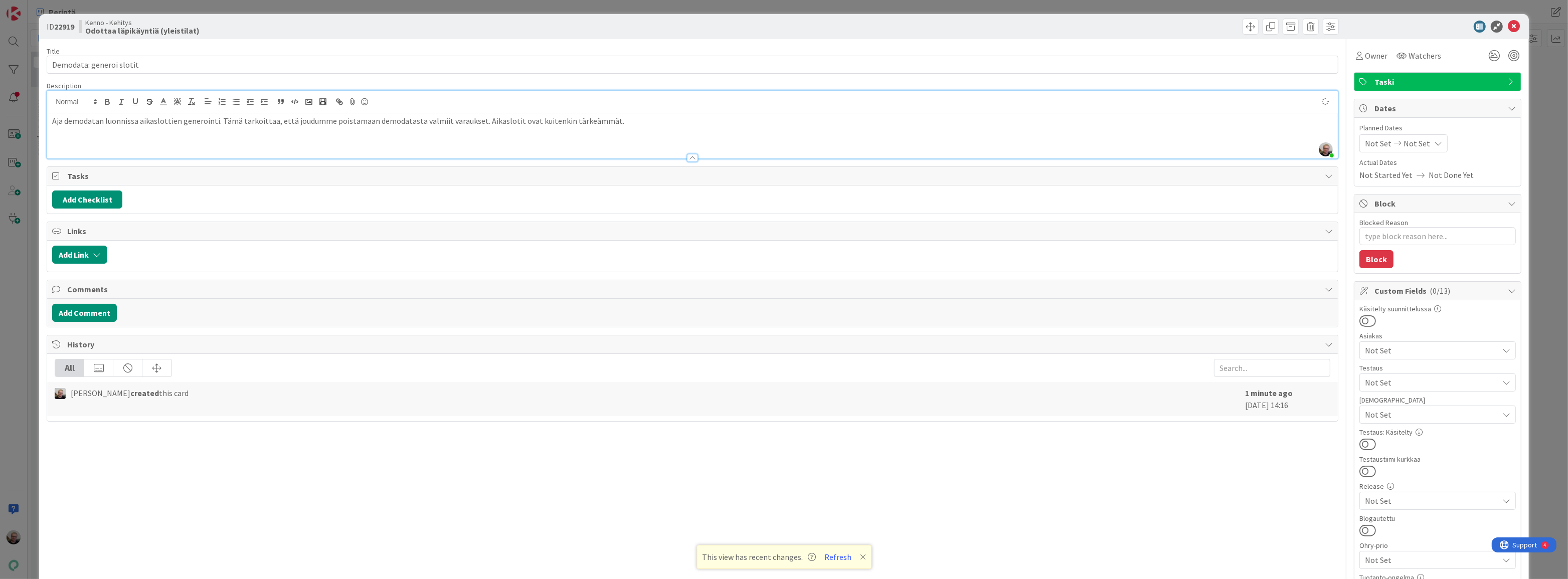
type textarea "x"
click at [1507, 21] on icon at bounding box center [1513, 27] width 12 height 12
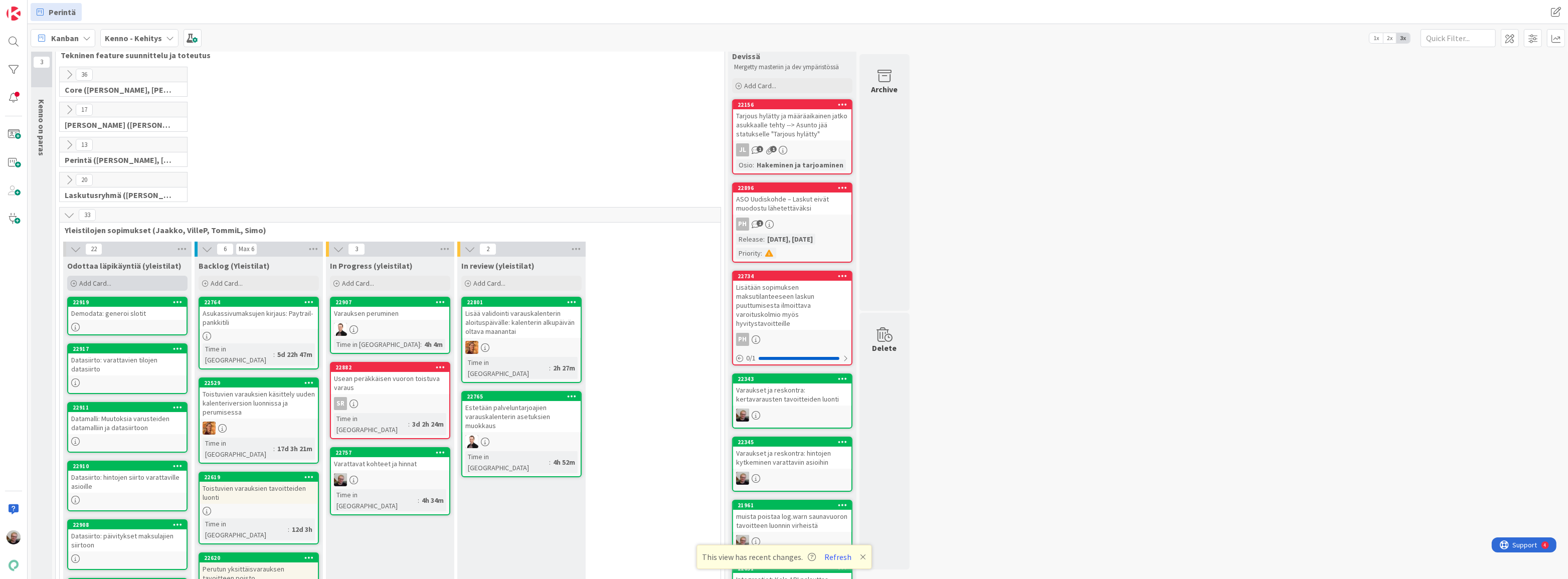
click at [137, 280] on div "Add Card..." at bounding box center [127, 284] width 121 height 15
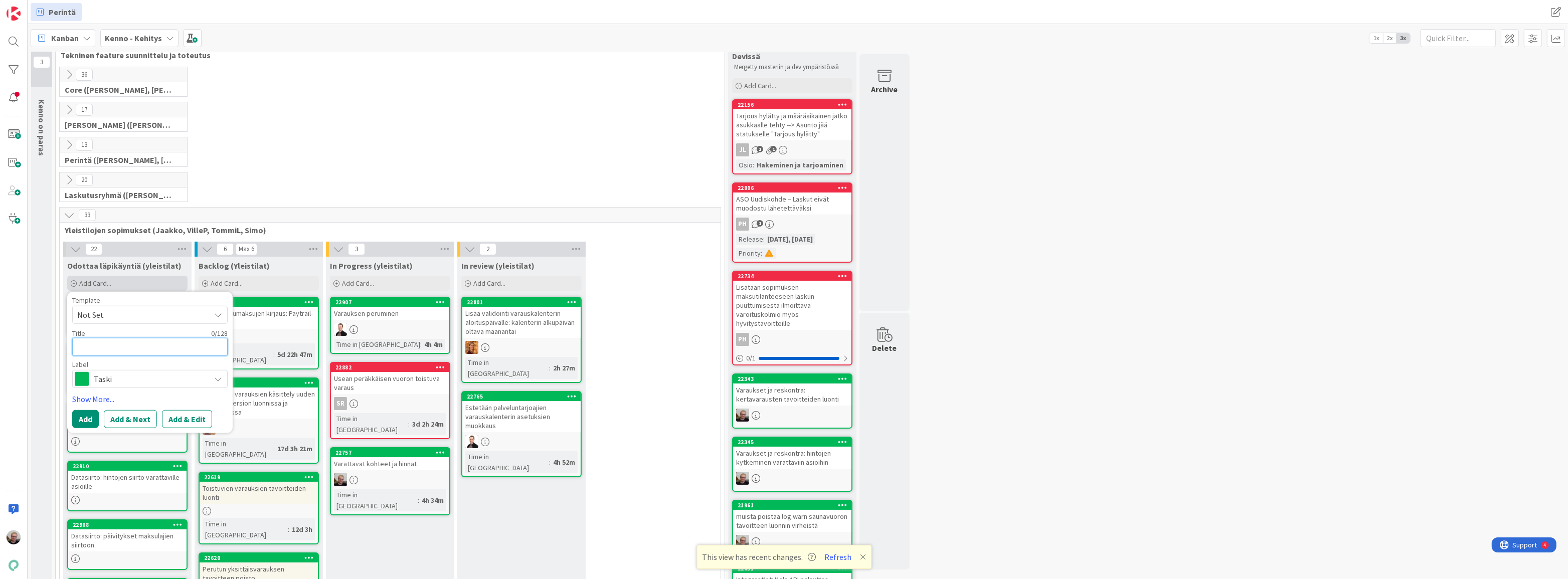
type textarea "T"
type textarea "x"
type textarea "To"
type textarea "x"
type textarea "Tot"
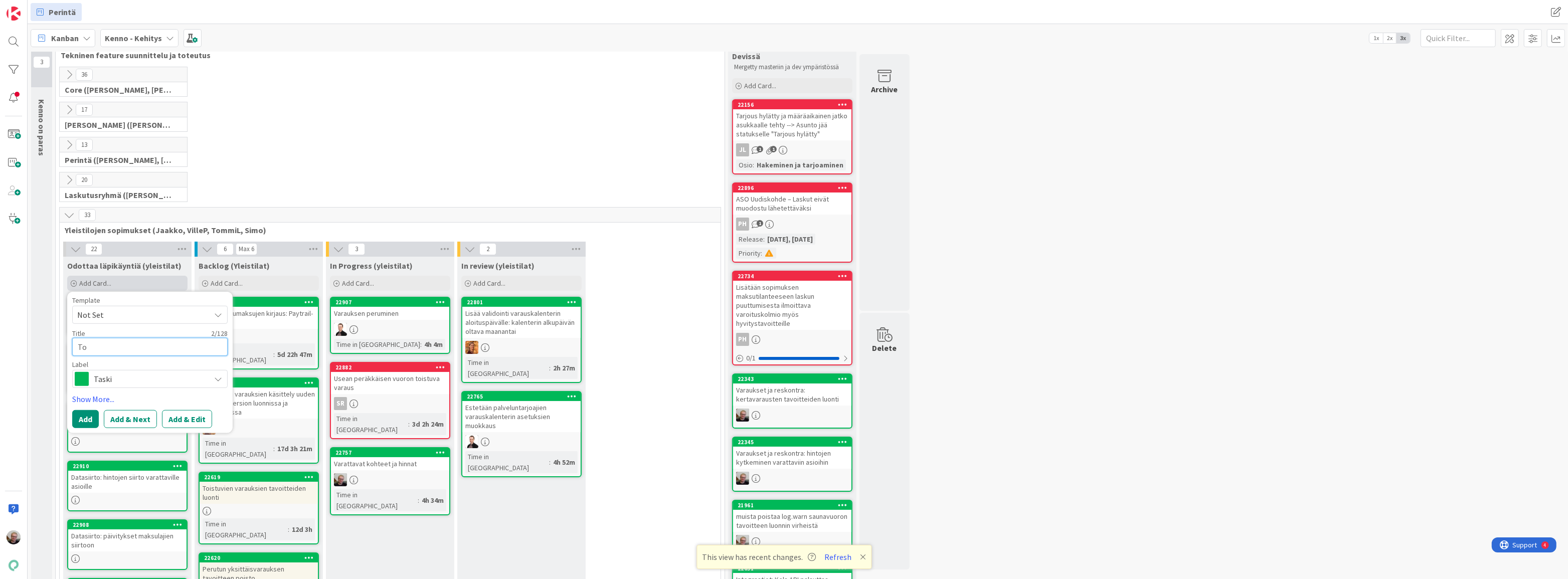
type textarea "x"
type textarea "Tote"
type textarea "x"
type textarea "Toteu"
type textarea "x"
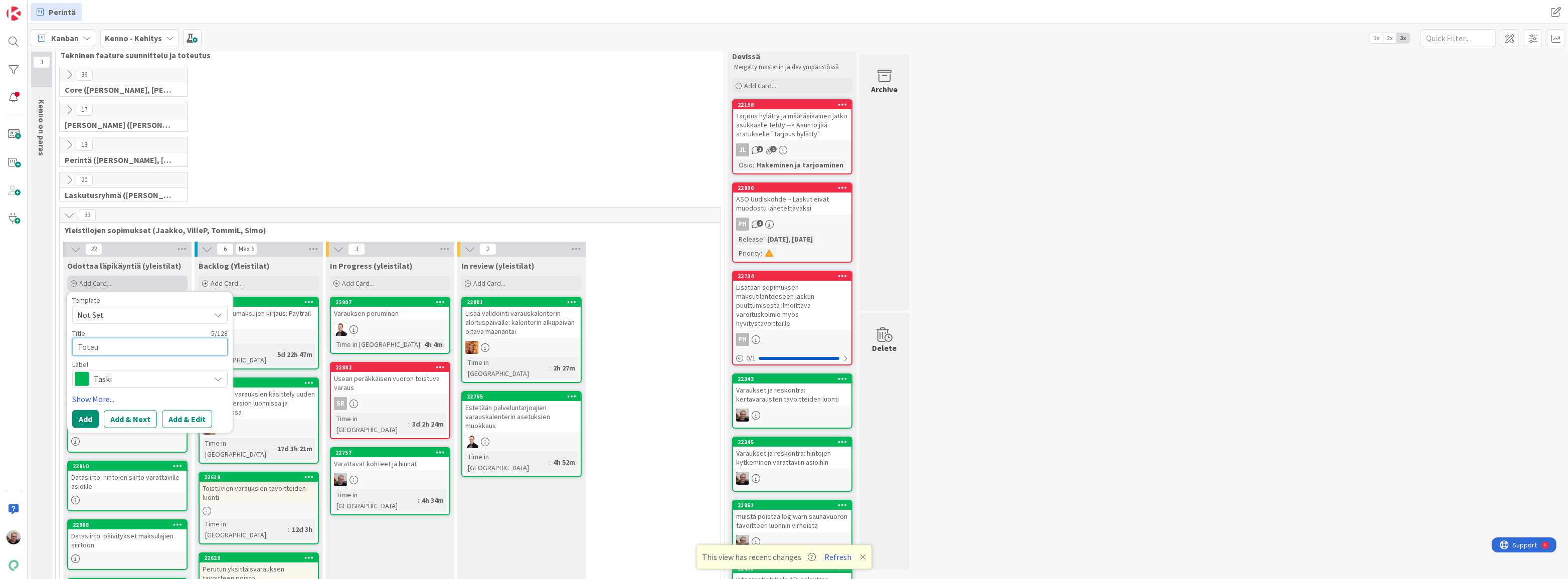
type textarea "Toteut"
type textarea "x"
type textarea "Toteutu"
type textarea "x"
type textarea "Toteutus"
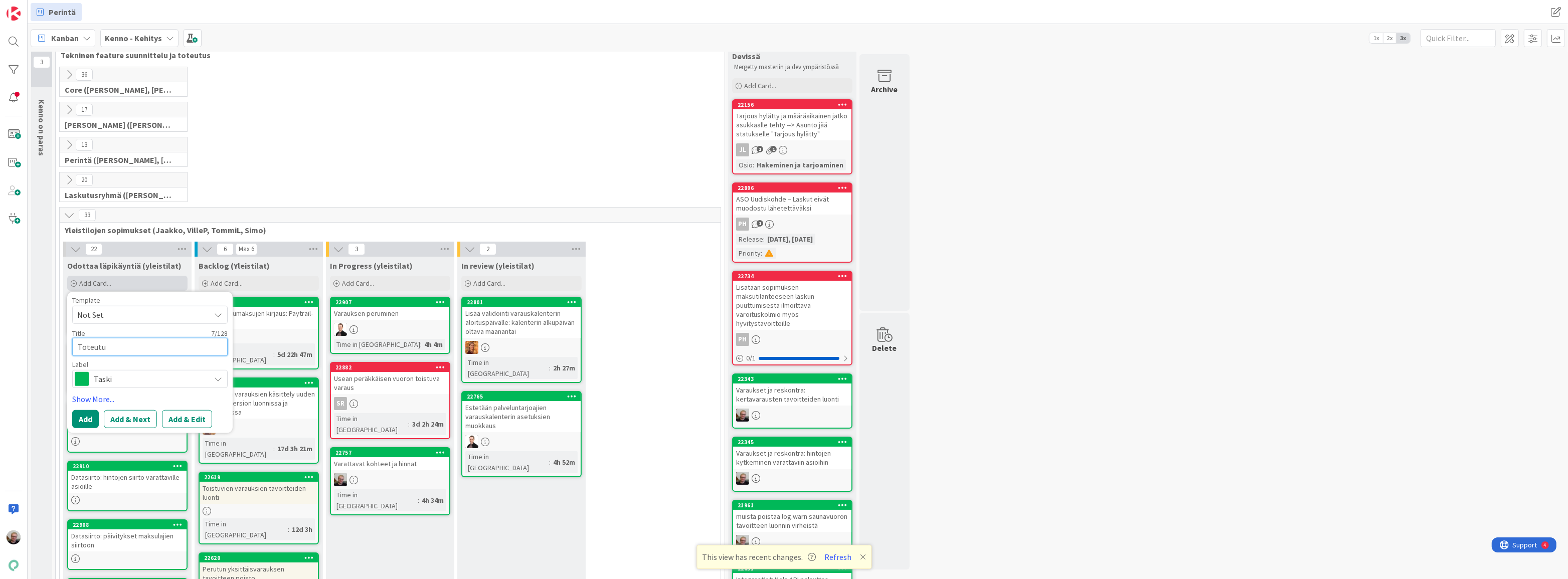
type textarea "x"
type textarea "Toteutus"
type textarea "x"
type textarea "Toteutus p"
type textarea "x"
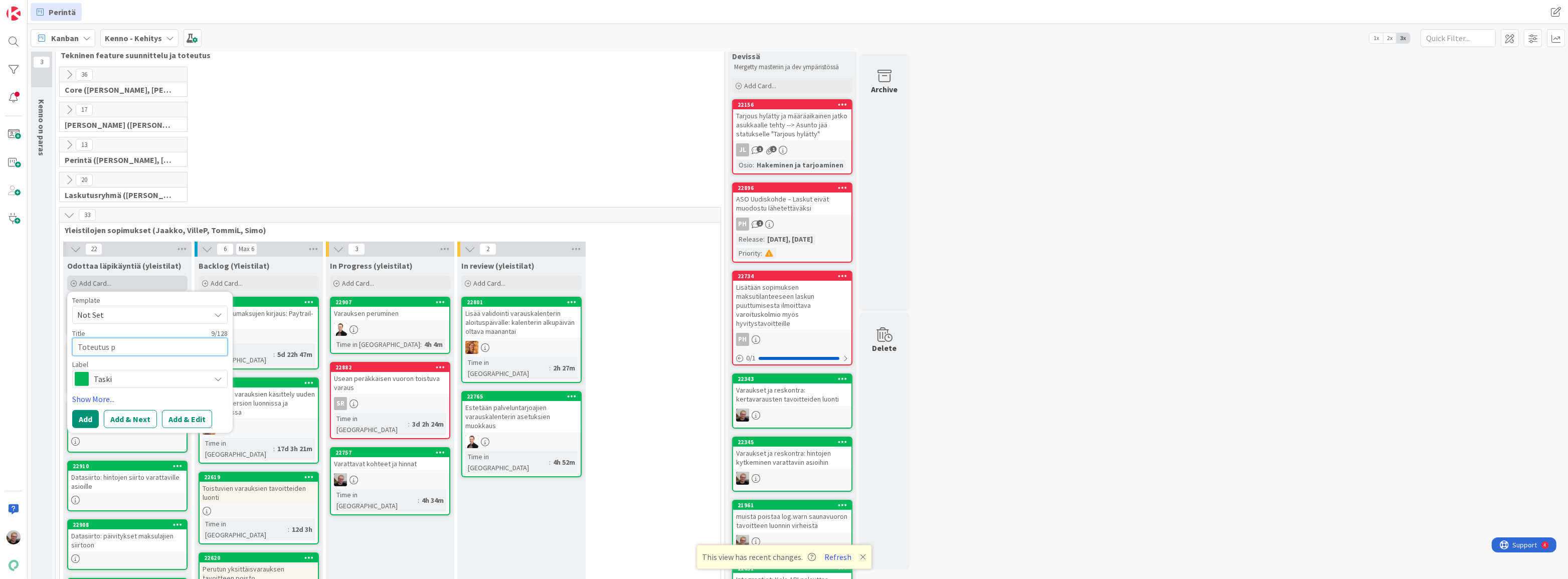
type textarea "Toteutus pa"
type textarea "x"
type textarea "Toteutus pae"
type textarea "x"
type textarea "Toteutus pa"
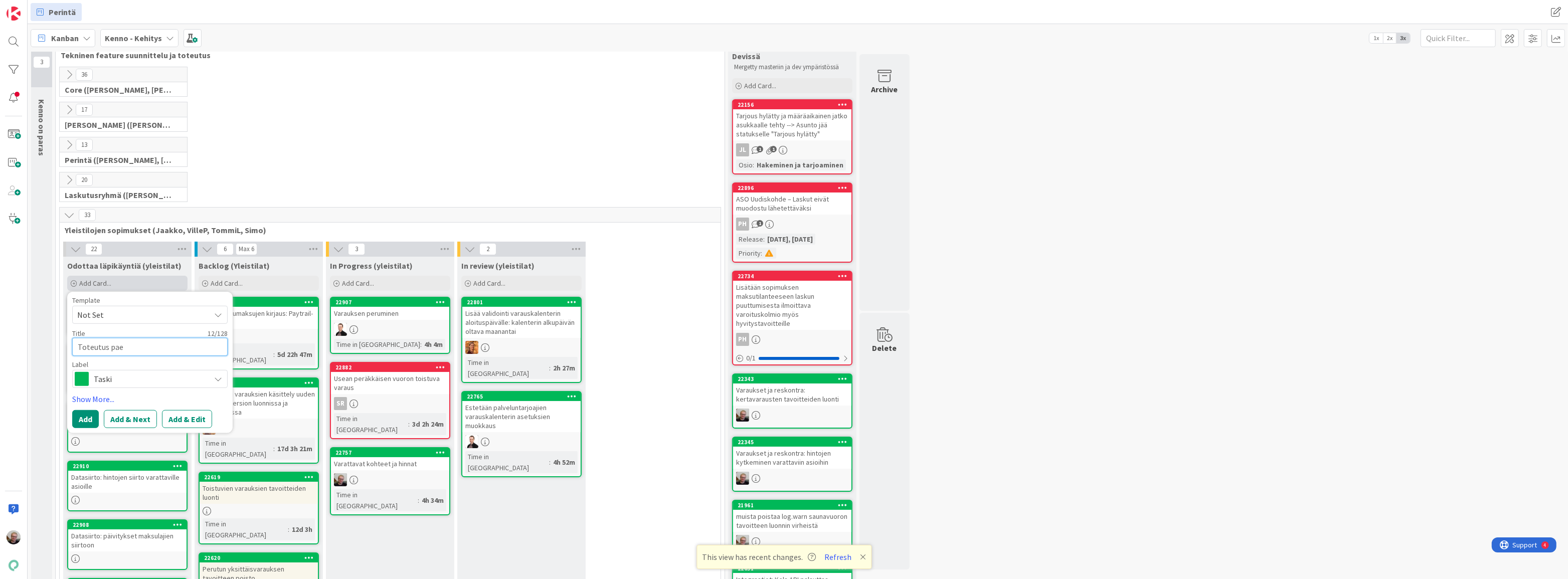
type textarea "x"
type textarea "Toteutus p"
type textarea "x"
type textarea "Toteutus"
click at [175, 429] on button "Add & Edit" at bounding box center [187, 431] width 50 height 18
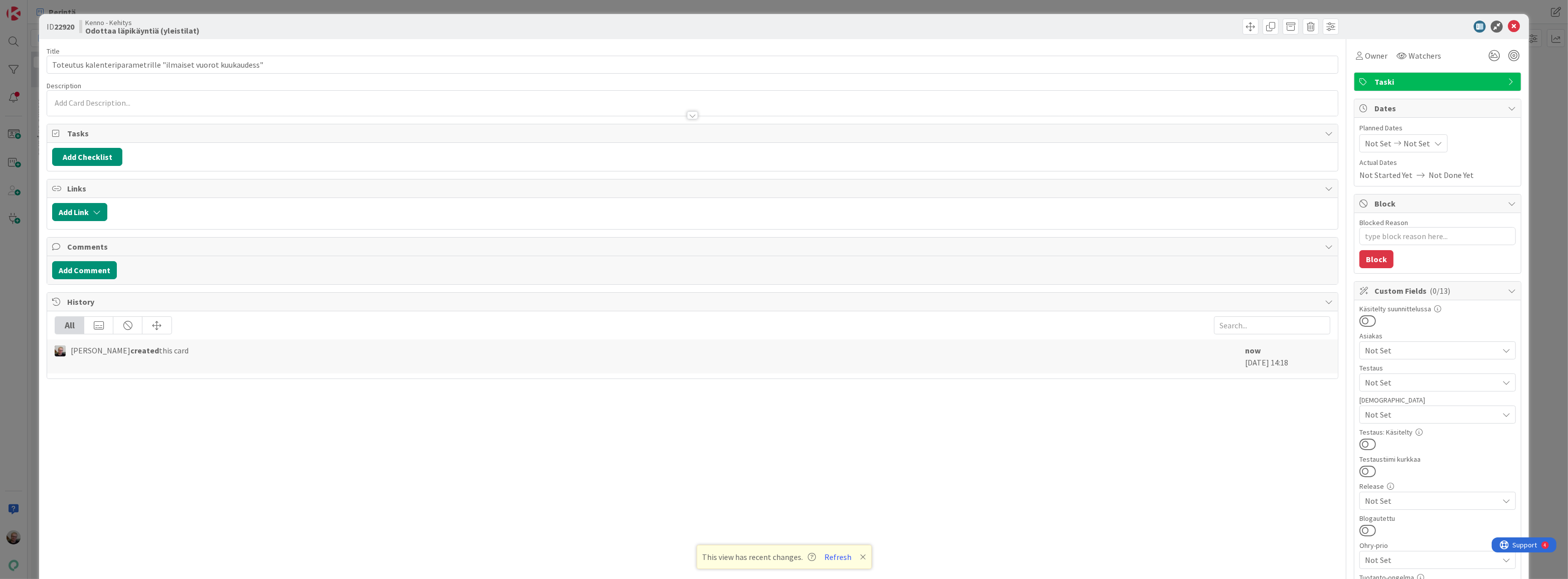
click at [138, 105] on div at bounding box center [693, 110] width 1291 height 10
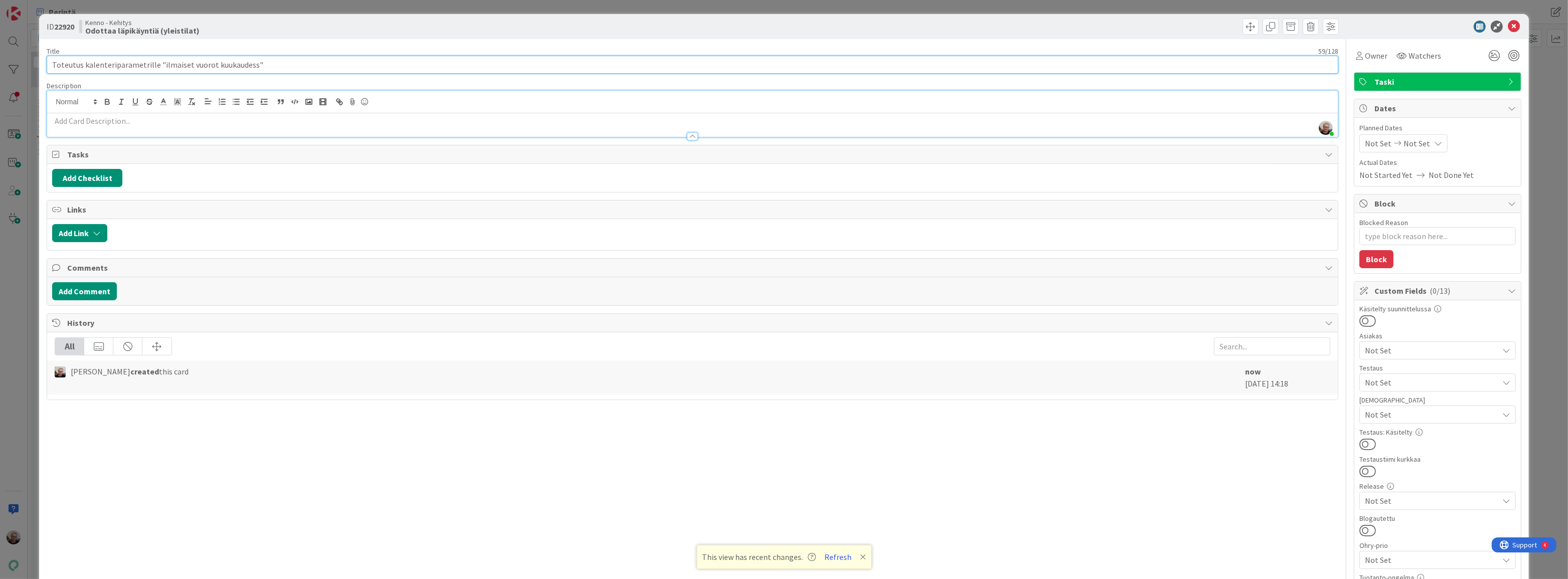
click at [252, 64] on input "Toteutus kalenteriparametrille "ilmaiset vuorot kuukaudess"" at bounding box center [692, 65] width 1292 height 18
click at [176, 118] on p at bounding box center [692, 121] width 1280 height 11
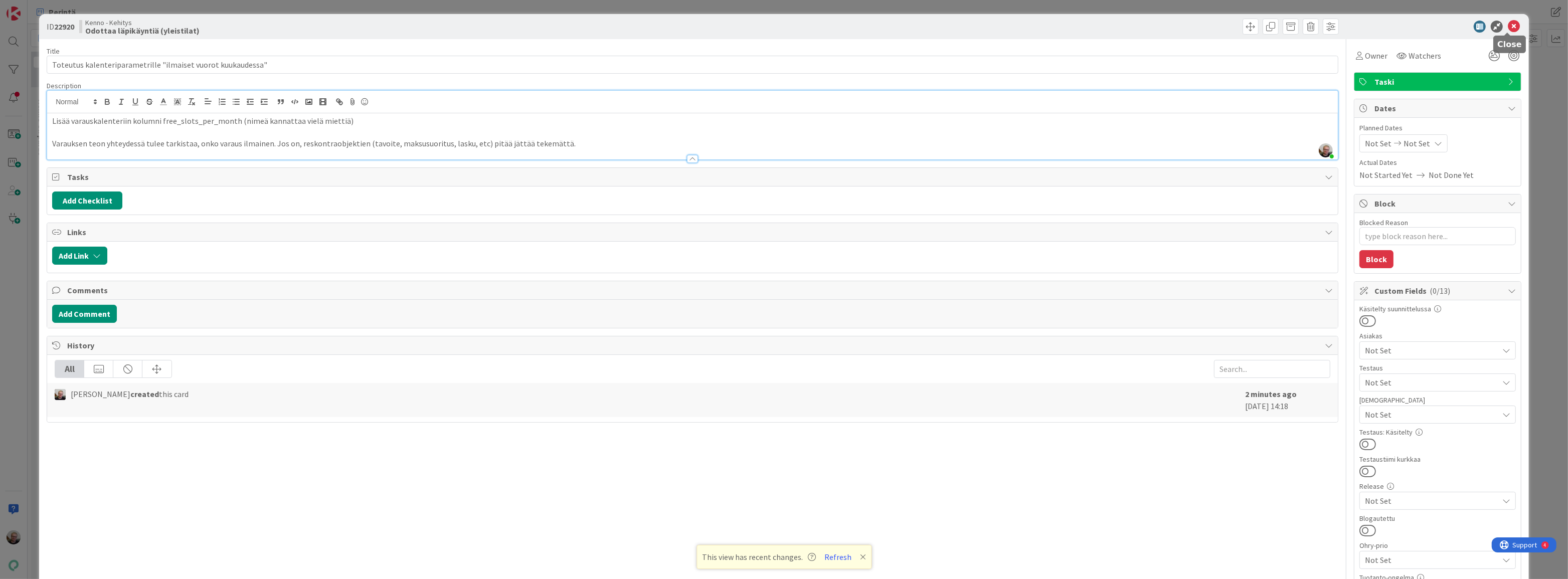
click at [1507, 24] on icon at bounding box center [1513, 27] width 12 height 12
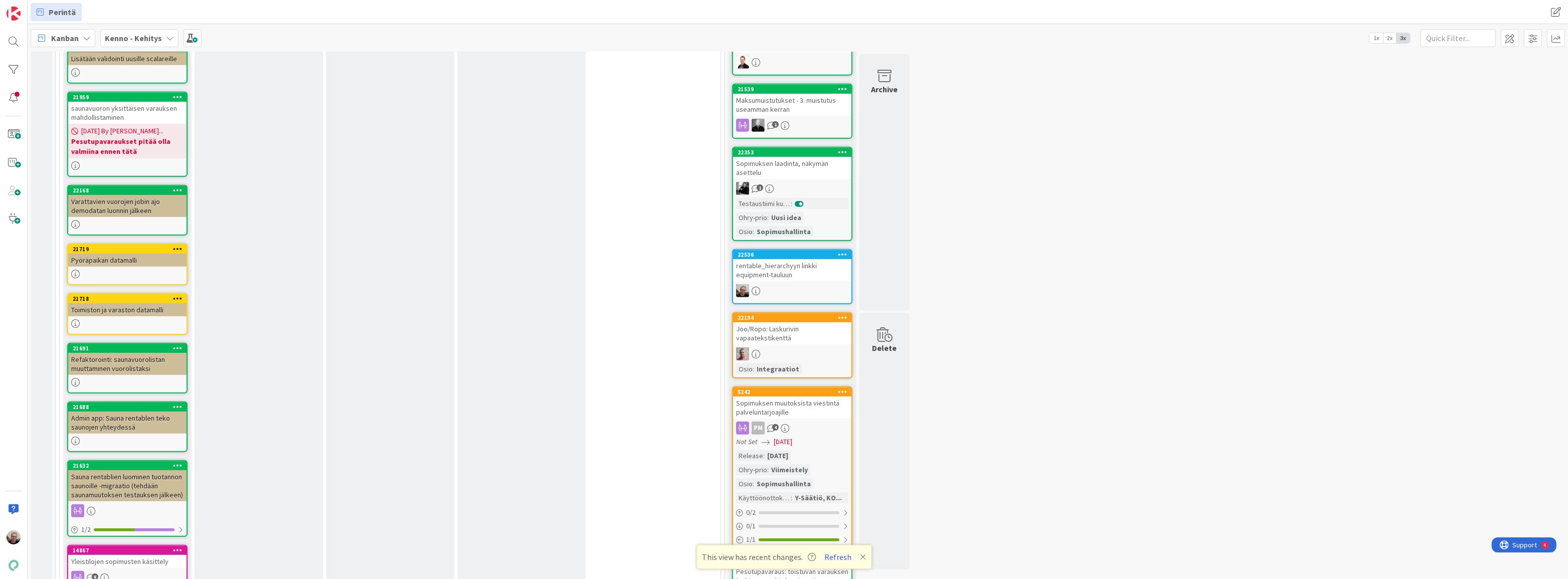
scroll to position [797, 0]
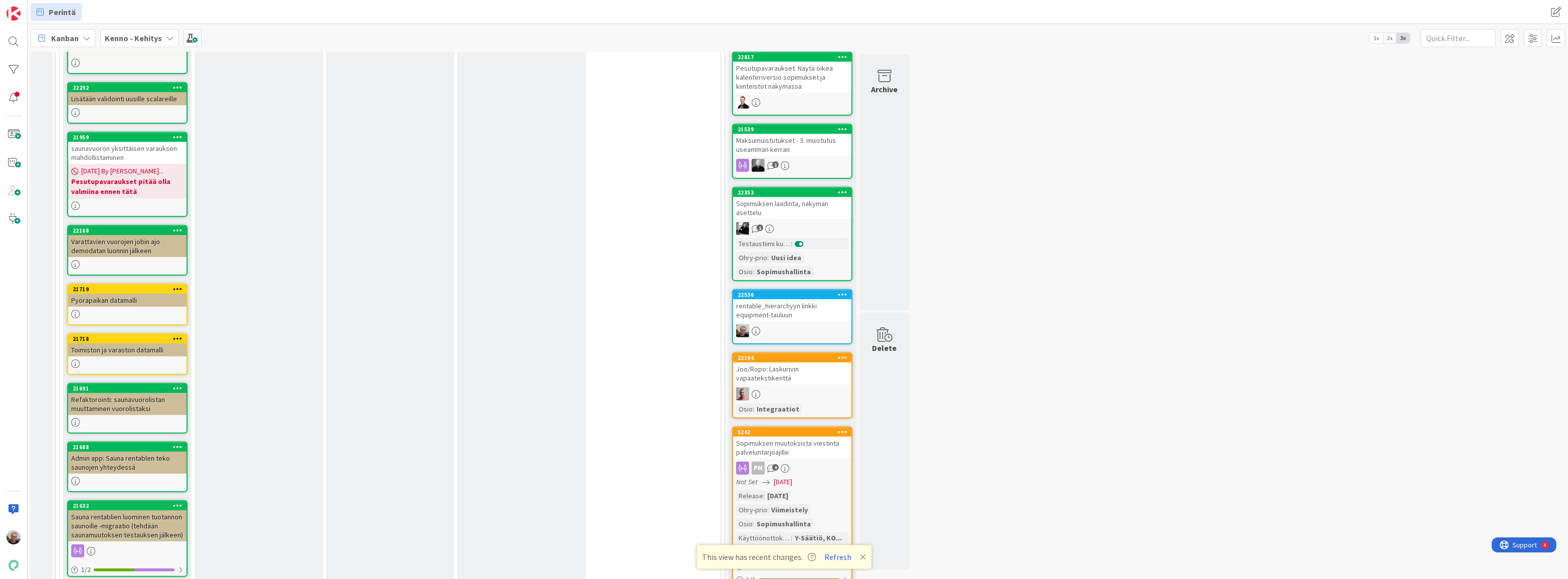
click at [124, 457] on div "Admin app: Sauna rentablen teko saunojen yhteydessä" at bounding box center [127, 462] width 119 height 22
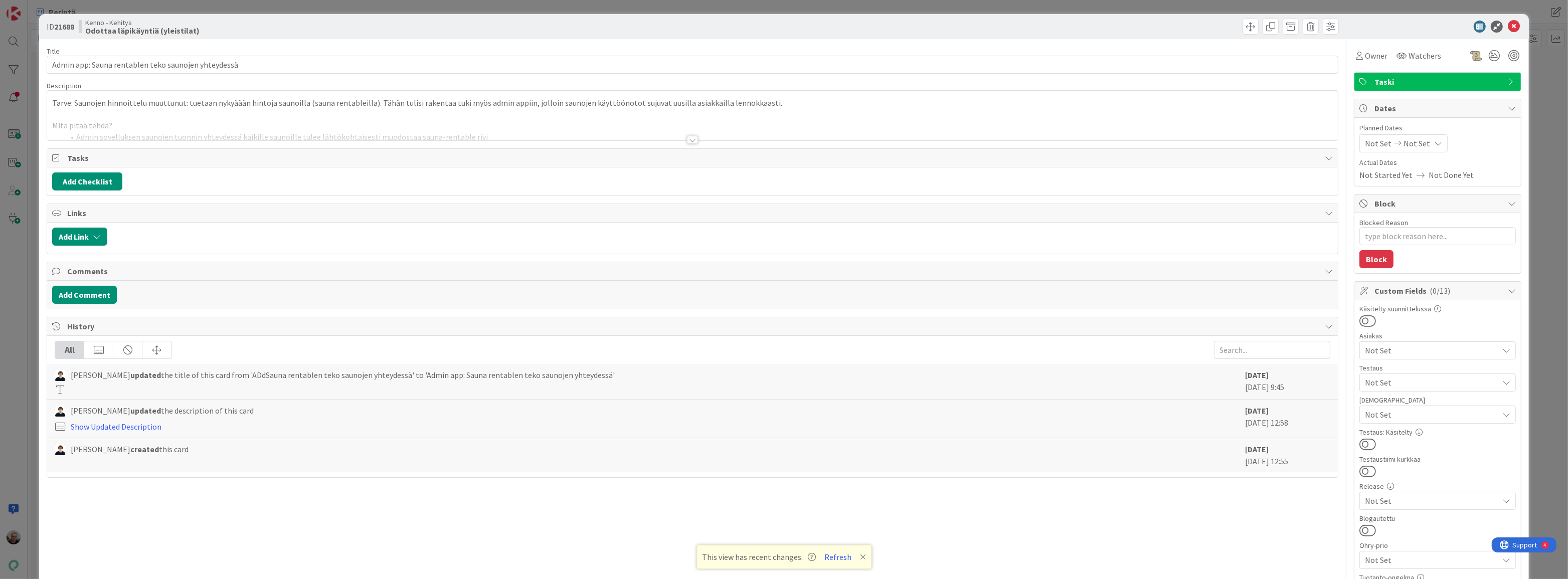
click at [210, 130] on div at bounding box center [693, 127] width 1291 height 26
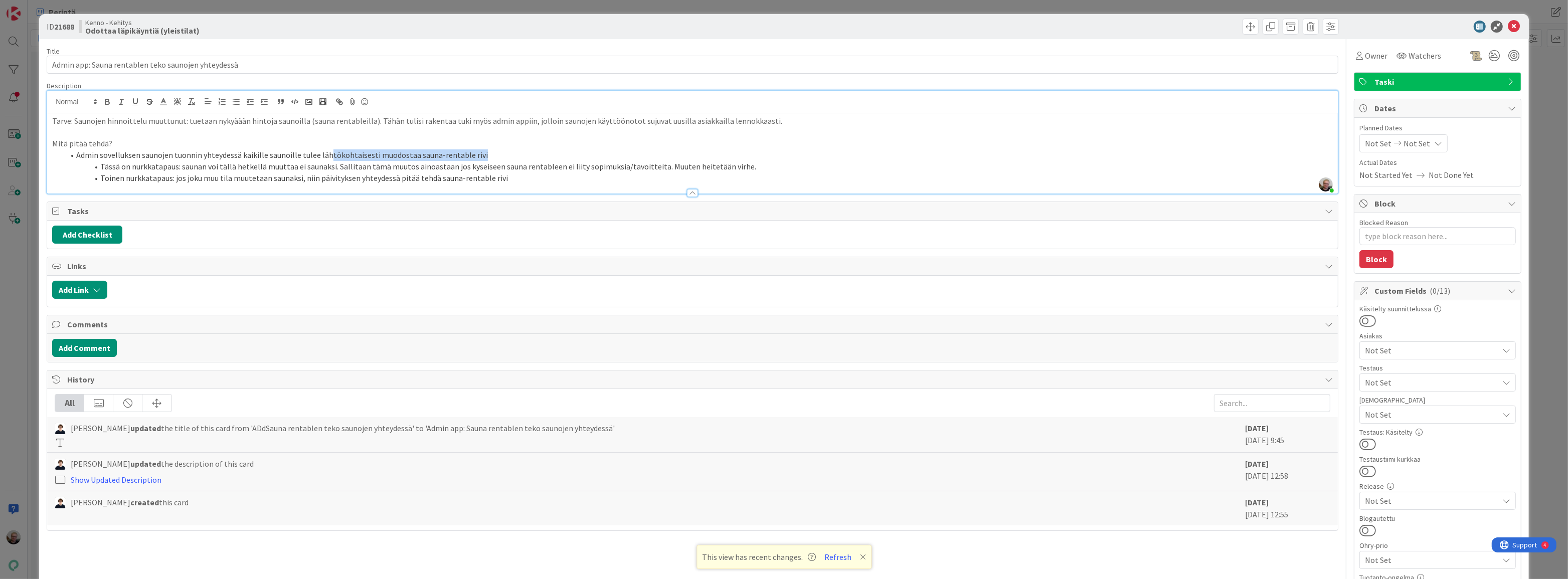
drag, startPoint x: 327, startPoint y: 149, endPoint x: 488, endPoint y: 150, distance: 161.0
click at [488, 150] on li "Admin sovelluksen saunojen tuonnin yhteydessä kaikille saunoille tulee lähtökoh…" at bounding box center [699, 155] width 1268 height 11
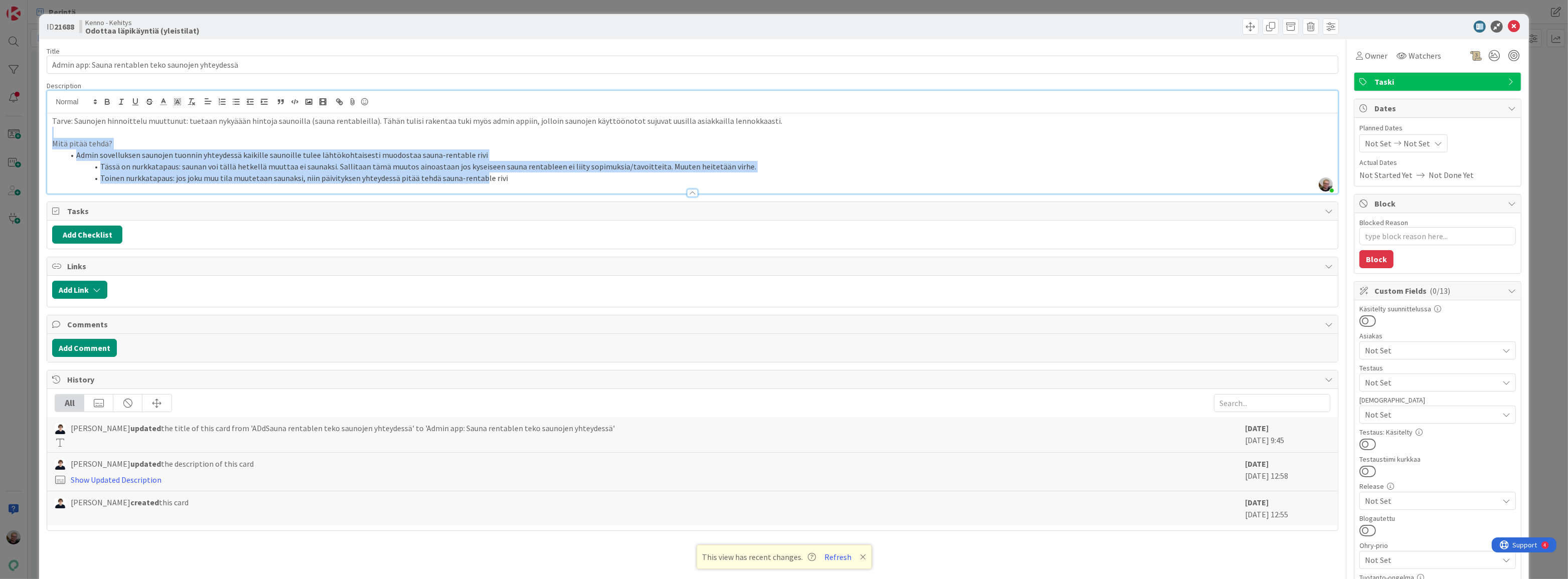
drag, startPoint x: 331, startPoint y: 132, endPoint x: 481, endPoint y: 177, distance: 156.6
click at [481, 177] on div "Tarve: Saunojen hinnoittelu muuttunut: tuetaan nykyäään hintoja saunoilla (saun…" at bounding box center [693, 153] width 1291 height 81
click at [481, 177] on span "Toinen nurkkatapaus: jos joku muu tila muutetaan saunaksi, niin päivityksen yht…" at bounding box center [304, 177] width 407 height 10
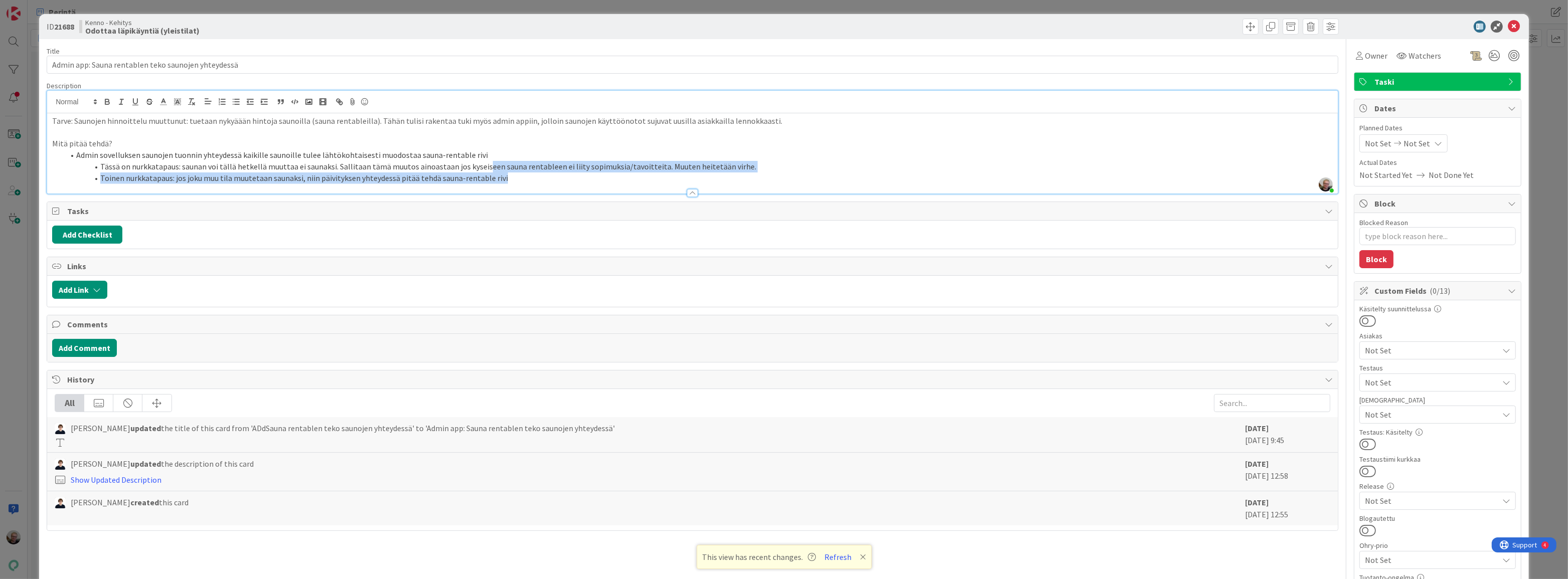
drag, startPoint x: 481, startPoint y: 166, endPoint x: 502, endPoint y: 180, distance: 25.2
click at [502, 180] on ol "Admin sovelluksen saunojen tuonnin yhteydessä kaikille saunoille tulee lähtökoh…" at bounding box center [692, 166] width 1280 height 34
click at [502, 180] on li "Toinen nurkkatapaus: jos joku muu tila muutetaan saunaksi, niin päivityksen yht…" at bounding box center [699, 178] width 1268 height 11
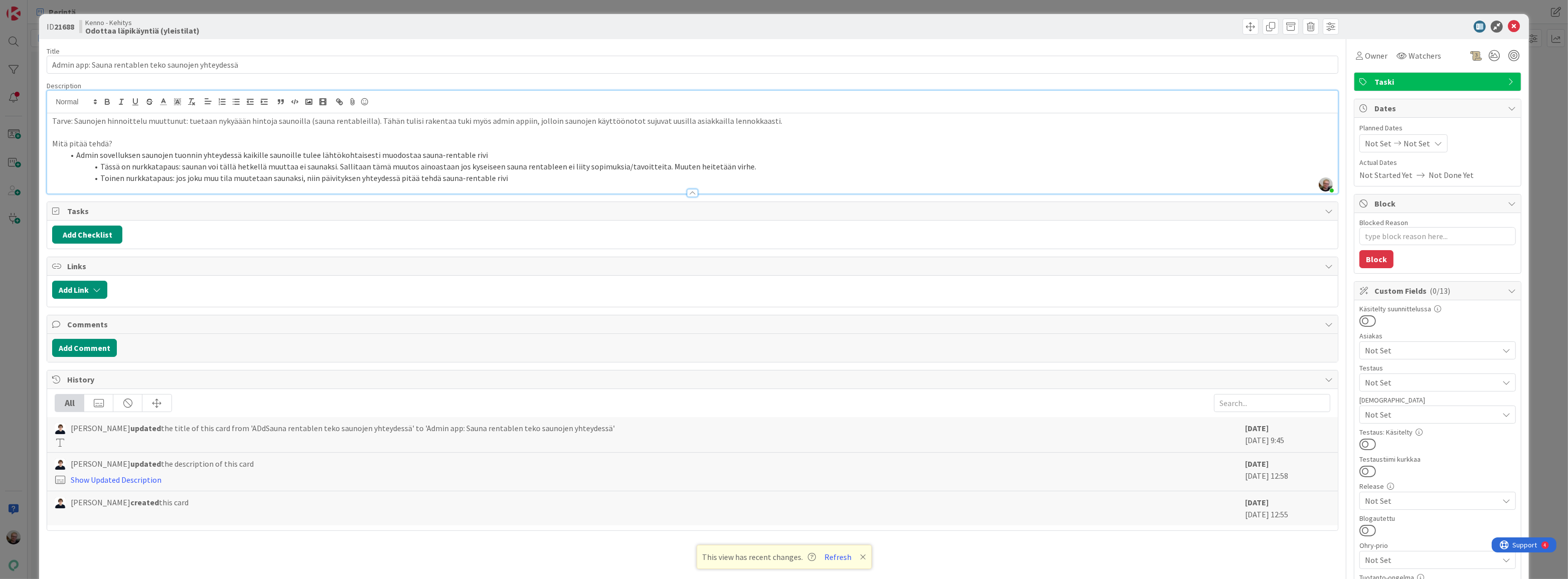
click at [442, 159] on span "Admin sovelluksen saunojen tuonnin yhteydessä kaikille saunoille tulee lähtökoh…" at bounding box center [282, 155] width 412 height 10
click at [482, 154] on li "Admin sovelluksen saunojen tuonnin yhteydessä kaikille saunoille tulee lähtökoh…" at bounding box center [699, 155] width 1268 height 11
click at [500, 188] on div at bounding box center [693, 188] width 1291 height 10
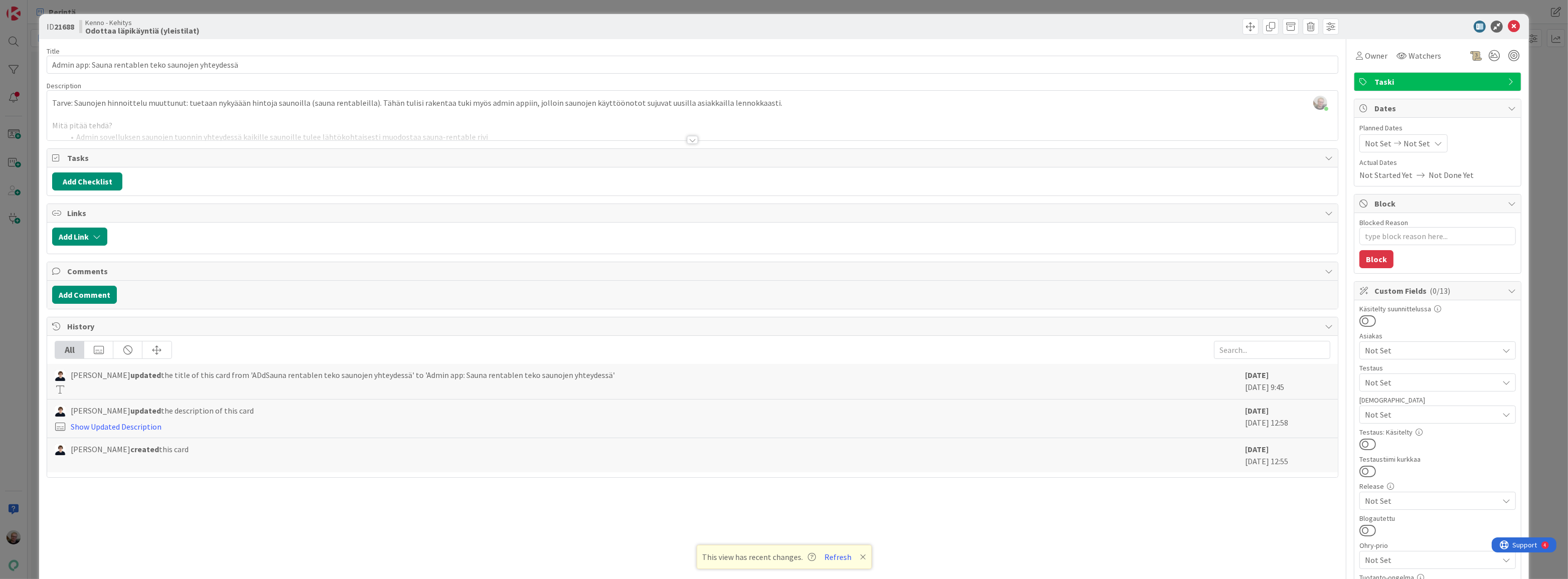
click at [477, 107] on span "Tarve: Saunojen hinnoittelu muuttunut: tuetaan nykyäään hintoja saunoilla (saun…" at bounding box center [417, 103] width 730 height 10
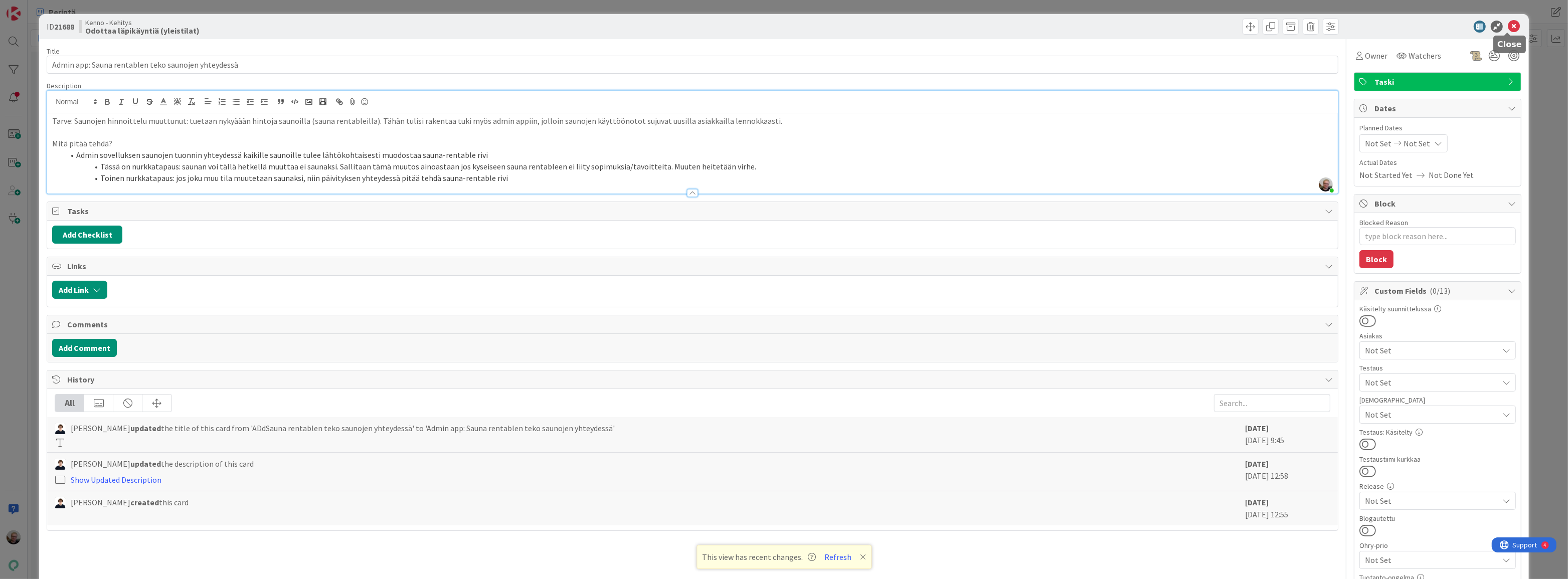
click at [1507, 29] on icon at bounding box center [1513, 27] width 12 height 12
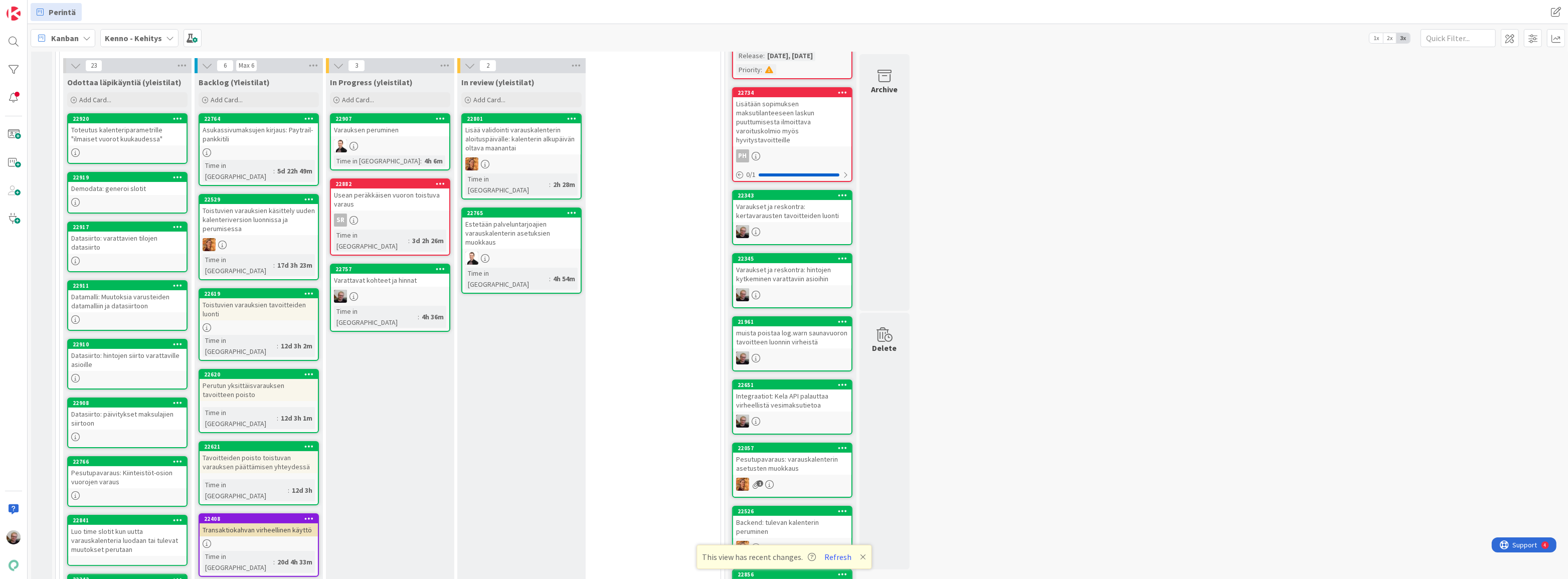
scroll to position [205, 0]
click at [140, 243] on div "Datasiirto: varattavien tilojen datasiirto" at bounding box center [127, 243] width 119 height 22
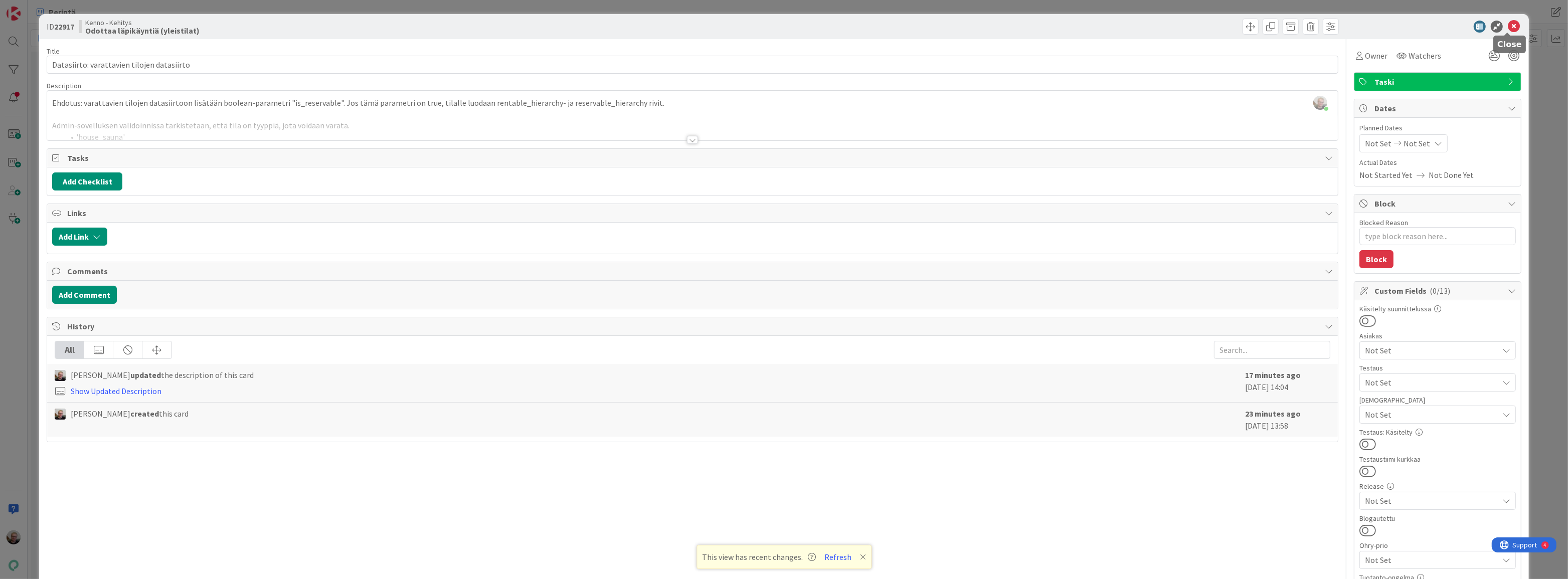
click at [1508, 23] on icon at bounding box center [1513, 27] width 12 height 12
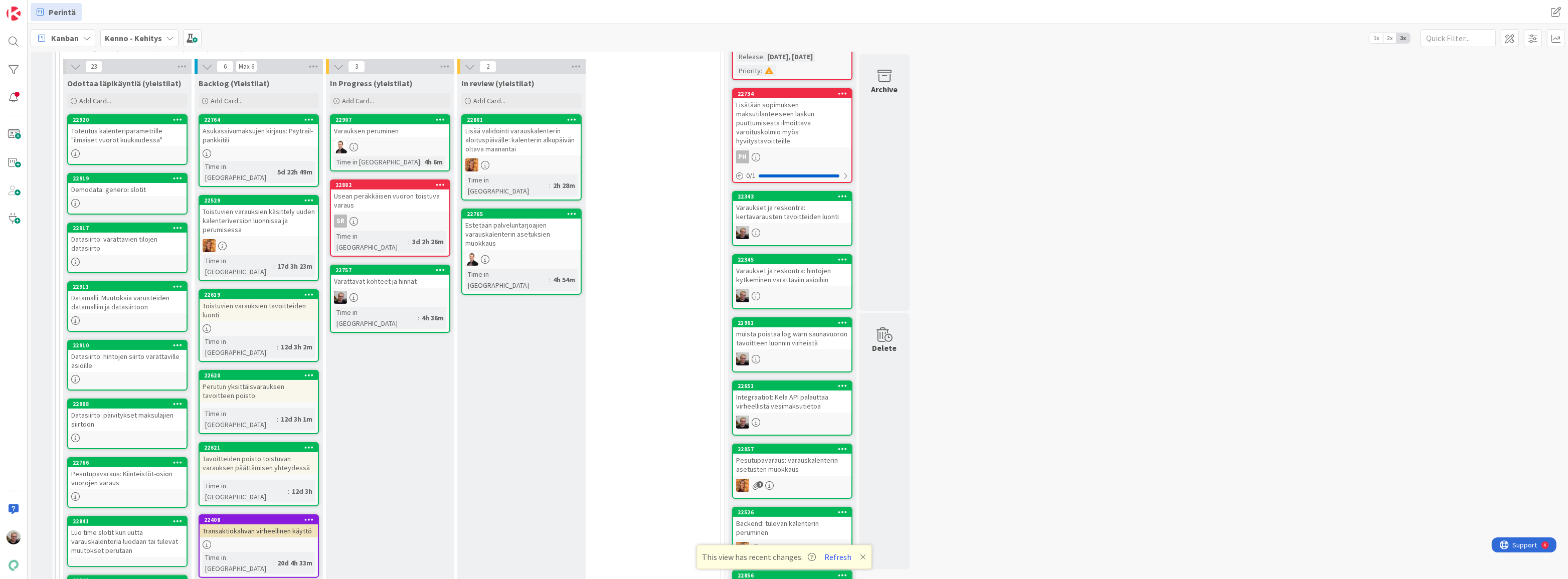
click at [97, 308] on div "Datamalli: Muutoksia varusteiden datamalliin ja datasiirtoon" at bounding box center [127, 302] width 119 height 22
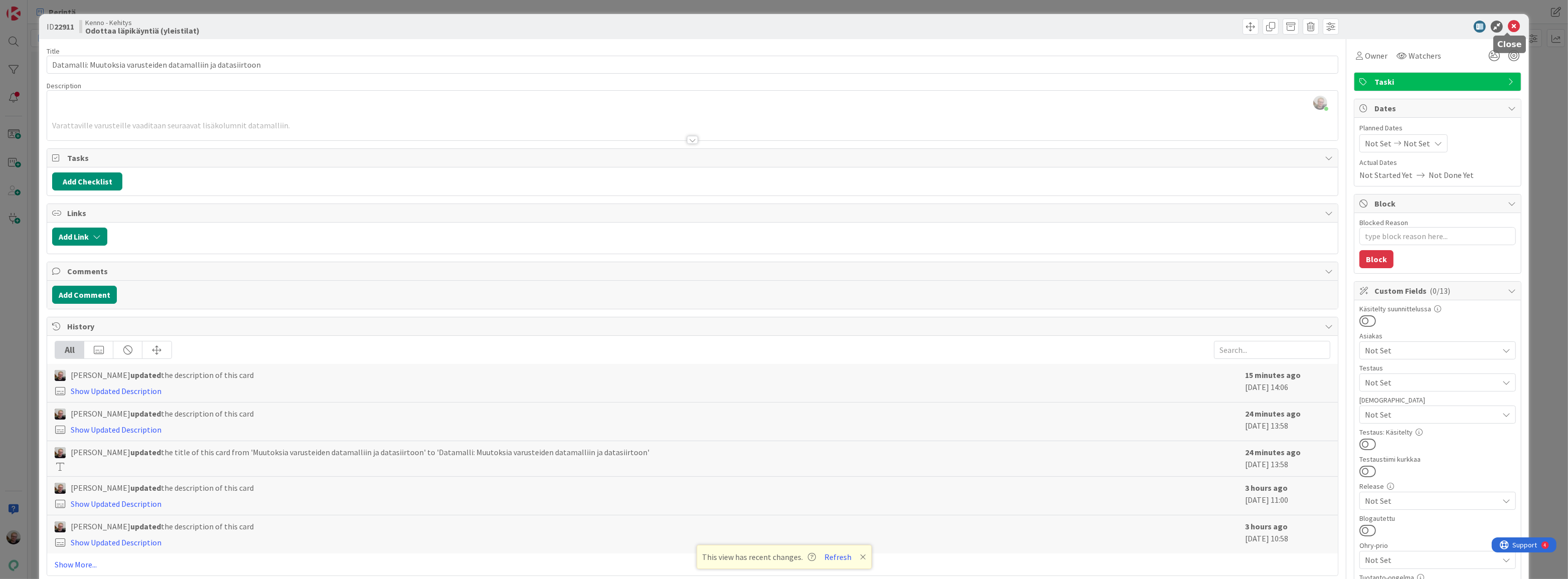
click at [1507, 22] on icon at bounding box center [1513, 27] width 12 height 12
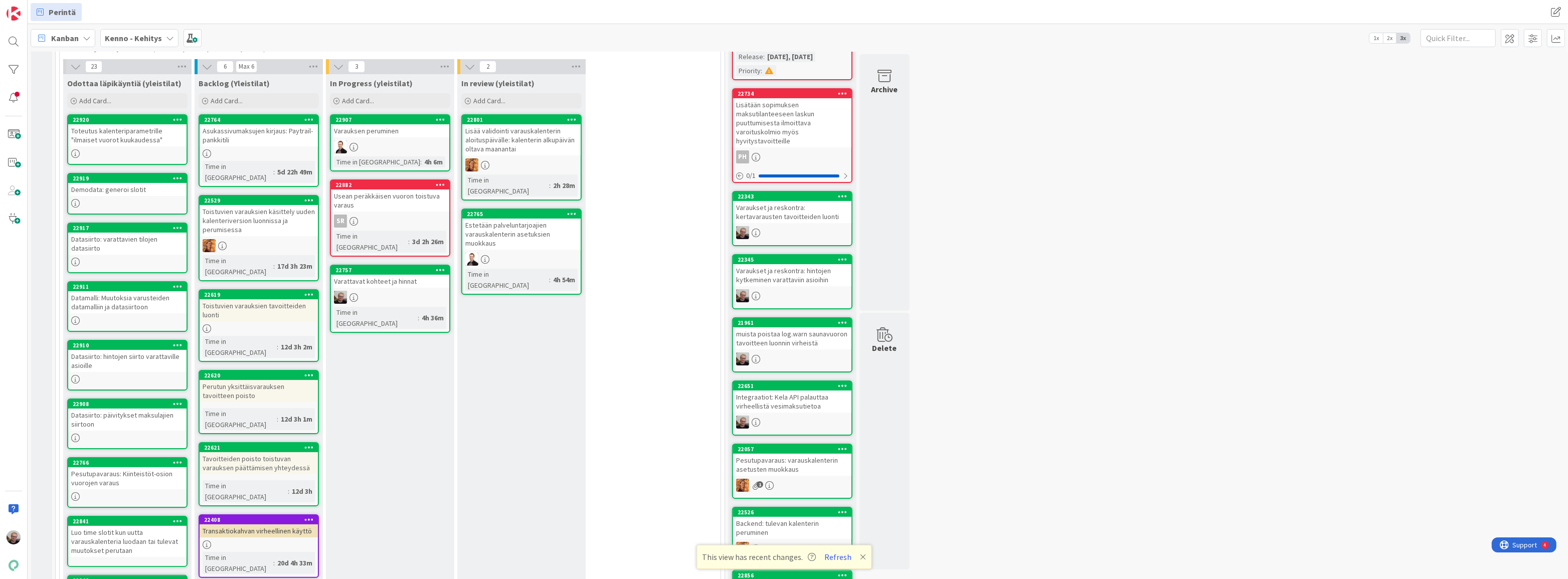
click at [104, 299] on div "Datamalli: Muutoksia varusteiden datamalliin ja datasiirtoon" at bounding box center [127, 302] width 119 height 22
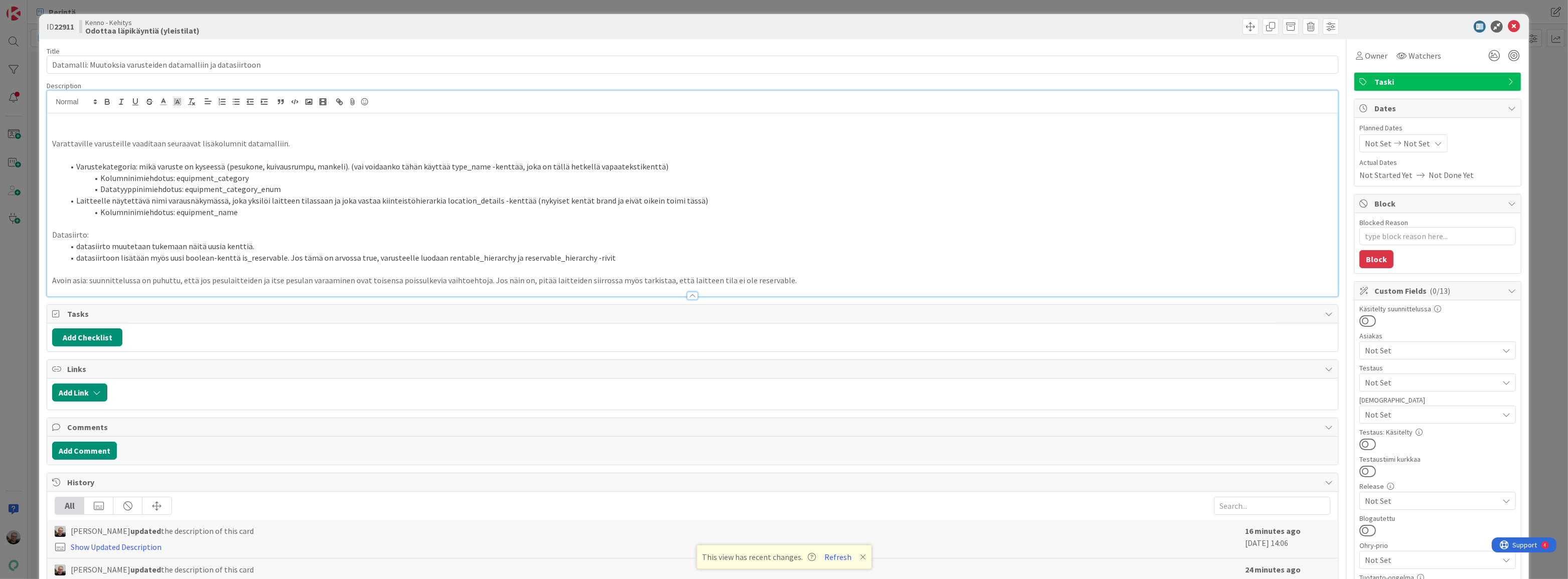
click at [269, 109] on div "Varattaville varusteille vaaditaan seuraavat lisäkolumnit datamalliin. Varustek…" at bounding box center [693, 194] width 1291 height 206
click at [699, 281] on p "Avoin asia: suunnittelussa on puhuttu, että jos pesulaitteiden ja itse pesulan …" at bounding box center [692, 280] width 1280 height 11
click at [1508, 23] on icon at bounding box center [1513, 27] width 12 height 12
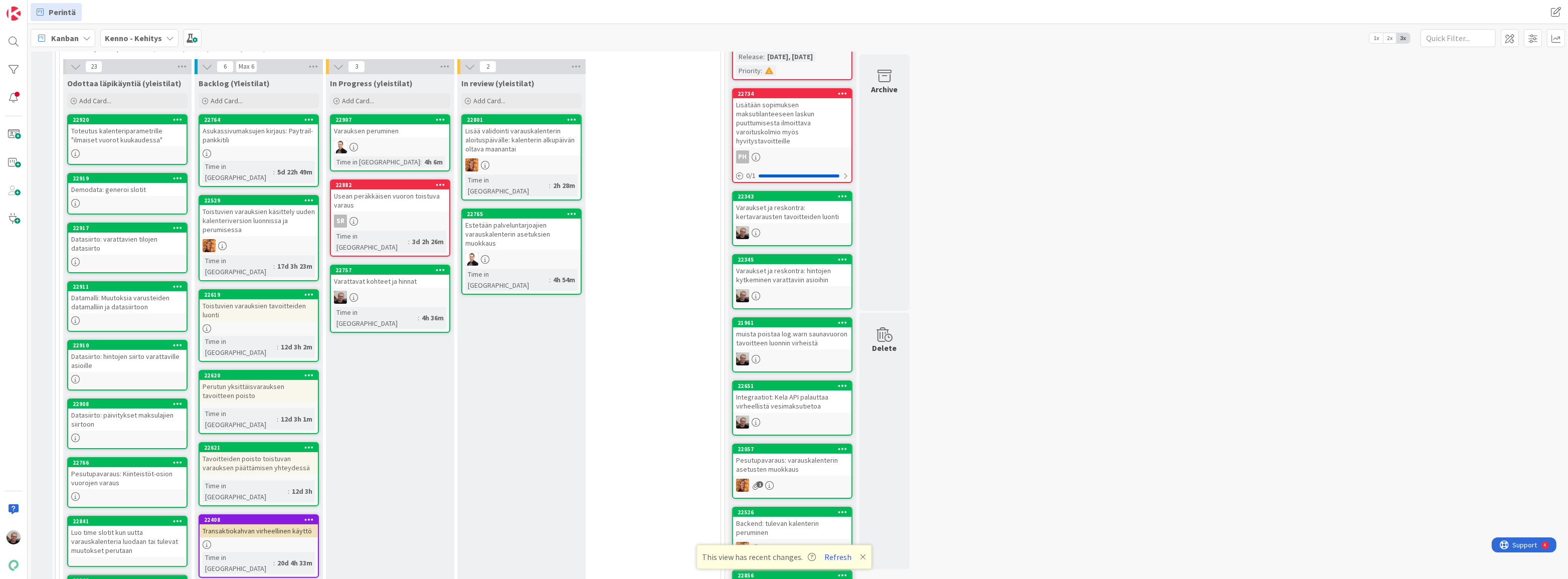
click at [127, 364] on div "Datasiirto: hintojen siirto varattaville asioille" at bounding box center [127, 361] width 119 height 22
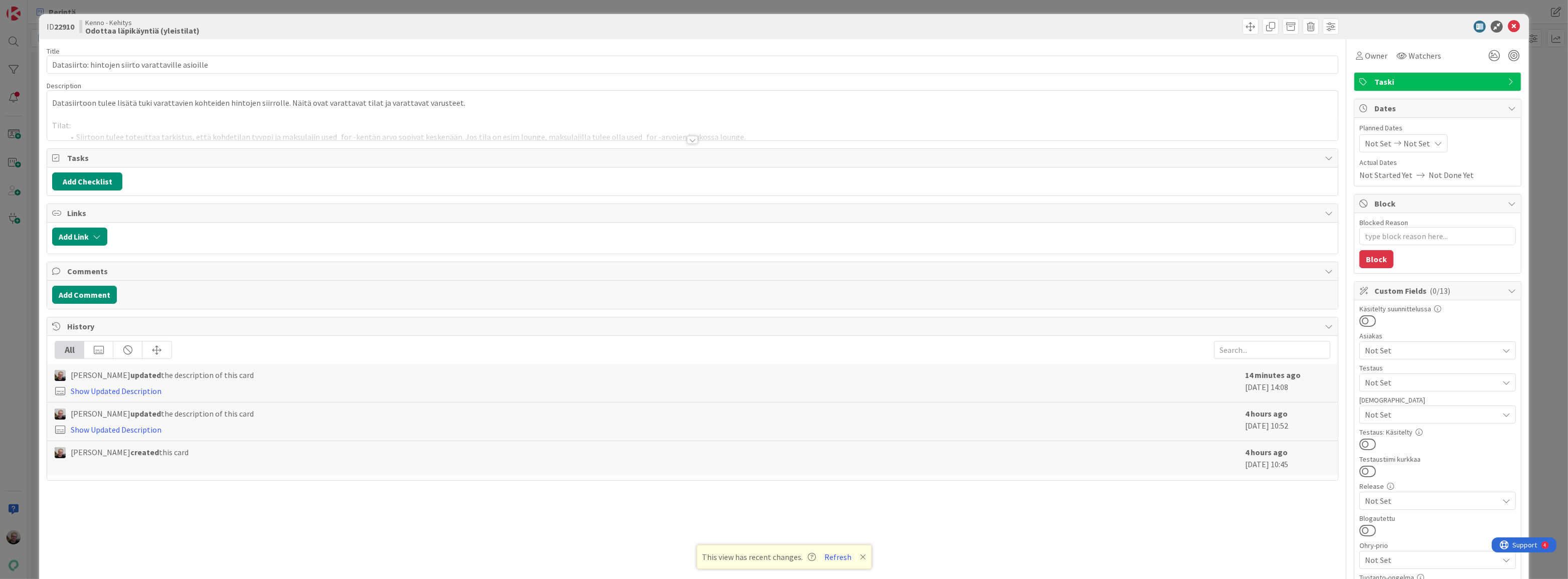
click at [280, 110] on div "Datasiirtoon tulee lisätä tuki varattavien kohteiden hintojen siirrolle. Näitä …" at bounding box center [693, 116] width 1291 height 49
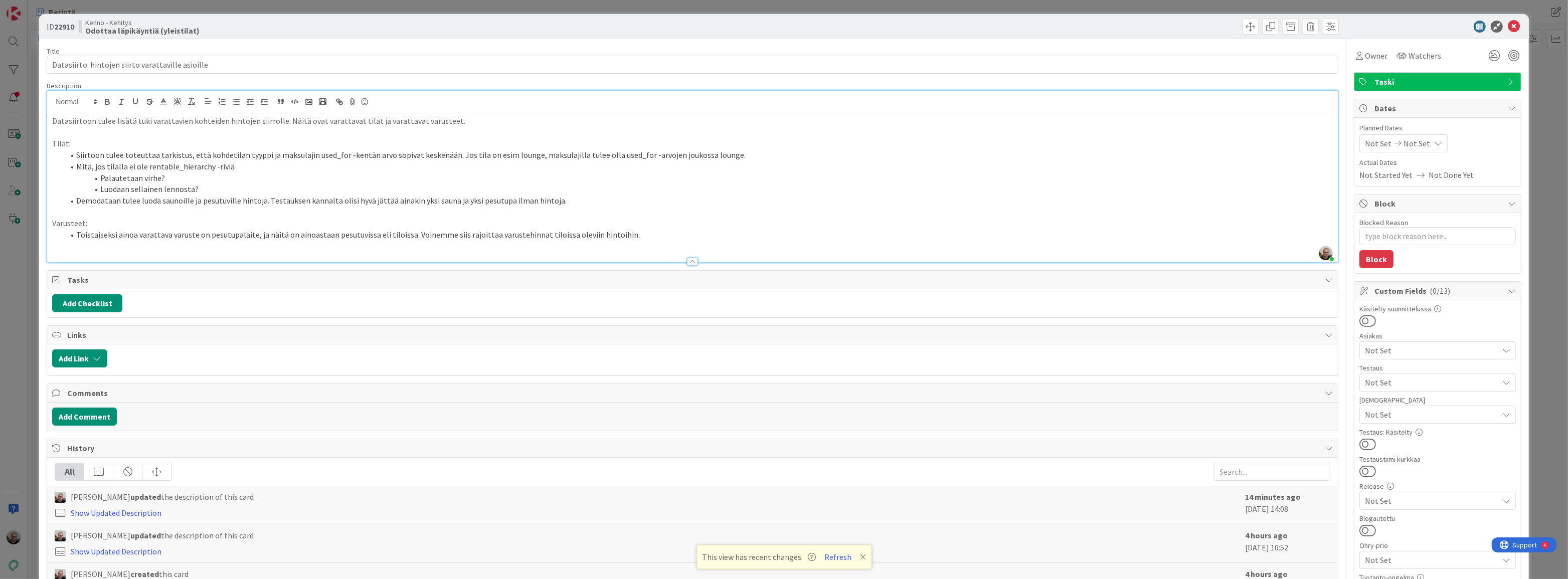
click at [569, 202] on li "Demodataan tulee luoda saunoille ja pesutuville hintoja. Testauksen kannalta ol…" at bounding box center [699, 200] width 1268 height 11
click at [1507, 29] on icon at bounding box center [1513, 27] width 12 height 12
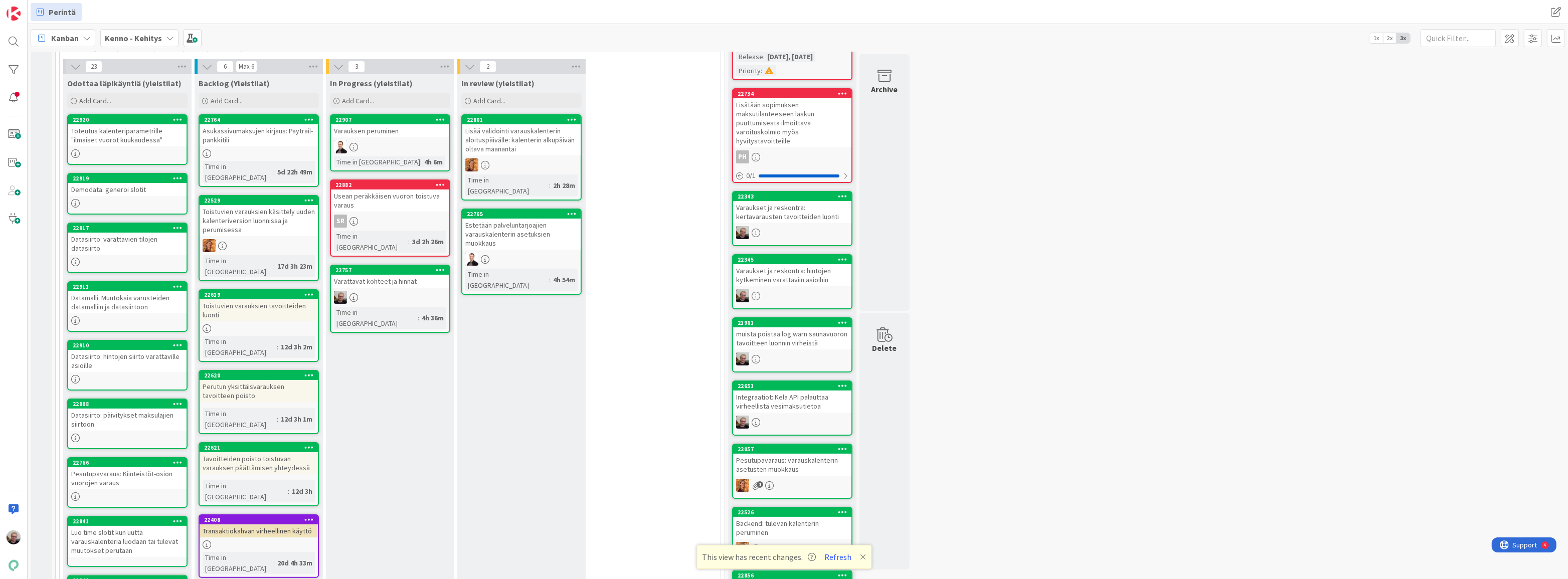
click at [133, 365] on div "Datasiirto: hintojen siirto varattaville asioille" at bounding box center [127, 361] width 119 height 22
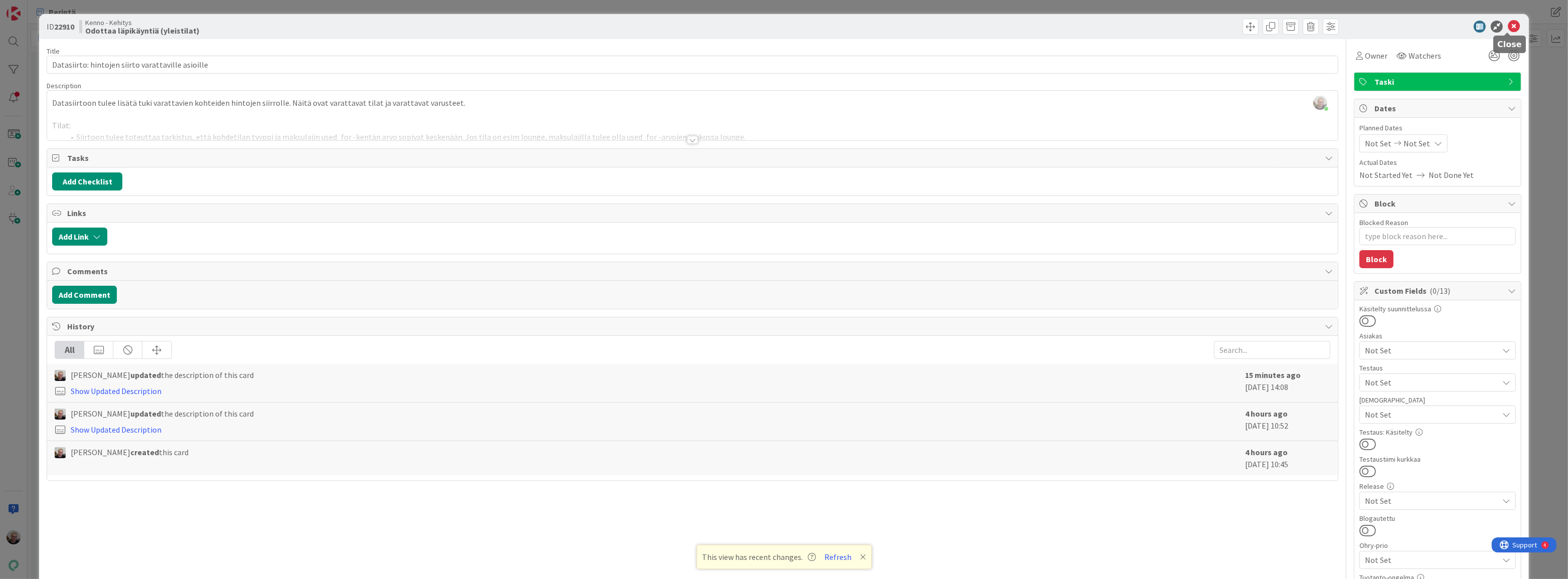
click at [1507, 26] on icon at bounding box center [1513, 27] width 12 height 12
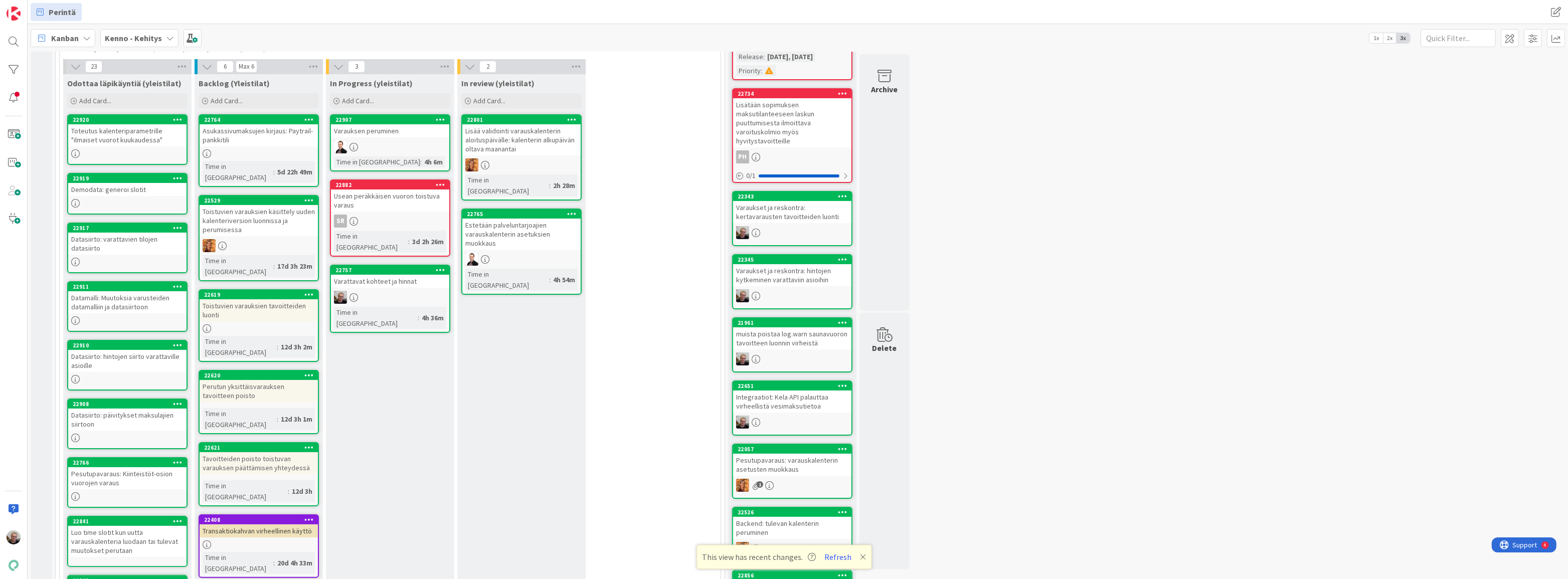
click at [112, 416] on div "Datasiirto: päivitykset maksulajien siirtoon" at bounding box center [127, 419] width 119 height 22
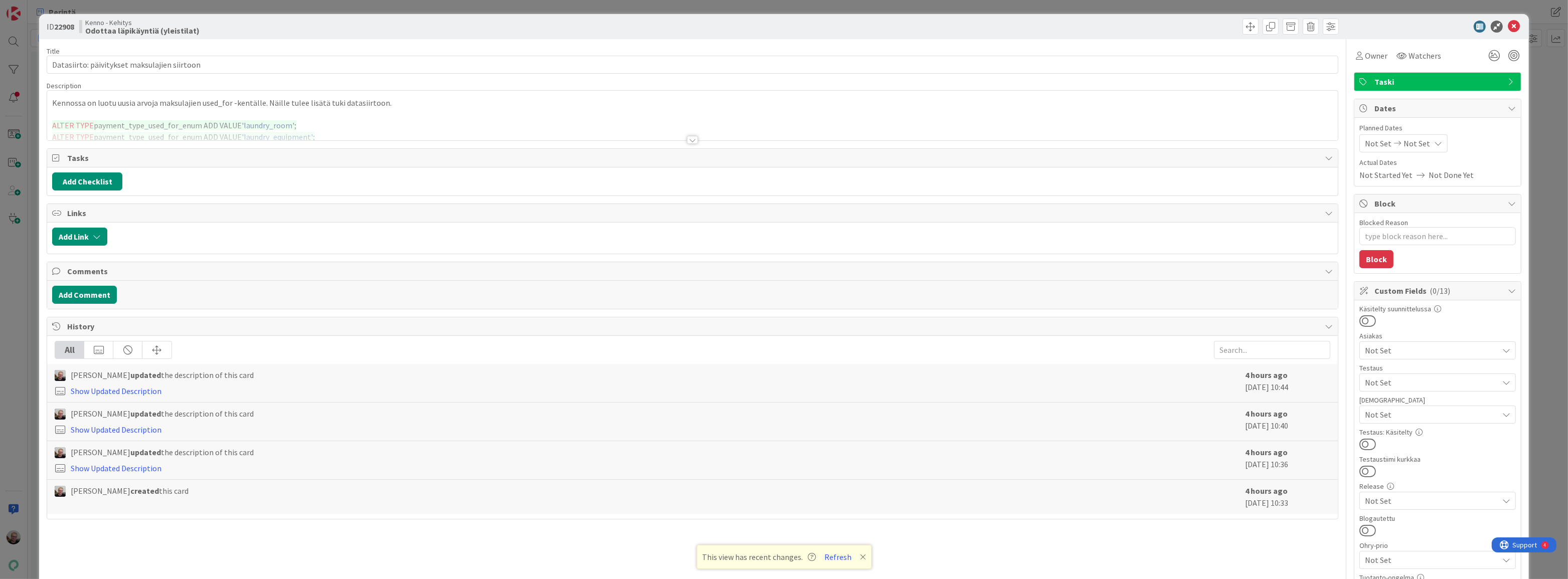
click at [342, 116] on div at bounding box center [693, 127] width 1291 height 26
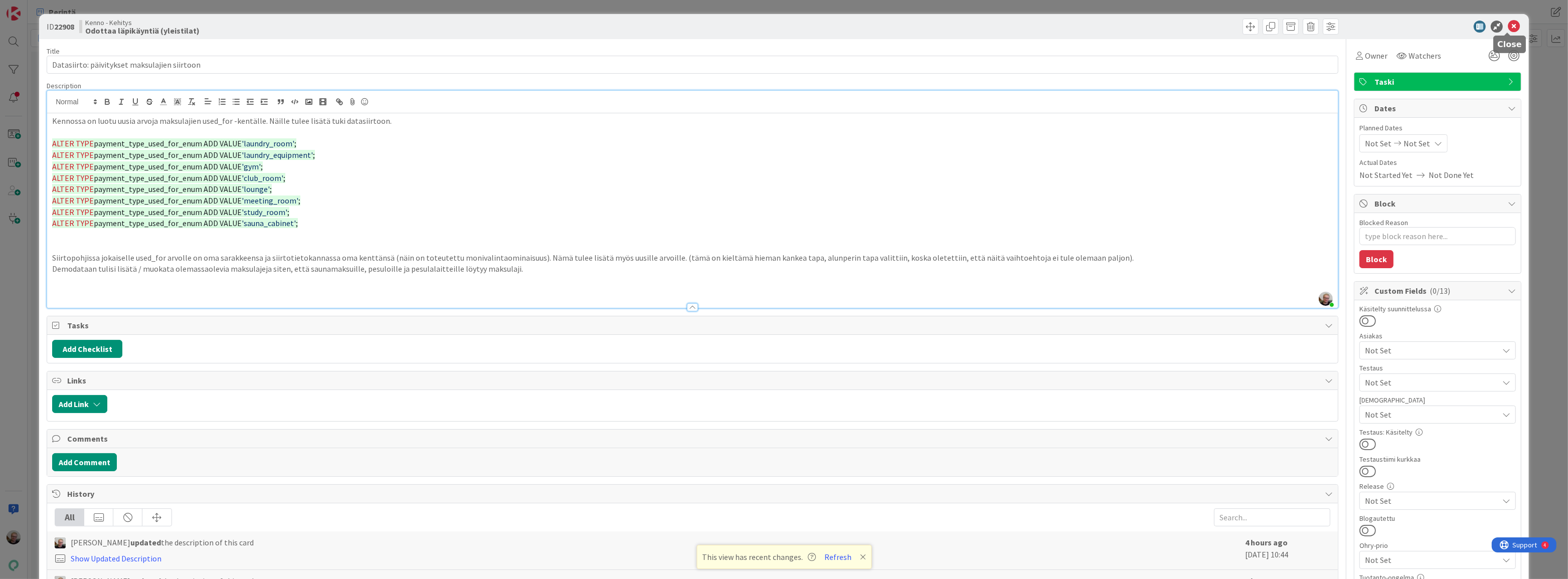
click at [1510, 25] on icon at bounding box center [1513, 27] width 12 height 12
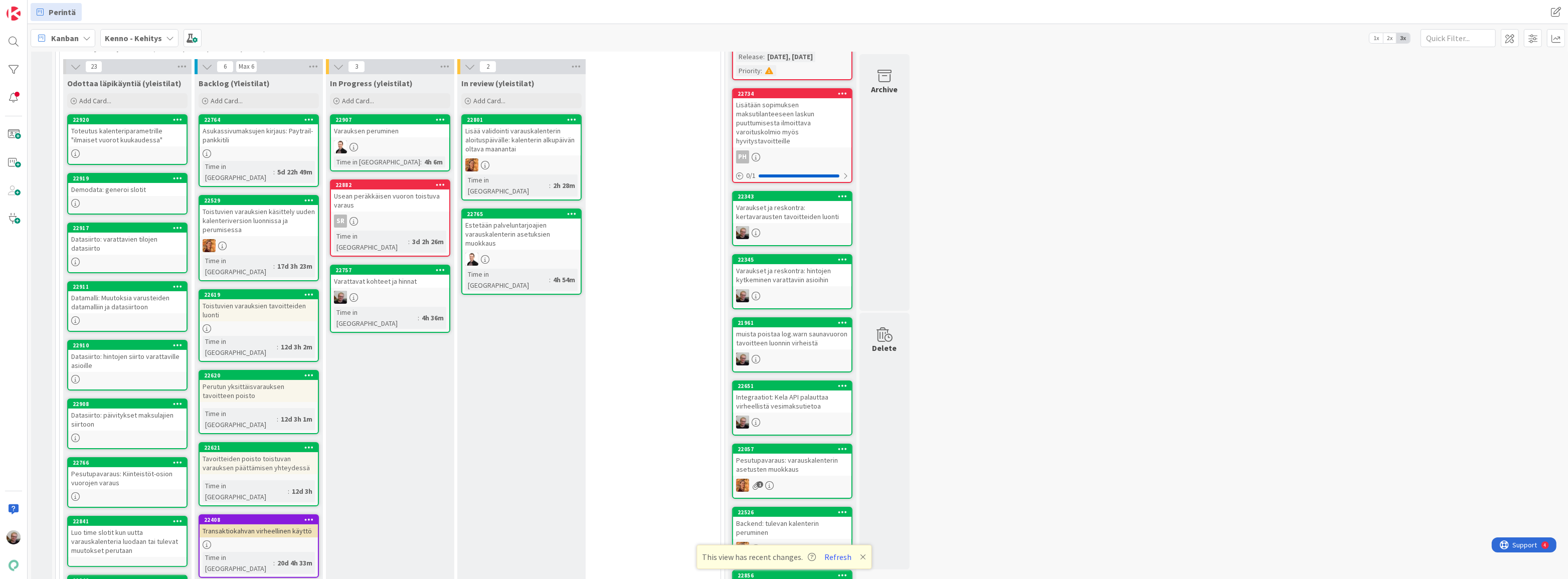
click at [109, 364] on div "Datasiirto: hintojen siirto varattaville asioille" at bounding box center [127, 361] width 119 height 22
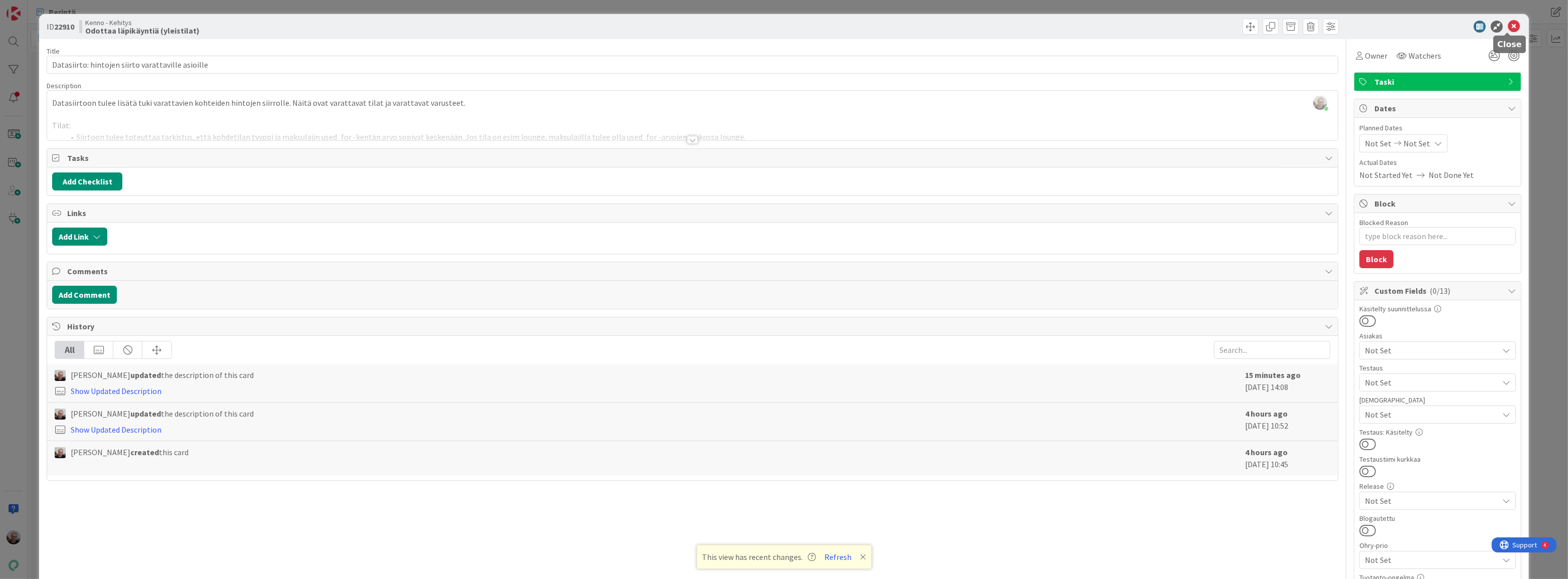
click at [1507, 24] on icon at bounding box center [1513, 27] width 12 height 12
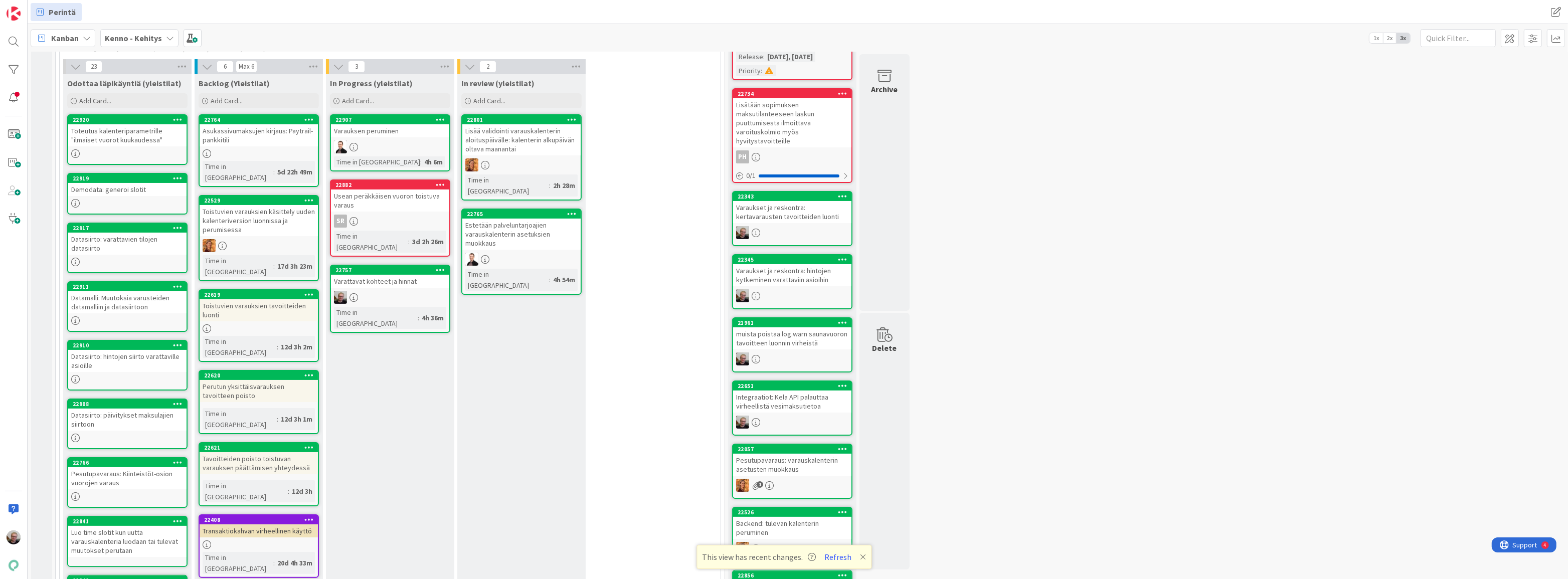
click at [129, 417] on div "Datasiirto: päivitykset maksulajien siirtoon" at bounding box center [127, 419] width 119 height 22
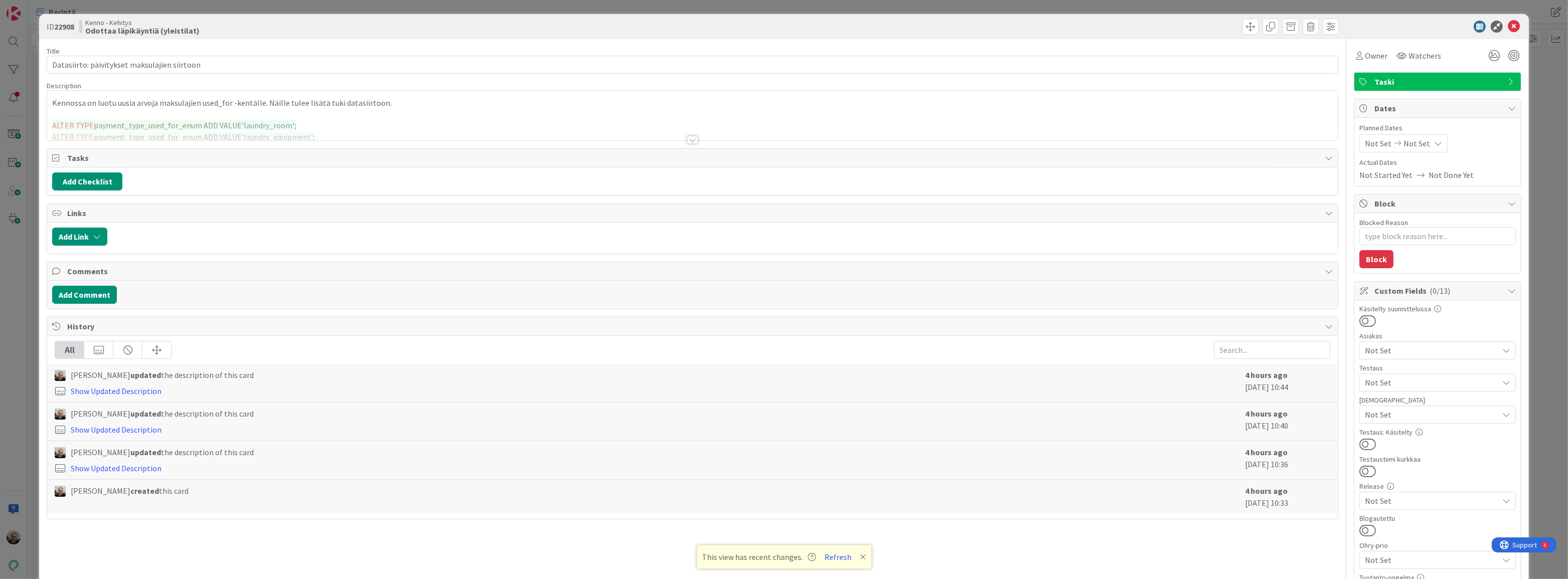
click at [407, 115] on div at bounding box center [693, 127] width 1291 height 26
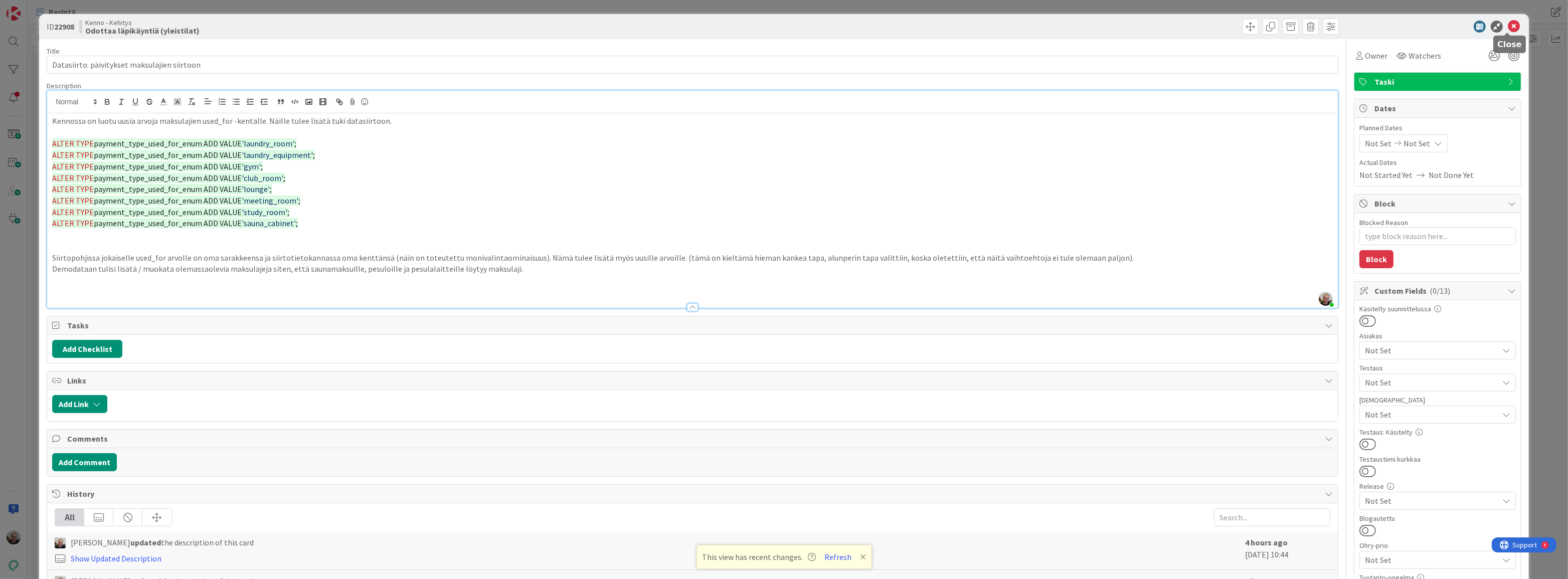
click at [1507, 21] on icon at bounding box center [1513, 27] width 12 height 12
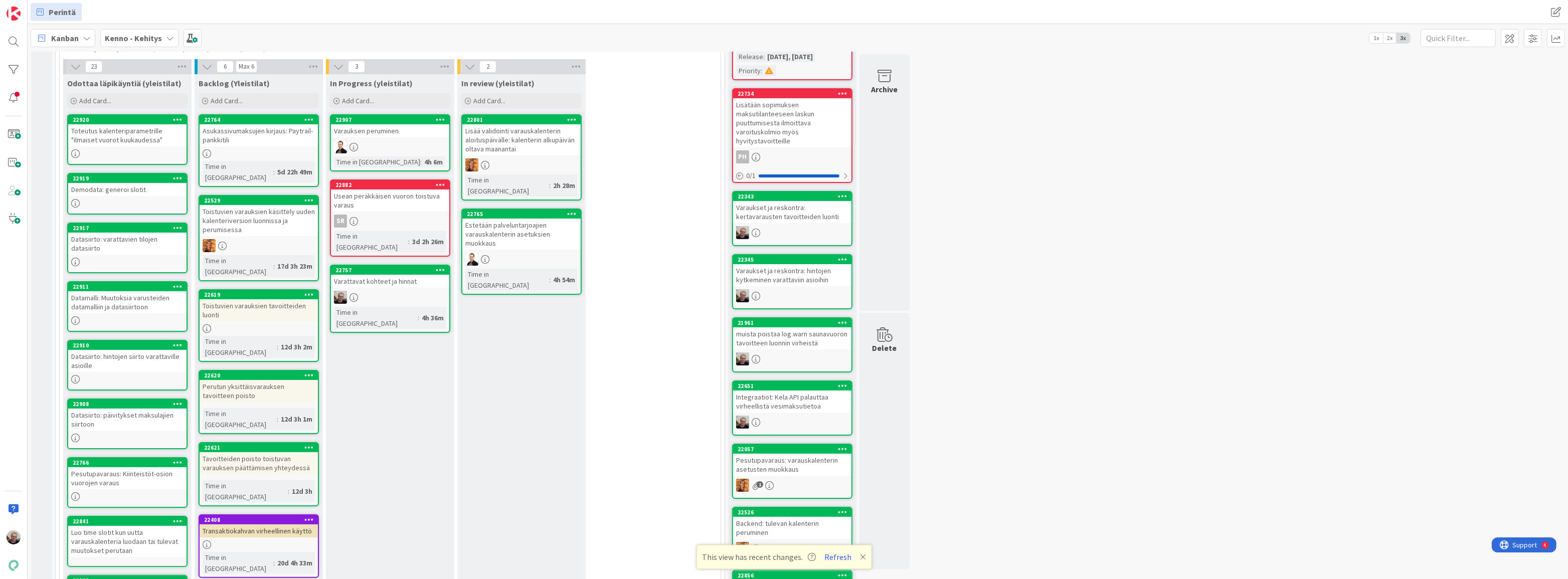
click at [128, 424] on div "Datasiirto: päivitykset maksulajien siirtoon" at bounding box center [127, 419] width 119 height 22
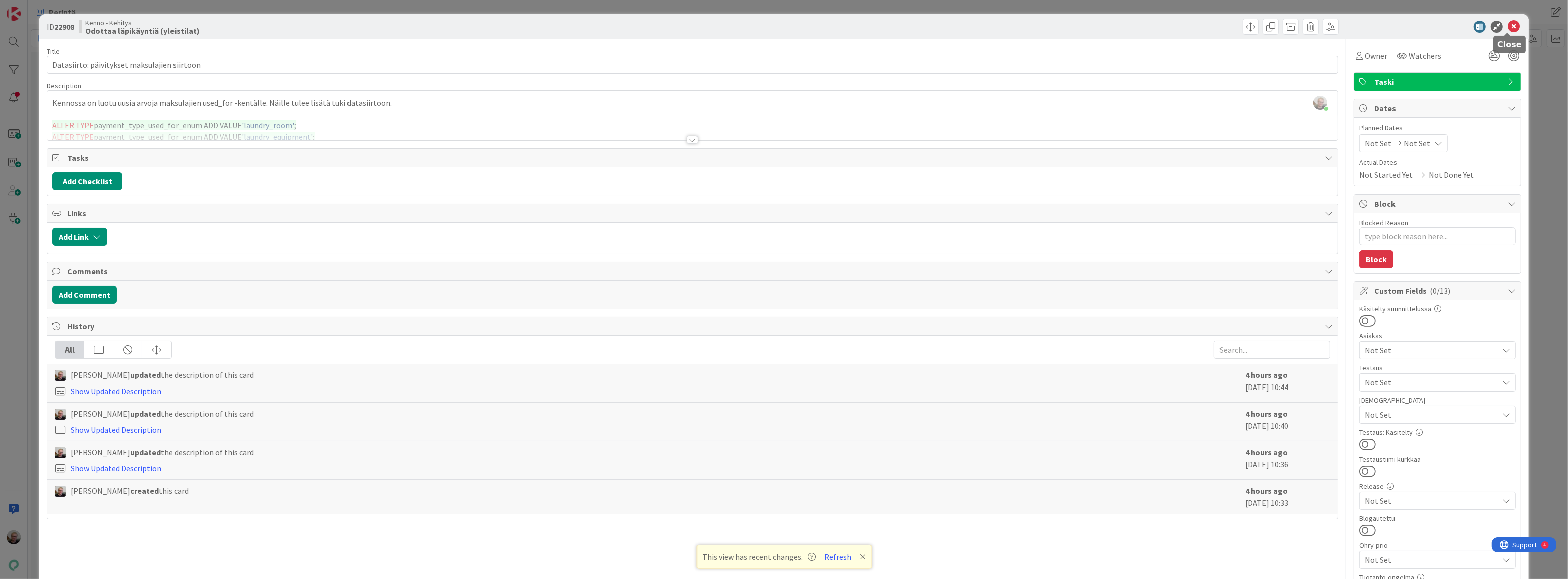
click at [1507, 21] on icon at bounding box center [1513, 27] width 12 height 12
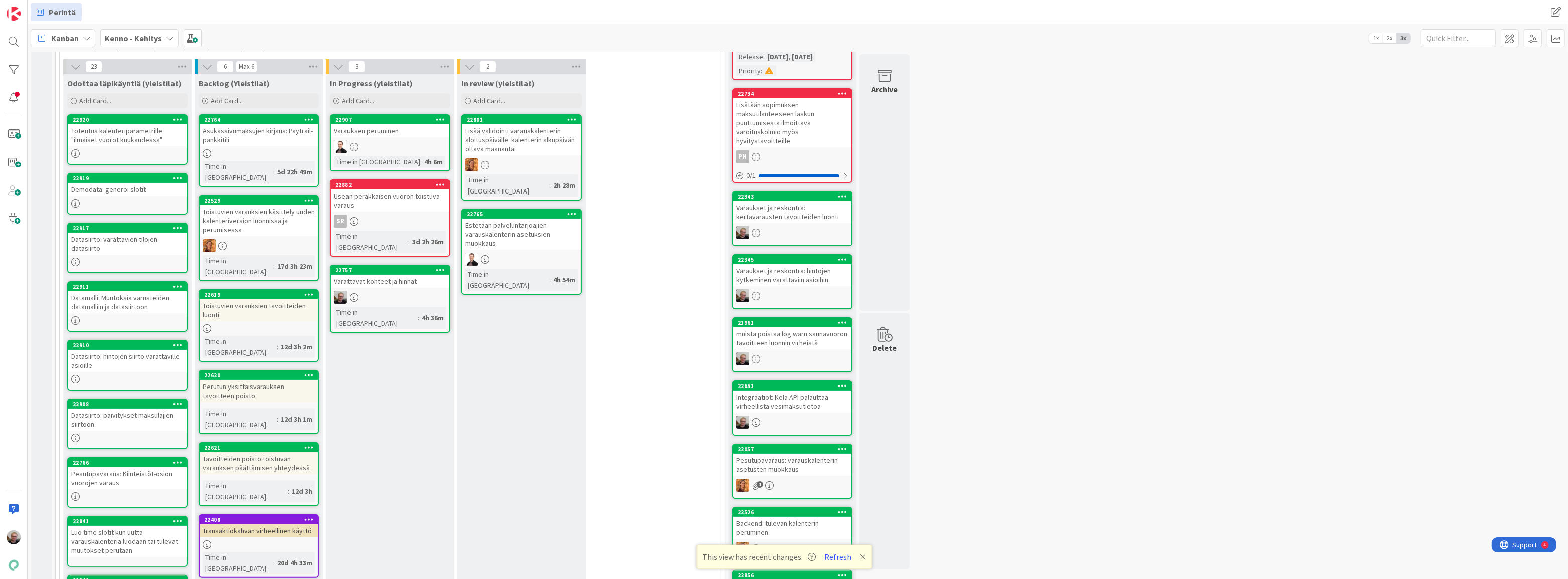
click at [380, 274] on div "Varattavat kohteet ja hinnat" at bounding box center [390, 281] width 119 height 13
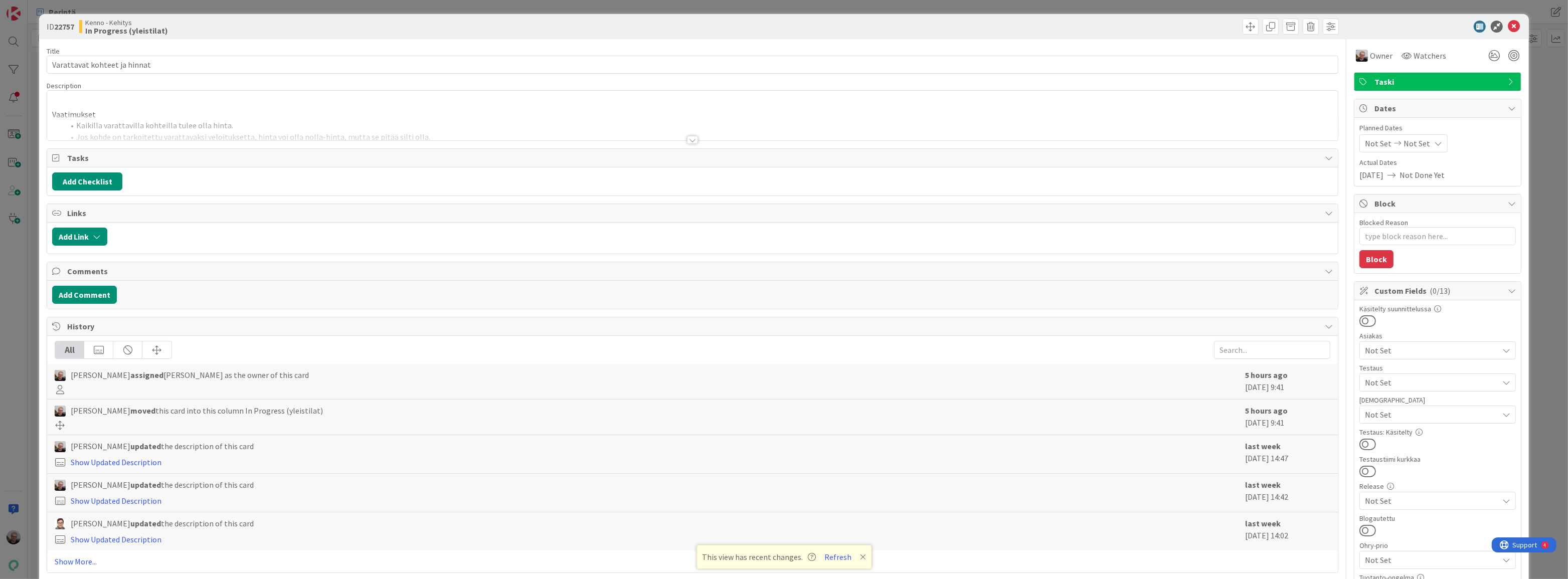
click at [326, 117] on div at bounding box center [693, 127] width 1291 height 26
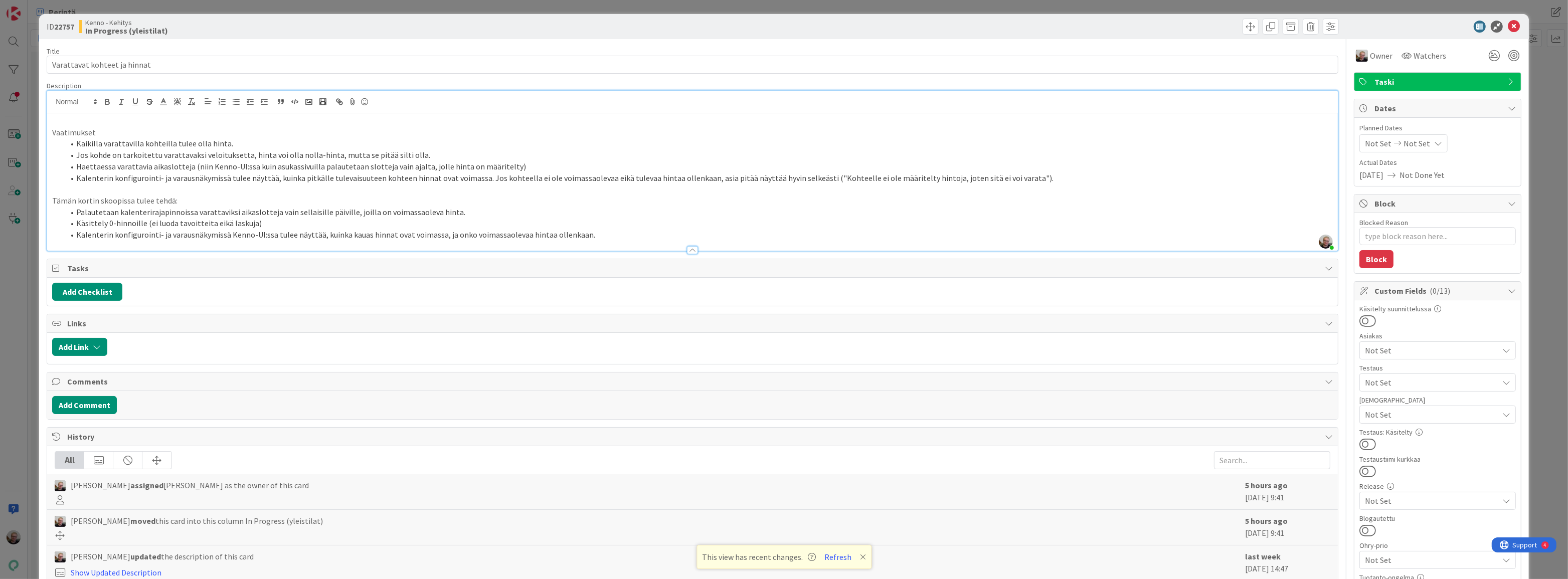
click at [267, 149] on li "Jos kohde on tarkoitettu varattavaksi veloituksetta, hinta voi olla nolla-hinta…" at bounding box center [699, 155] width 1268 height 11
click at [1507, 22] on icon at bounding box center [1513, 27] width 12 height 12
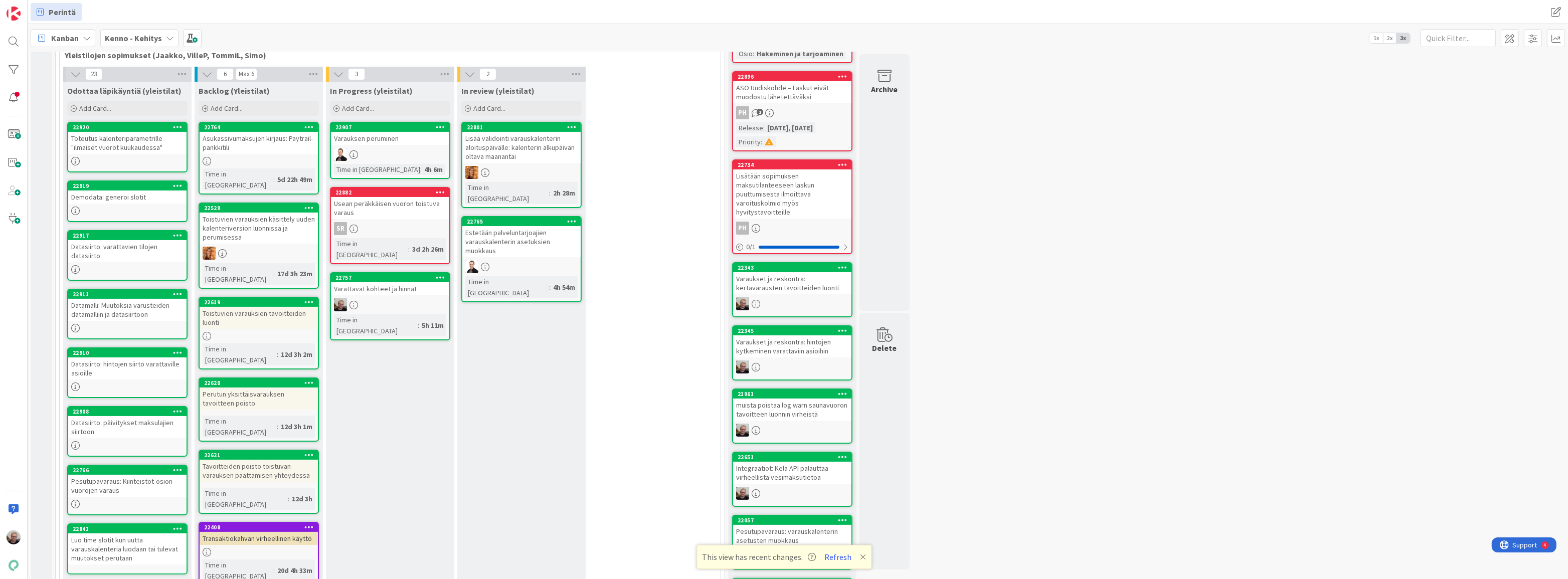
scroll to position [159, 0]
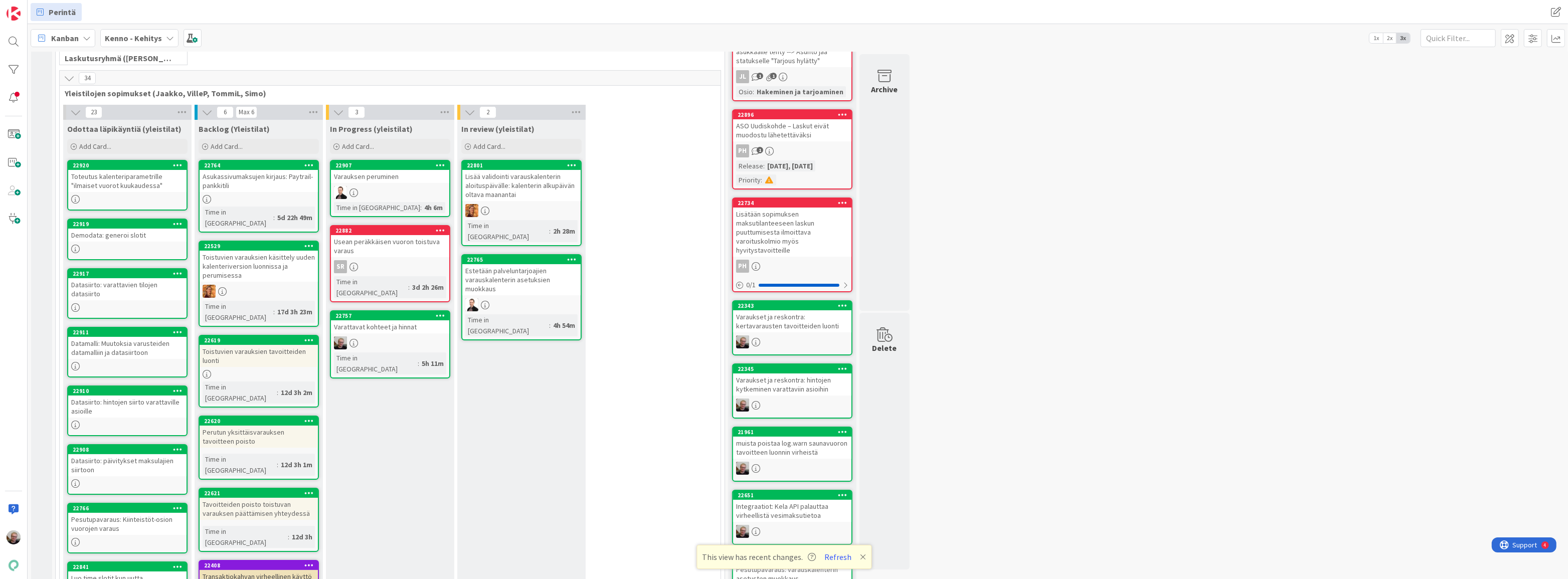
click at [387, 321] on div "Varattavat kohteet ja hinnat" at bounding box center [390, 327] width 119 height 13
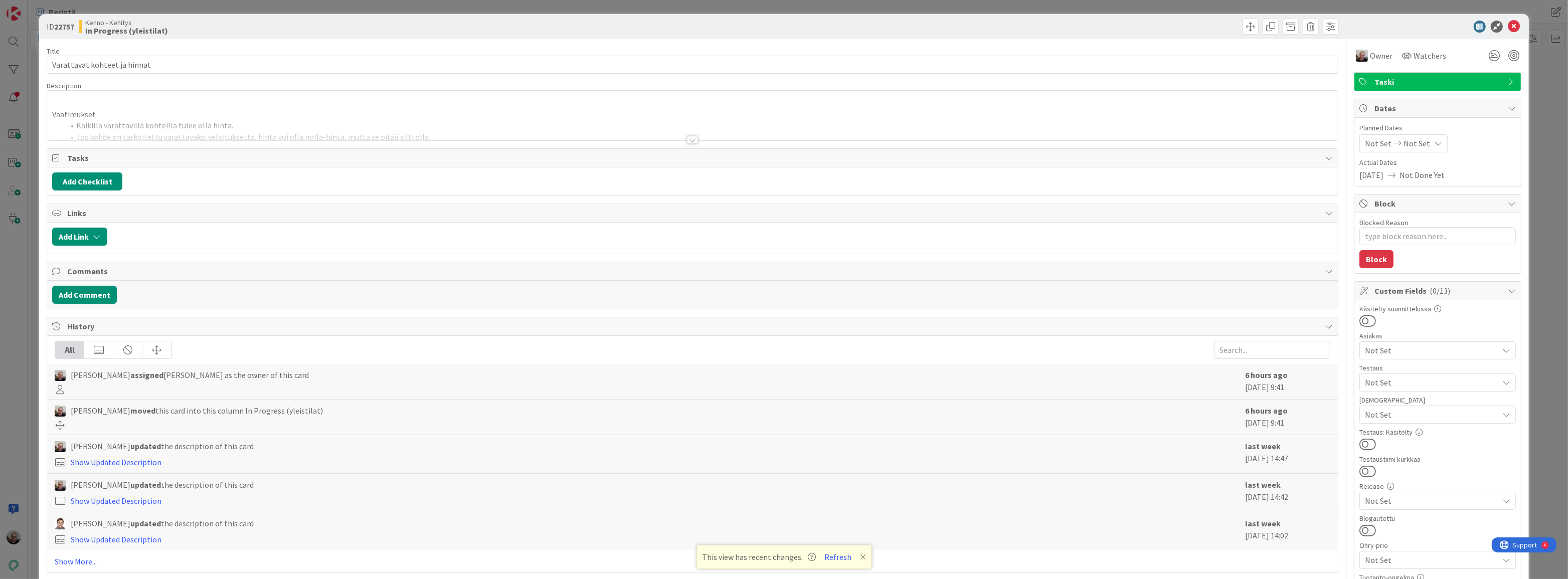
click at [361, 115] on div at bounding box center [693, 127] width 1291 height 26
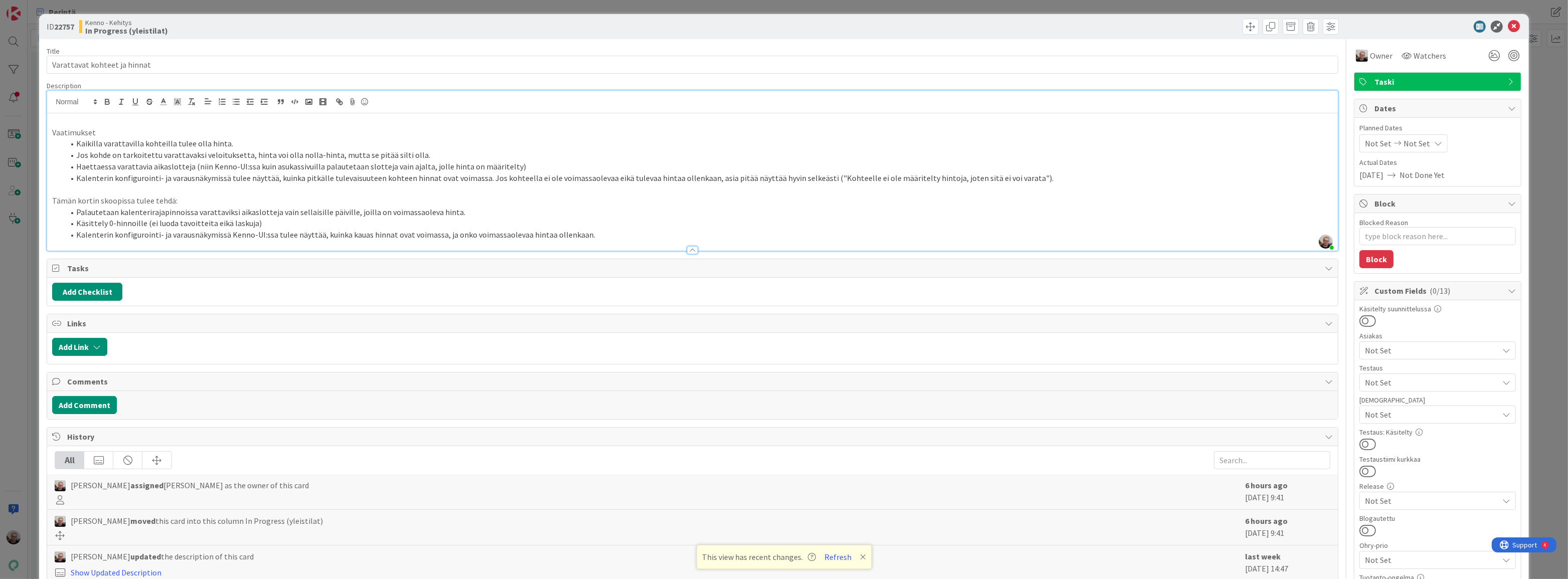
click at [292, 158] on li "Jos kohde on tarkoitettu varattavaksi veloituksetta, hinta voi olla nolla-hinta…" at bounding box center [699, 155] width 1268 height 11
click at [342, 189] on p at bounding box center [692, 189] width 1280 height 11
click at [310, 140] on li "Kaikilla varattavilla kohteilla tulee olla hinta." at bounding box center [699, 143] width 1268 height 11
click at [289, 225] on li "Käsittely 0-hinnoille (ei luoda tavoitteita eikä laskuja)" at bounding box center [699, 223] width 1268 height 11
click at [351, 233] on li "Kalenterin konfigurointi- ja varausnäkymissä Kenno-UI:ssa tulee näyttää, kuinka…" at bounding box center [699, 234] width 1268 height 11
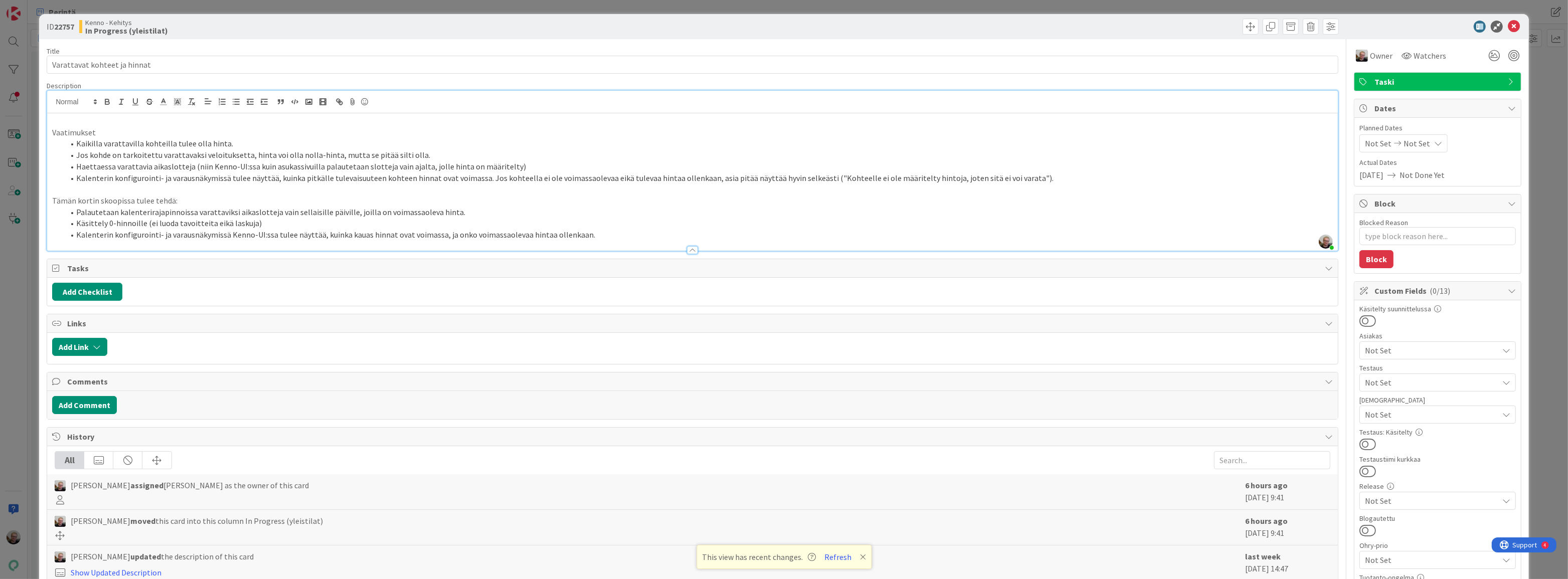
click at [379, 232] on li "Kalenterin konfigurointi- ja varausnäkymissä Kenno-UI:ssa tulee näyttää, kuinka…" at bounding box center [699, 234] width 1268 height 11
click at [437, 230] on li "Kalenterin konfigurointi- ja varausnäkymissä Kenno-UI:ssa tulee näyttää, kuinka…" at bounding box center [699, 234] width 1268 height 11
click at [495, 233] on li "Kalenterin konfigurointi- ja varausnäkymissä Kenno-UI:ssa tulee näyttää, kuinka…" at bounding box center [699, 234] width 1268 height 11
click at [588, 237] on li "Kalenterin konfigurointi- ja varausnäkymissä Kenno-UI:ssa tulee näyttää, kuinka…" at bounding box center [699, 234] width 1268 height 11
click at [1023, 177] on li "Kalenterin konfigurointi- ja varausnäkymissä tulee näyttää, kuinka pitkälle tul…" at bounding box center [699, 178] width 1268 height 11
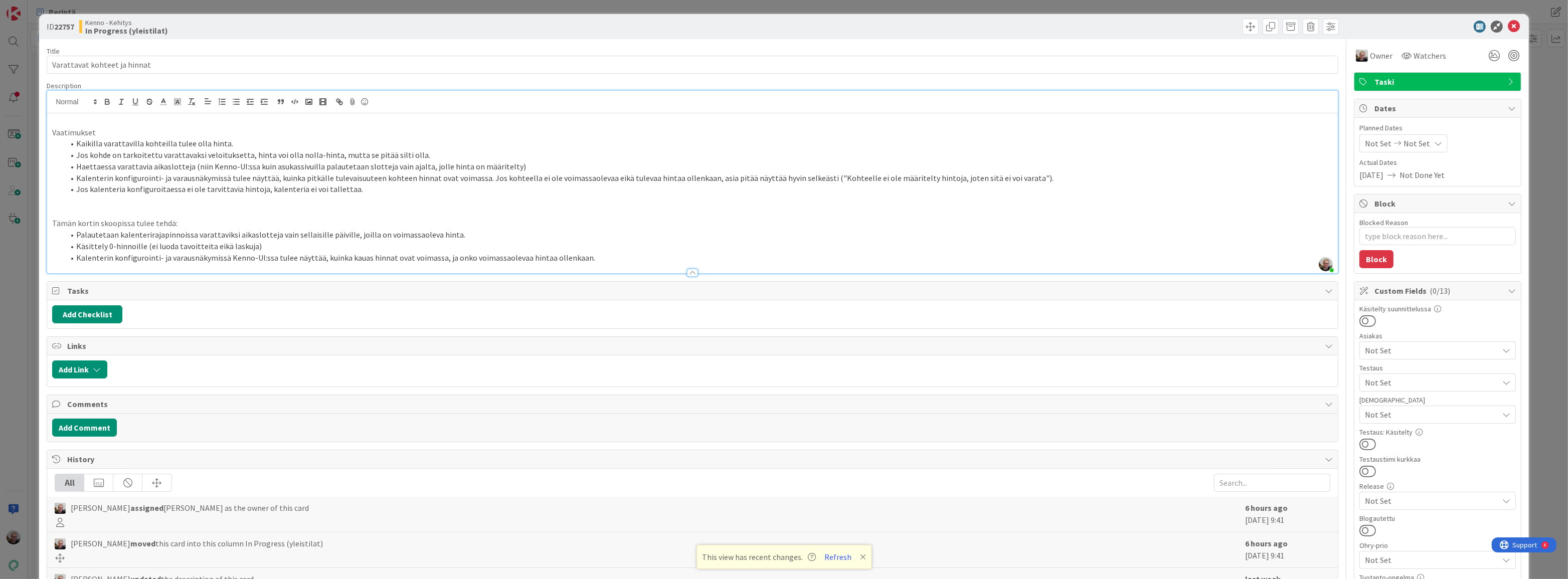
click at [362, 190] on li "Jos kalenteria konfiguroitaessa ei ole tarvittavia hintoja, kalenteria ei voi t…" at bounding box center [699, 189] width 1268 height 11
click at [233, 143] on li "Kaikilla varattavilla kohteilla tulee olla hinta." at bounding box center [699, 143] width 1268 height 11
click at [432, 158] on li "Jos kohde on tarkoitettu varattavaksi veloituksetta, hinta voi olla nolla-hinta…" at bounding box center [699, 155] width 1268 height 11
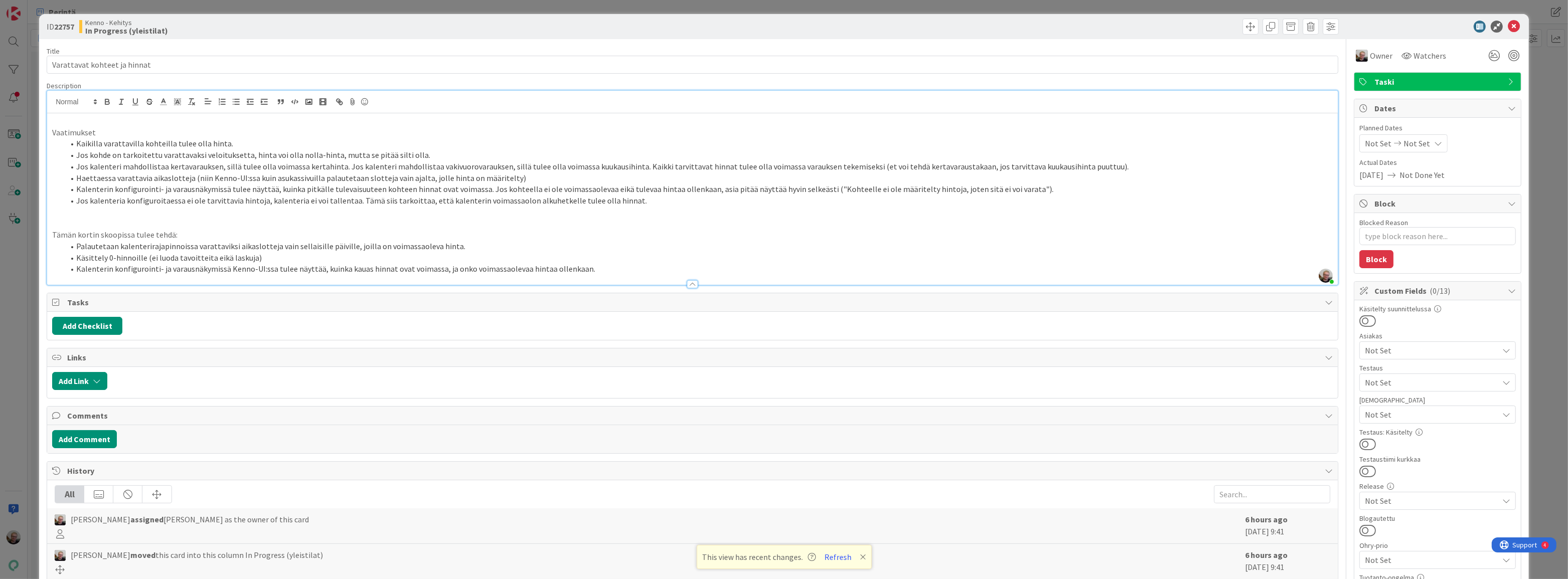
click at [206, 231] on p "Tämän kortin skoopissa tulee tehdä:" at bounding box center [692, 234] width 1280 height 11
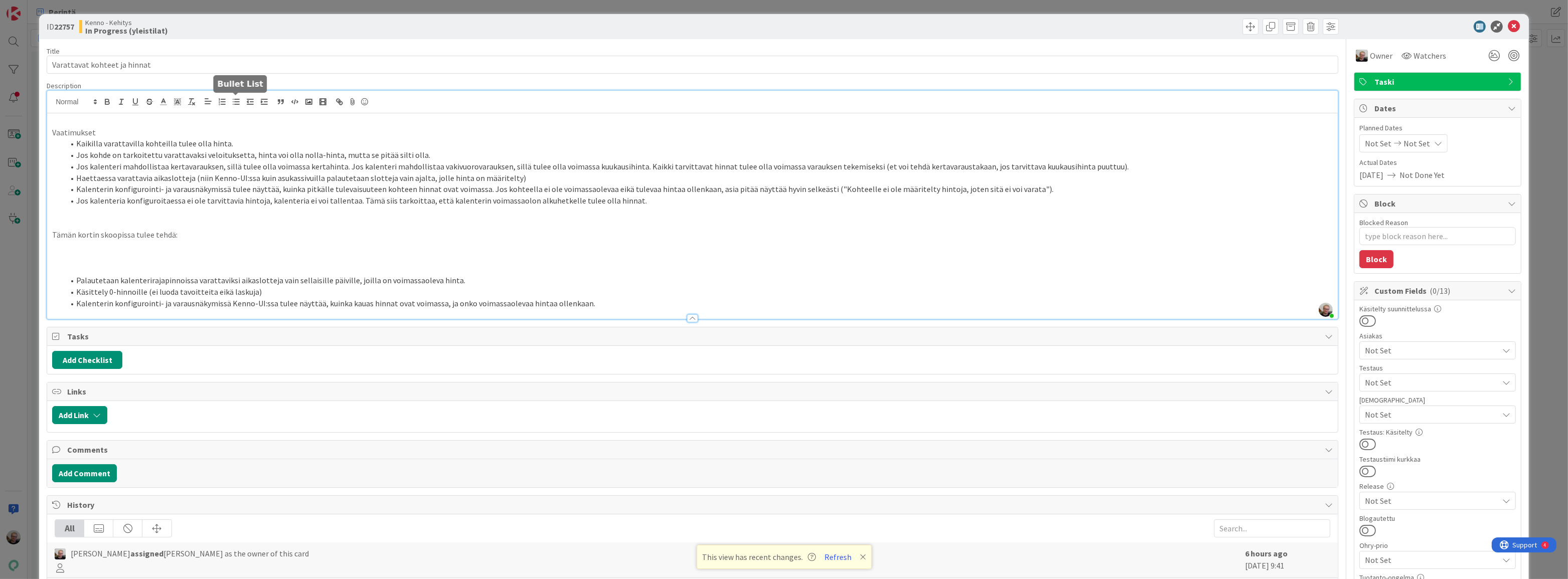
click at [235, 103] on icon "button" at bounding box center [236, 102] width 9 height 9
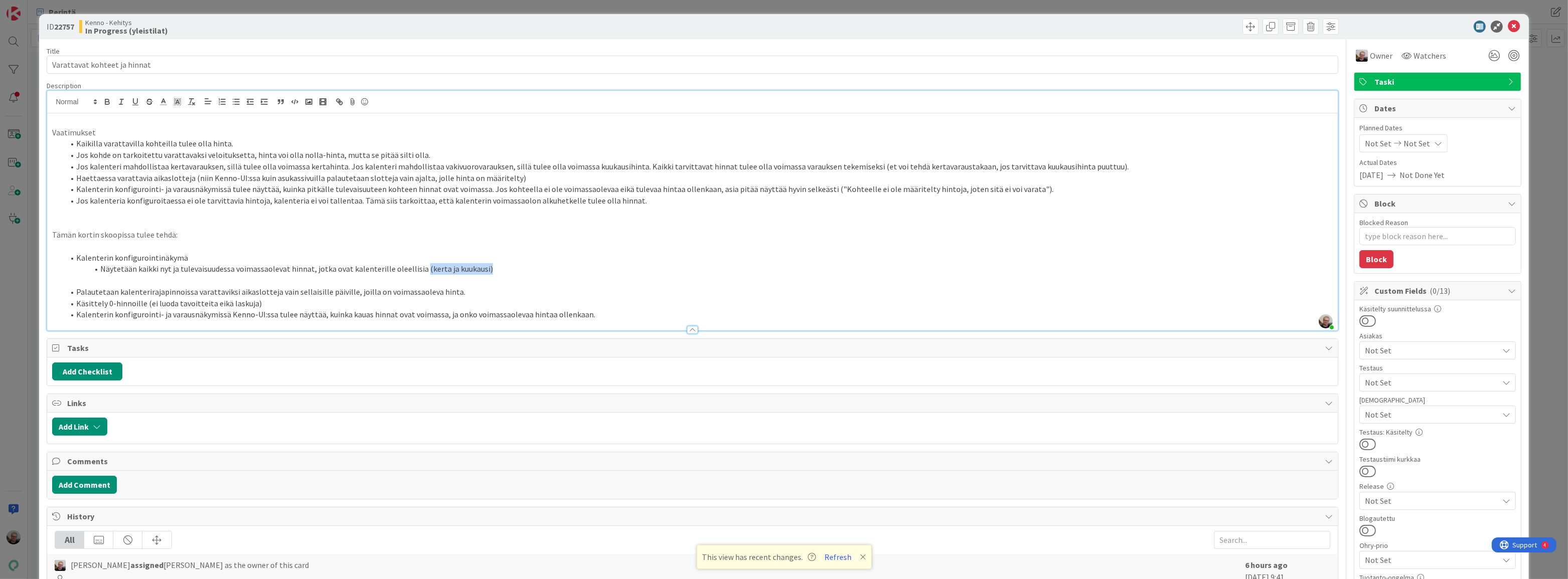
drag, startPoint x: 418, startPoint y: 269, endPoint x: 485, endPoint y: 270, distance: 67.0
click at [485, 270] on li "Näytetään kaikki nyt ja tulevaisuudessa voimassaolevat hinnat, jotka ovat kalen…" at bounding box center [699, 269] width 1268 height 11
click at [287, 269] on li "Näytetään kaikki nyt ja tulevaisuudessa voimassaolevat hinnat, jotka ovat kalen…" at bounding box center [699, 269] width 1268 height 11
click at [482, 270] on li "Näytetään kaikki nyt ja tulevaisuudessa voimassaolevat (kerta ja kuukausi) hinn…" at bounding box center [699, 269] width 1268 height 11
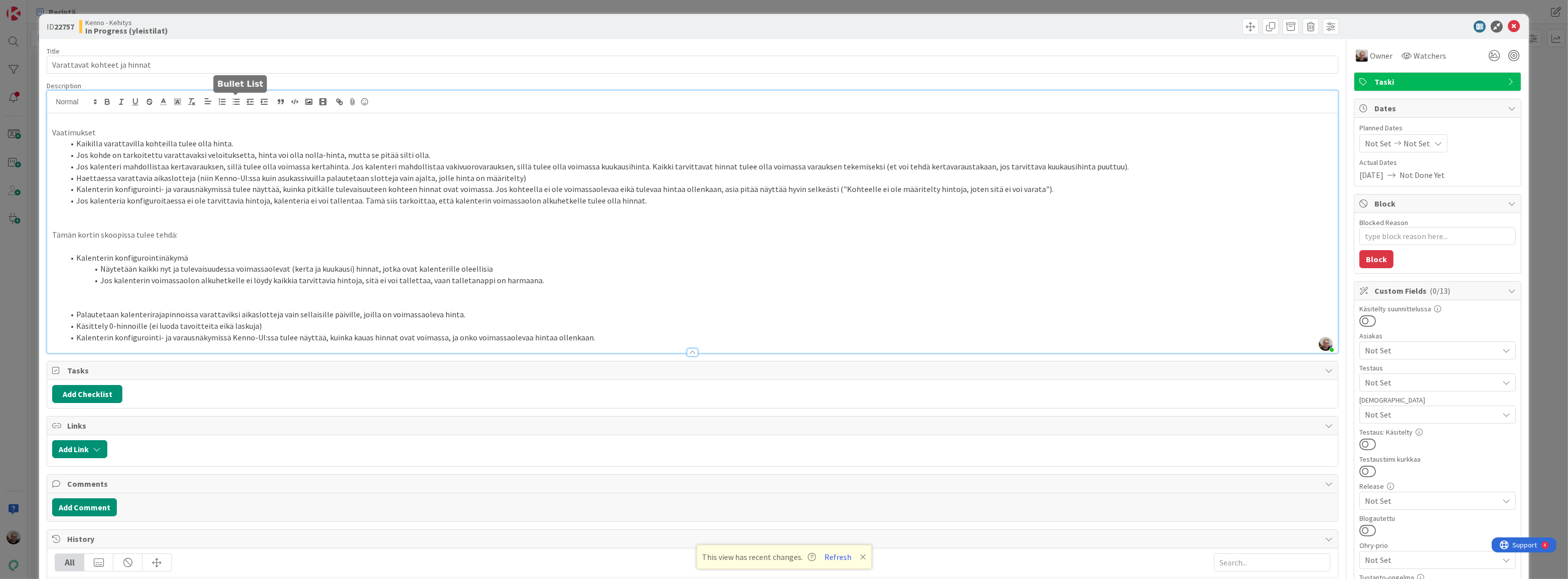
click at [235, 105] on icon "button" at bounding box center [236, 102] width 9 height 9
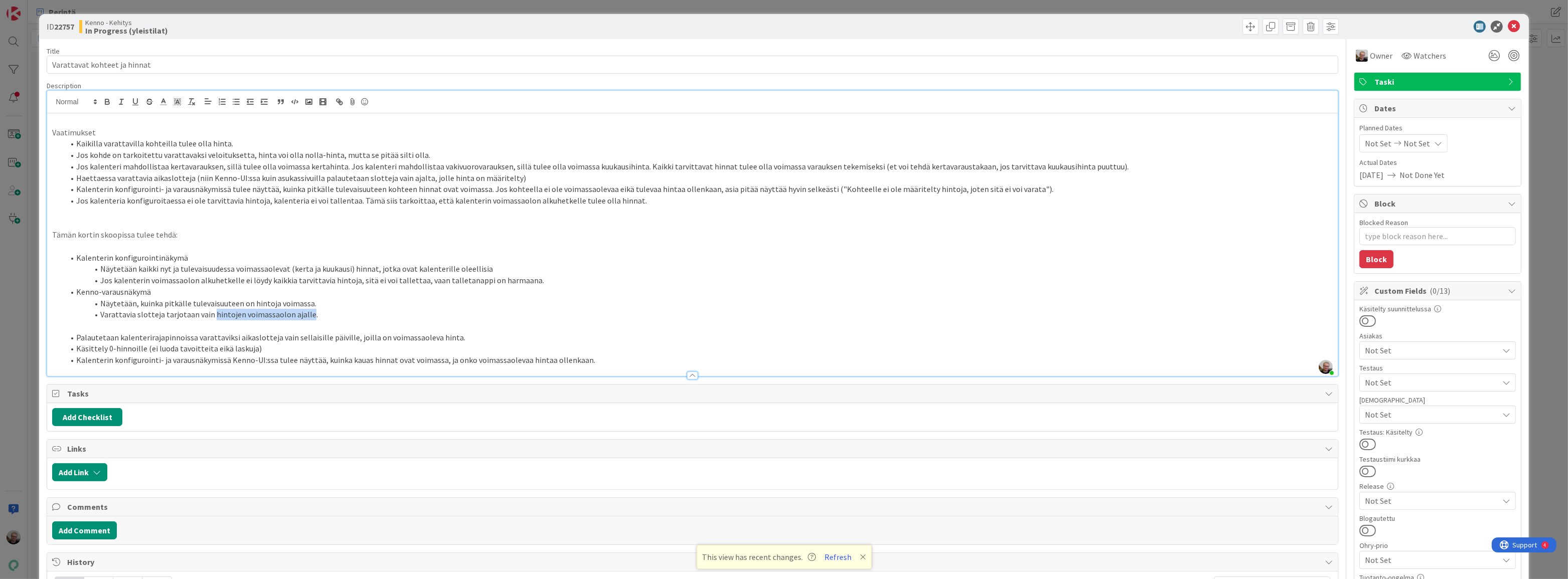
drag, startPoint x: 209, startPoint y: 315, endPoint x: 305, endPoint y: 316, distance: 96.0
click at [305, 316] on li "Varattavia slotteja tarjotaan vain hintojen voimassaolon ajalle." at bounding box center [699, 314] width 1268 height 11
click at [352, 336] on li "Palautetaan kalenterirajapinnoissa varattaviksi aikaslotteja vain sellaisille p…" at bounding box center [699, 338] width 1268 height 11
drag, startPoint x: 274, startPoint y: 336, endPoint x: 446, endPoint y: 336, distance: 172.0
click at [446, 336] on li "Palautetaan kalenterirajapinnoissa varattaviksi aikaslotteja vain sellaisille p…" at bounding box center [699, 338] width 1268 height 11
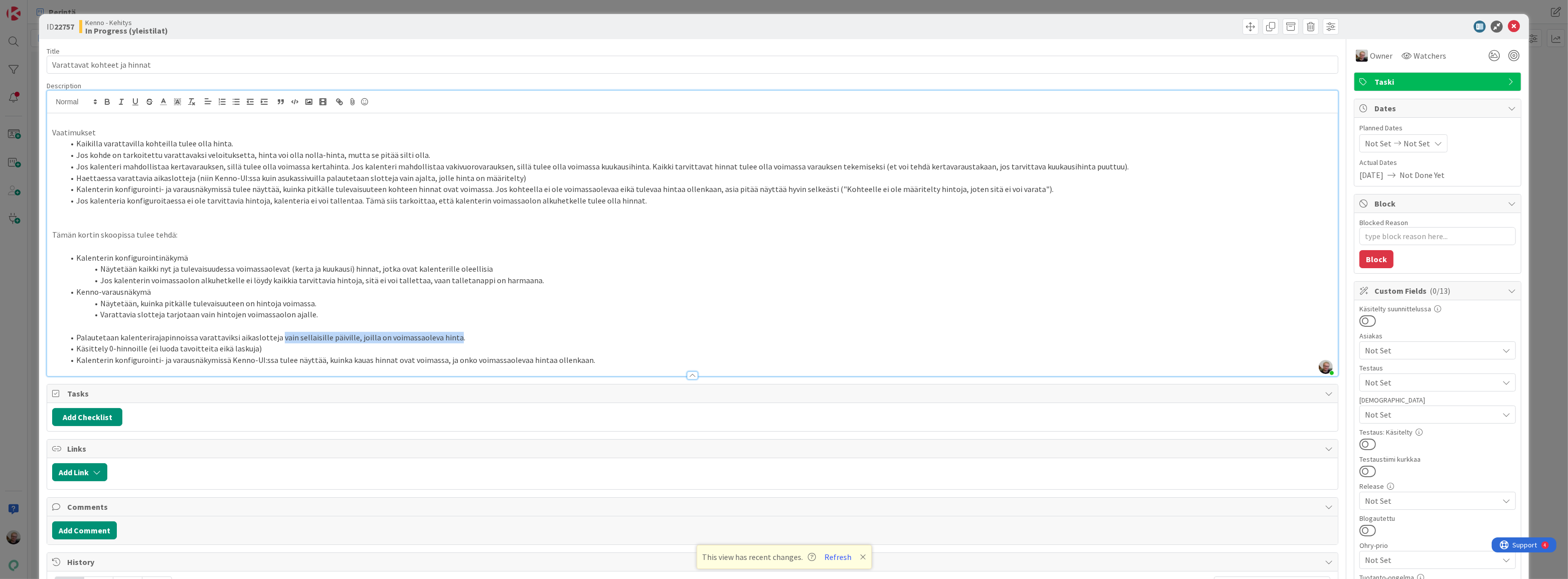
copy li "vain sellaisille päiville, joilla on voimassaoleva hinta"
drag, startPoint x: 195, startPoint y: 312, endPoint x: 304, endPoint y: 313, distance: 109.0
click at [304, 313] on li "Varattavia slotteja tarjotaan vain hintojen voimassaolon ajalle." at bounding box center [699, 314] width 1268 height 11
click at [300, 314] on li "Varattavia slotteja tarjotaan vain sellaisille päiville, joilla on voimassaolev…" at bounding box center [699, 314] width 1268 height 11
click at [296, 315] on li "Varattavia slotteja tarjotaan vain sellaisille päiville, joilla on voimassaolev…" at bounding box center [699, 314] width 1268 height 11
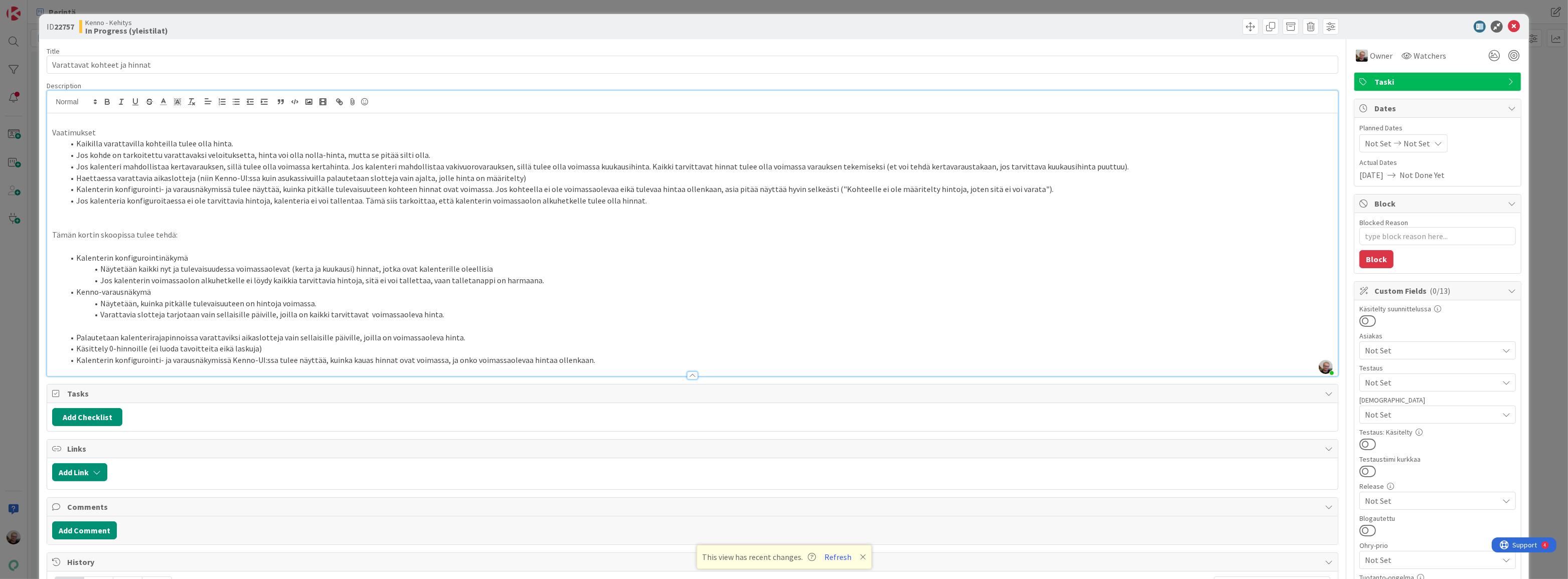
click at [404, 314] on li "Varattavia slotteja tarjotaan vain sellaisille päiville, joilla on kaikki tarvi…" at bounding box center [699, 314] width 1268 height 11
click at [405, 315] on li "Varattavia slotteja tarjotaan vain sellaisille päiville, joilla on kaikki tarvi…" at bounding box center [699, 314] width 1268 height 11
drag, startPoint x: 423, startPoint y: 315, endPoint x: 493, endPoint y: 269, distance: 83.8
click at [424, 314] on li "Varattavia slotteja tarjotaan vain sellaisille päiville, joilla on kaikki tarvi…" at bounding box center [699, 314] width 1268 height 11
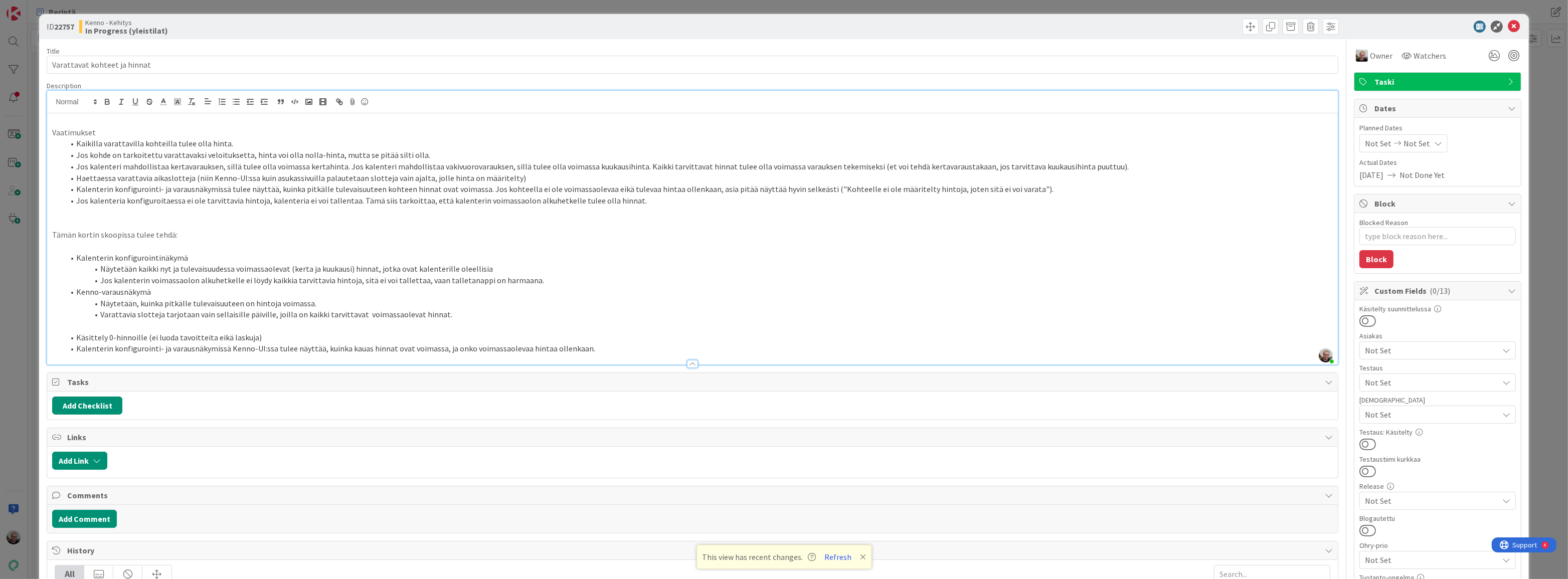
click at [502, 270] on li "Näytetään kaikki nyt ja tulevaisuudessa voimassaolevat (kerta ja kuukausi) hinn…" at bounding box center [699, 269] width 1268 height 11
click at [495, 266] on li "Näytetään kaikki nyt ja tulevaisuudessa voimassaolevat (kerta ja kuukausi) hinn…" at bounding box center [699, 269] width 1268 height 11
click at [103, 304] on li "Näytetään, kuinka pitkälle tulevaisuuteen on hintoja voimassa." at bounding box center [699, 304] width 1268 height 11
click at [134, 303] on li "Näytetään, kuinka pitkälle tulevaisuuteen on hintoja voimassa." at bounding box center [699, 304] width 1268 height 11
drag, startPoint x: 442, startPoint y: 316, endPoint x: 453, endPoint y: 309, distance: 13.0
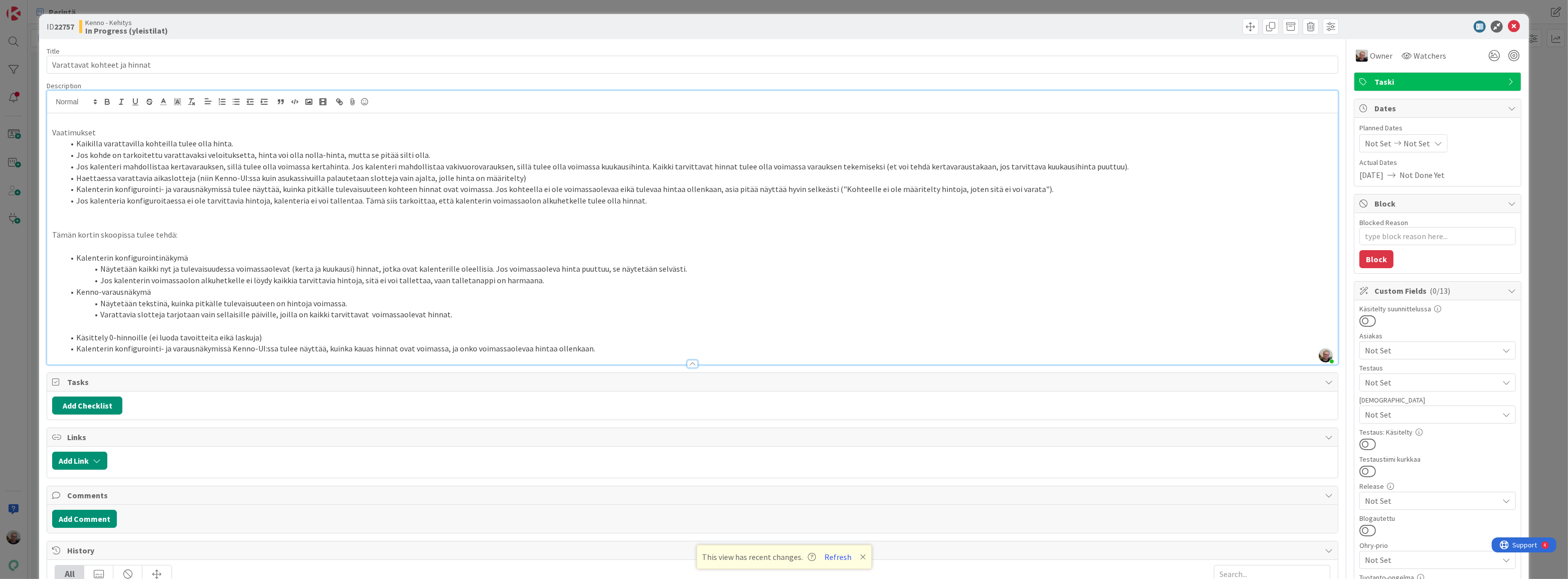
click at [443, 316] on li "Varattavia slotteja tarjotaan vain sellaisille päiville, joilla on kaikki tarvi…" at bounding box center [699, 314] width 1268 height 11
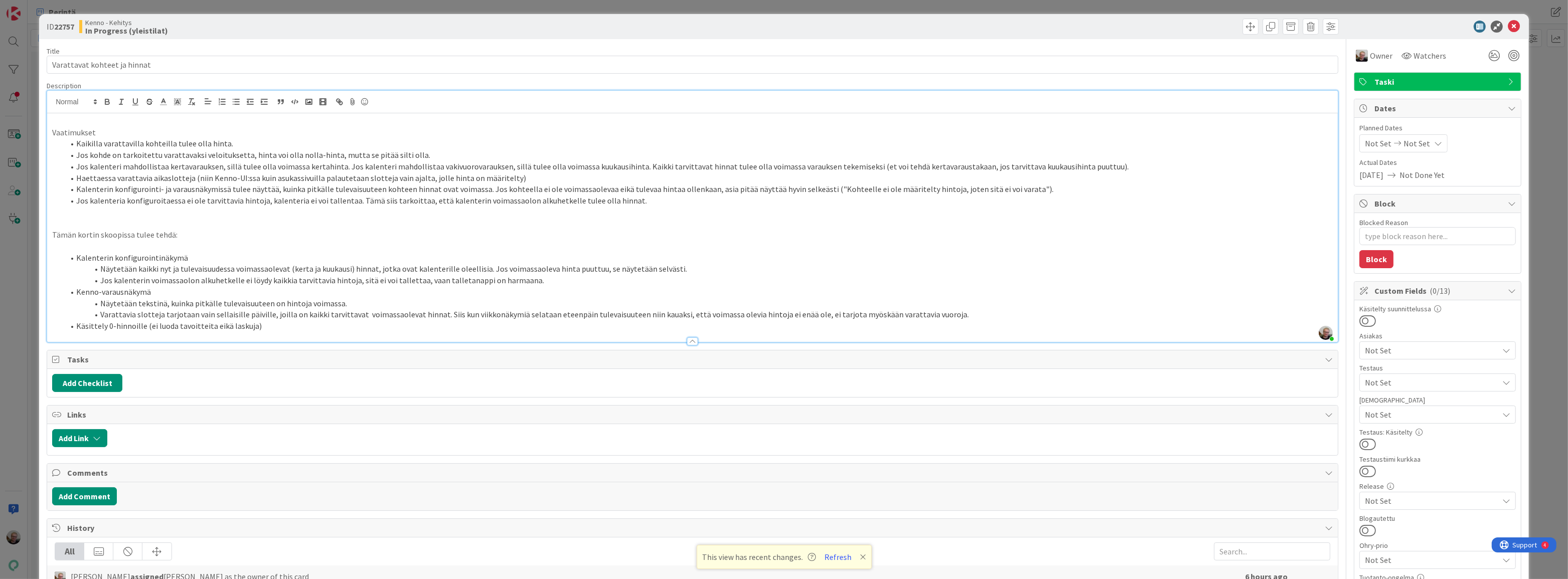
click at [215, 220] on p at bounding box center [692, 223] width 1280 height 11
click at [1508, 24] on icon at bounding box center [1513, 27] width 12 height 12
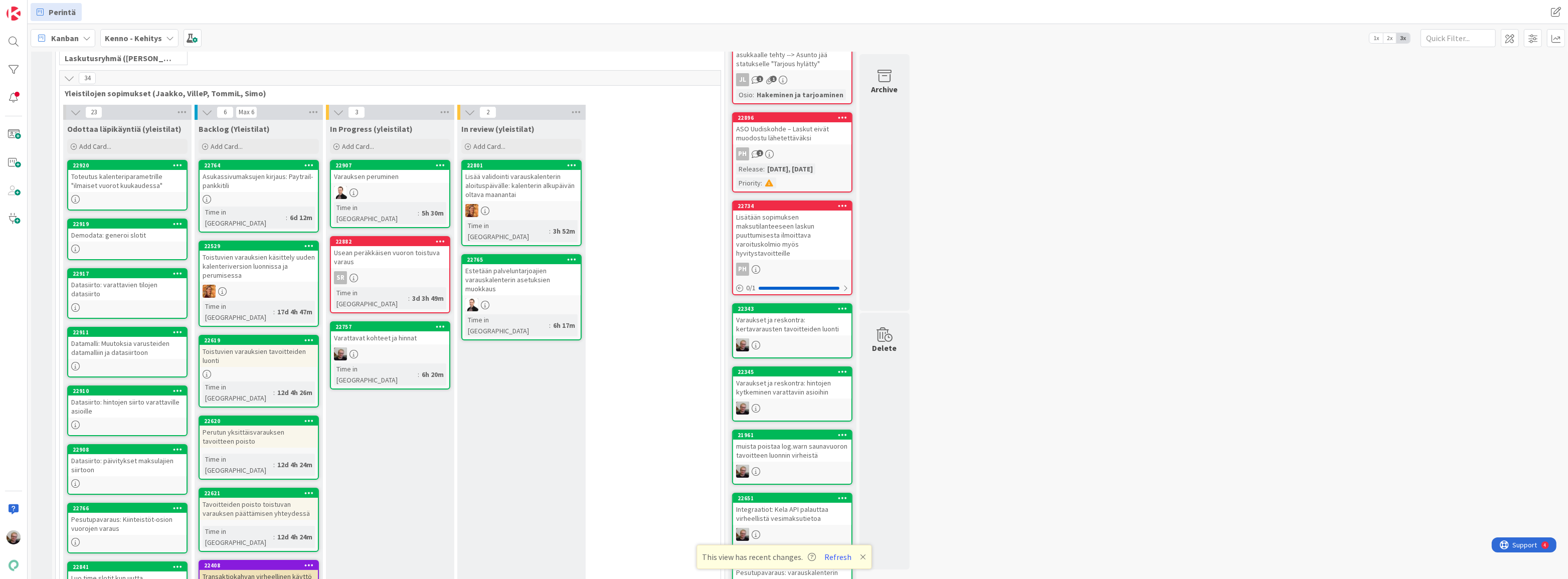
click at [402, 347] on div at bounding box center [390, 354] width 119 height 13
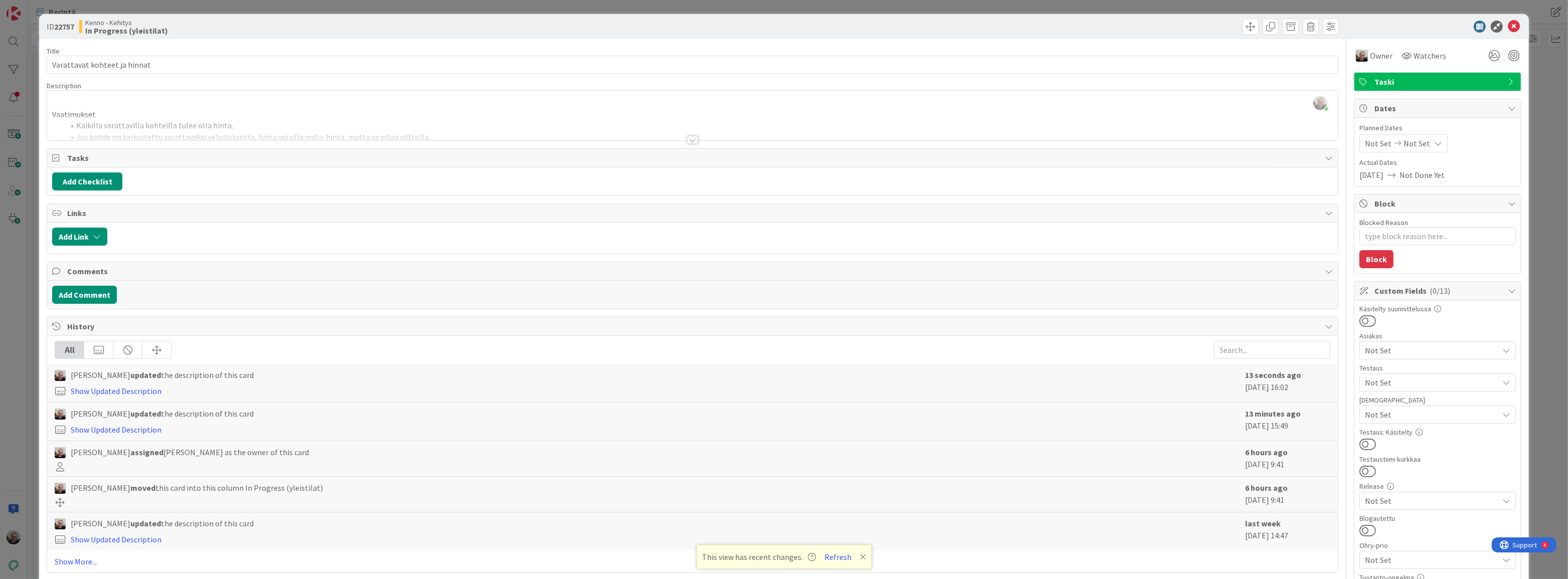
click at [420, 117] on div at bounding box center [693, 127] width 1291 height 26
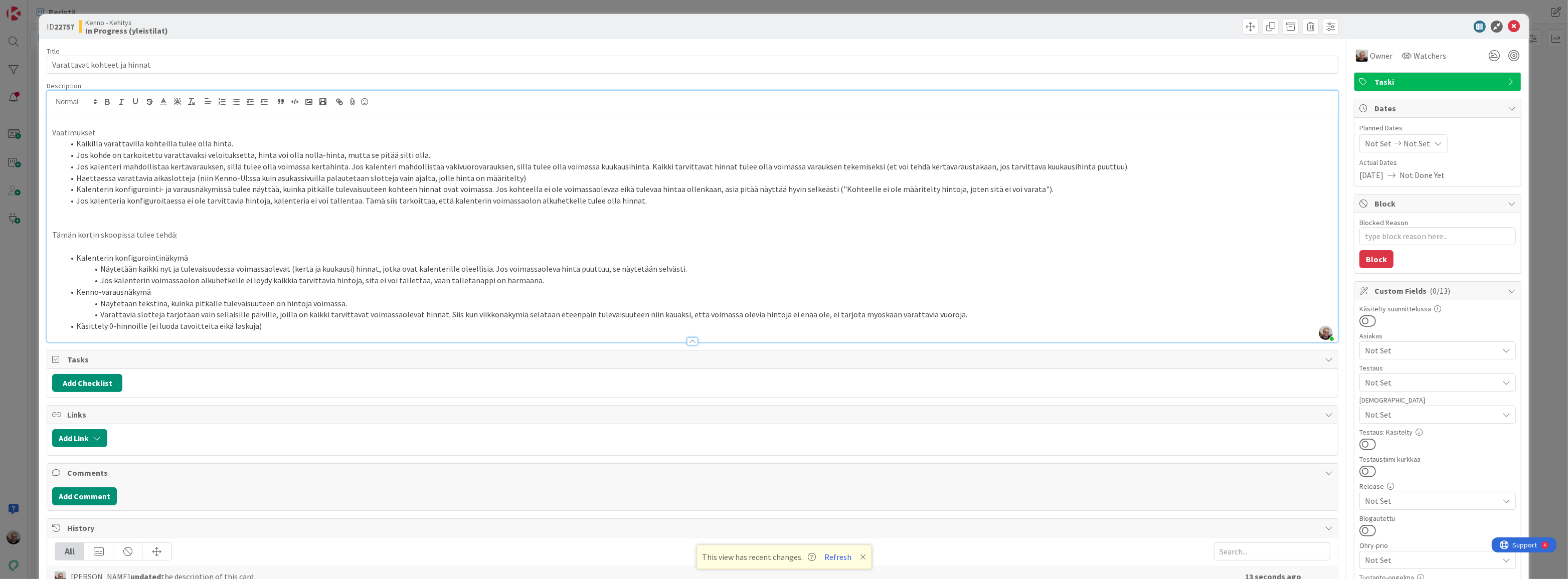
click at [296, 298] on li "Näytetään tekstinä, kuinka pitkälle tulevaisuuteen on hintoja voimassa." at bounding box center [699, 304] width 1268 height 11
click at [345, 219] on p at bounding box center [692, 223] width 1280 height 11
click at [345, 235] on p "Tämän kortin skoopissa tulee tehdä:" at bounding box center [692, 234] width 1280 height 11
click at [737, 191] on li "Kalenterin konfigurointi- ja varausnäkymissä tulee näyttää, kuinka pitkälle tul…" at bounding box center [699, 189] width 1268 height 11
click at [310, 177] on li "Haettaessa varattavia aikaslotteja (niin Kenno-UI:ssa kuin asukassivuilla palau…" at bounding box center [699, 178] width 1268 height 11
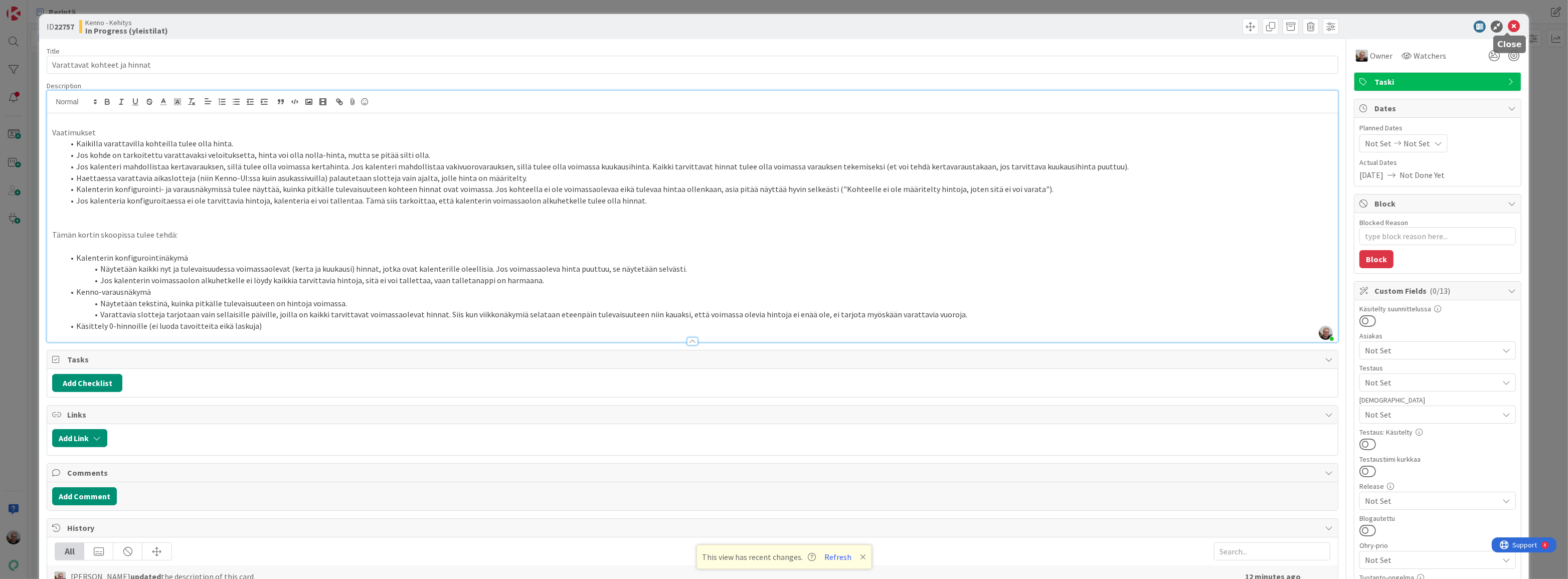
click at [1508, 26] on icon at bounding box center [1513, 27] width 12 height 12
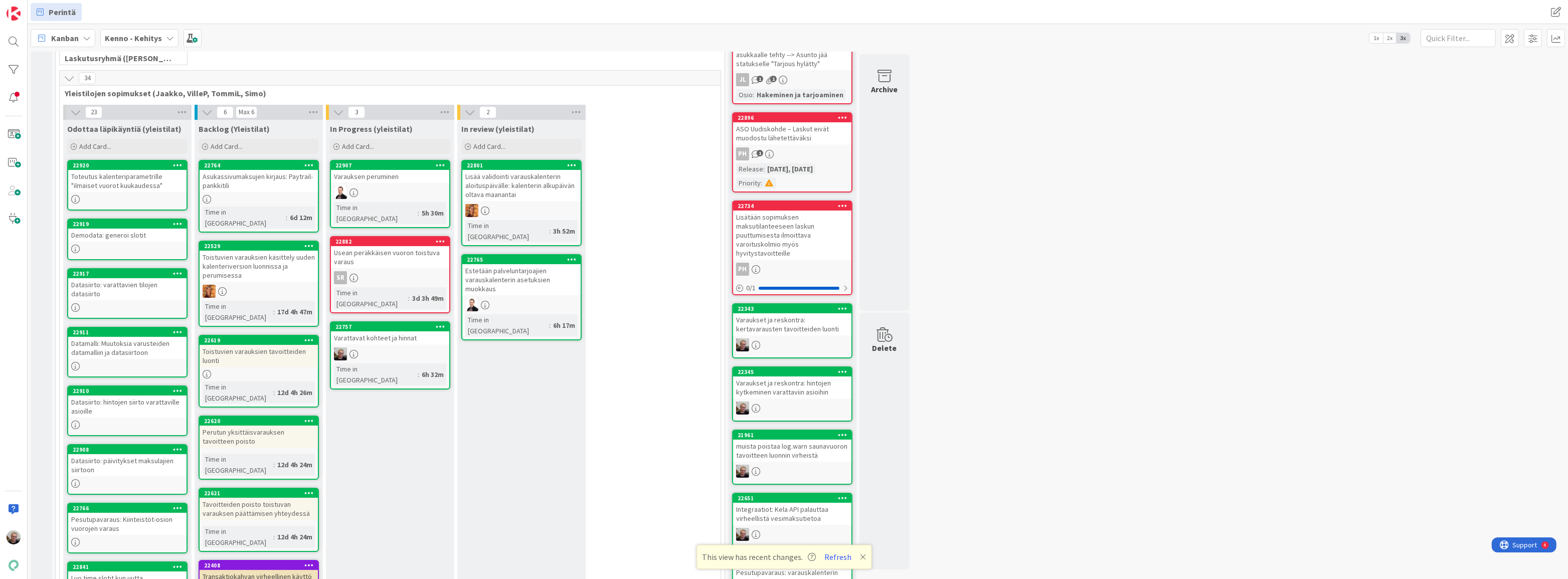
click at [380, 347] on div at bounding box center [390, 354] width 119 height 13
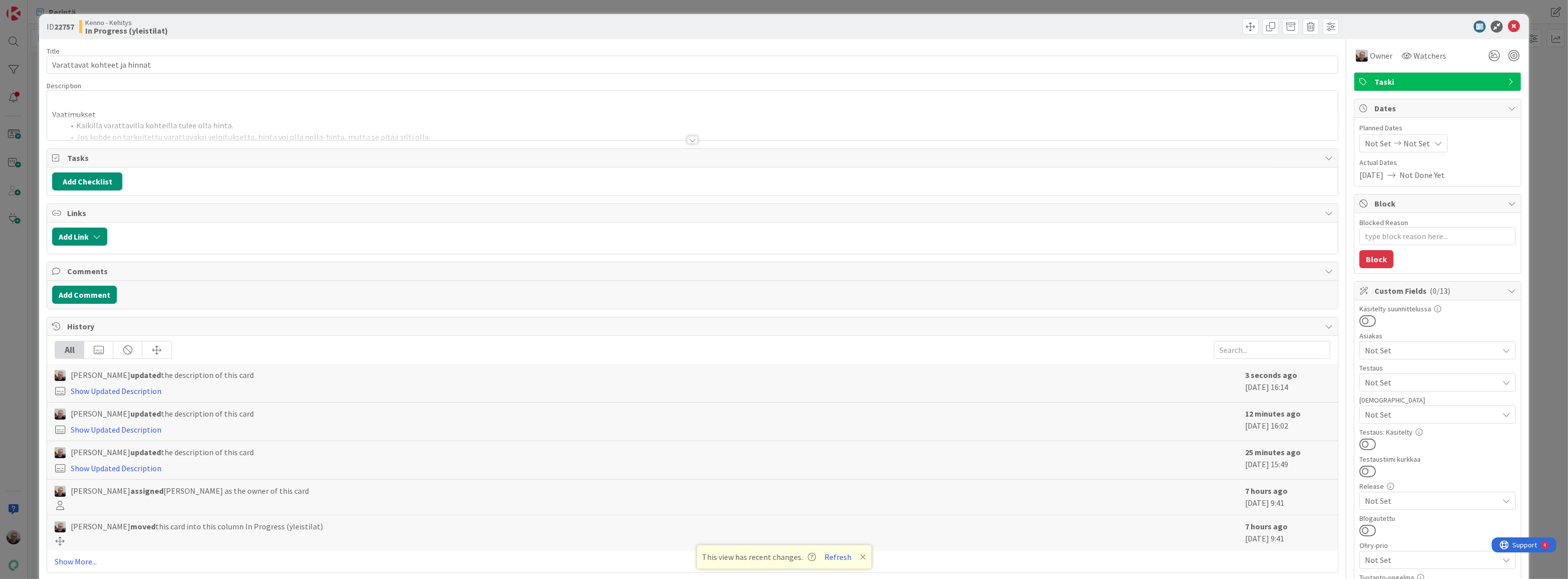
click at [352, 124] on div at bounding box center [693, 127] width 1291 height 26
